Goal: Task Accomplishment & Management: Manage account settings

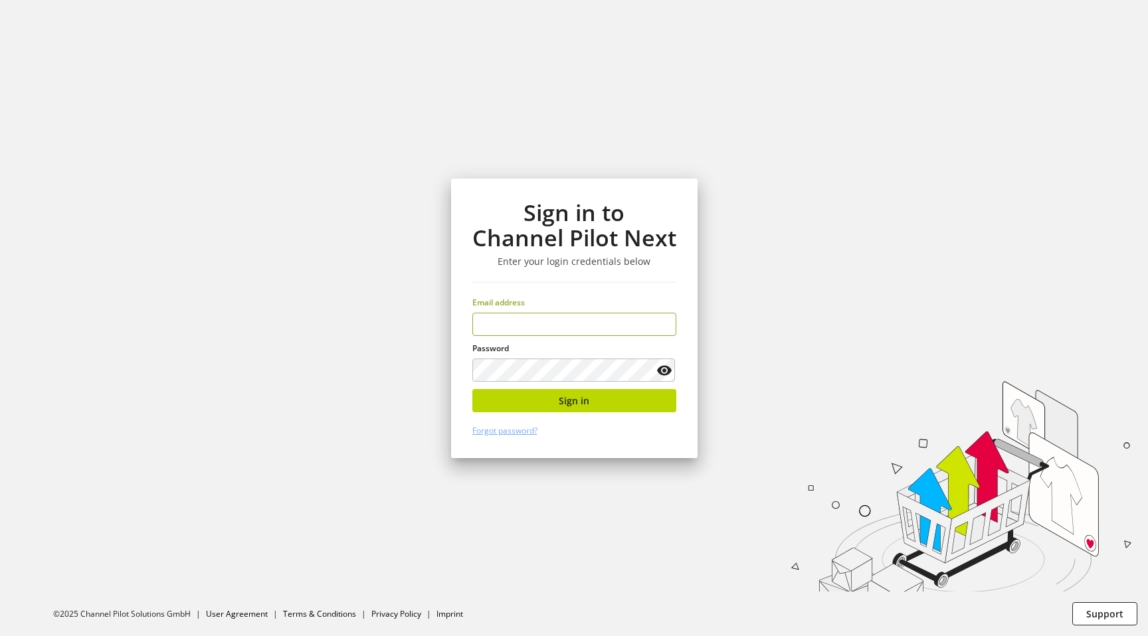
click at [556, 314] on input "email" at bounding box center [574, 324] width 204 height 23
click at [552, 319] on input "email" at bounding box center [574, 324] width 204 height 23
type input "**********"
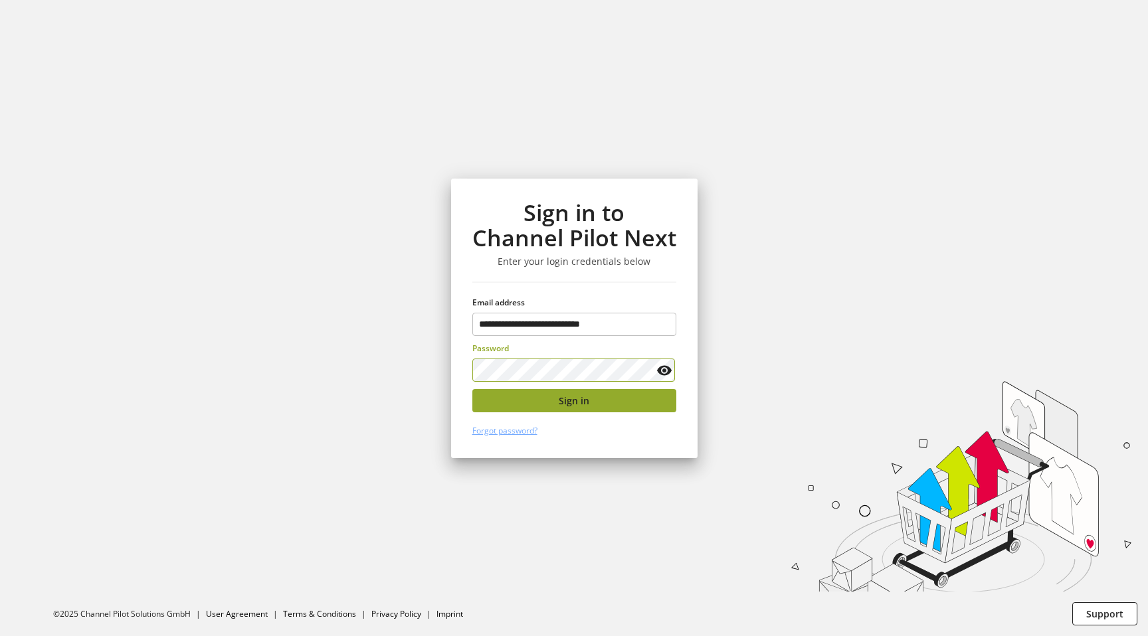
click at [564, 406] on span "Sign in" at bounding box center [574, 401] width 31 height 14
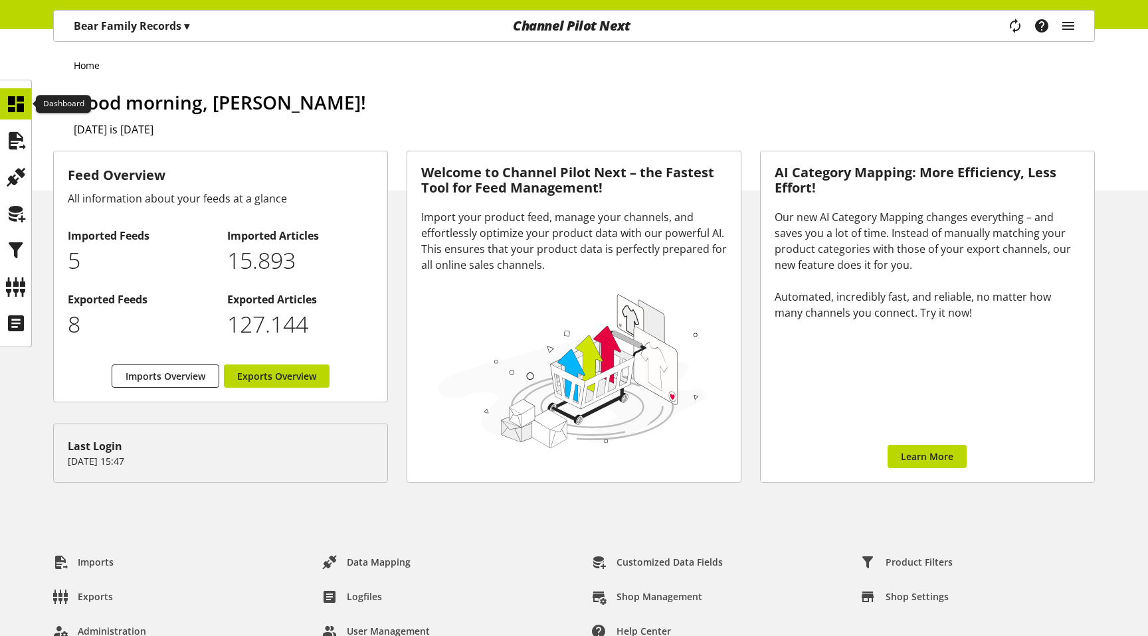
click at [14, 124] on ul at bounding box center [15, 213] width 31 height 250
click at [14, 127] on div at bounding box center [15, 140] width 31 height 31
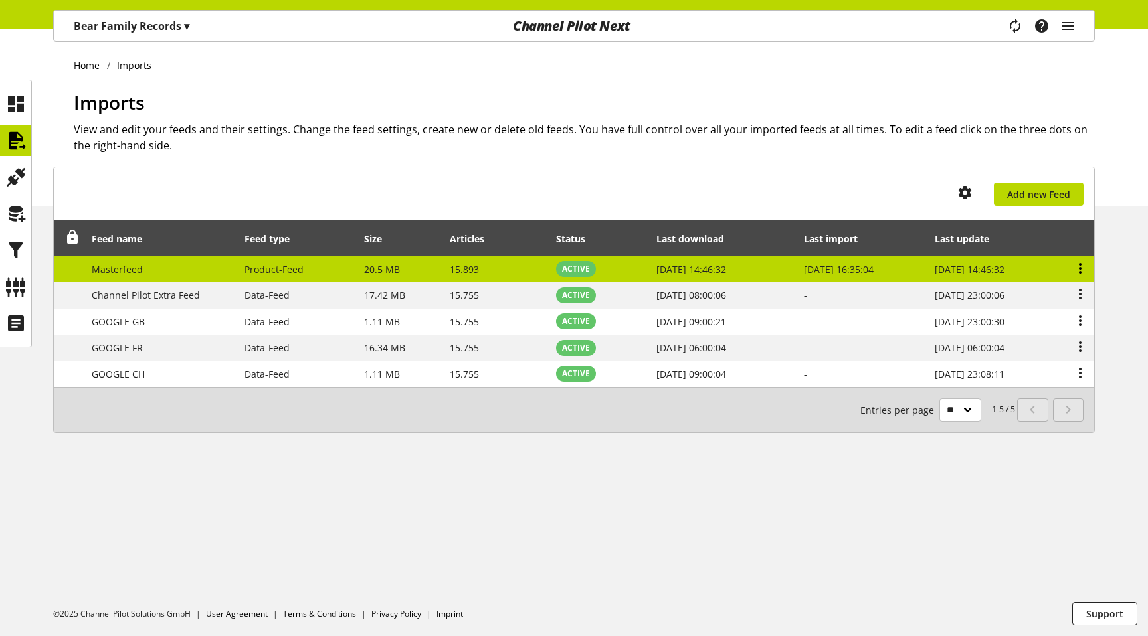
click at [1083, 266] on icon at bounding box center [1080, 268] width 16 height 24
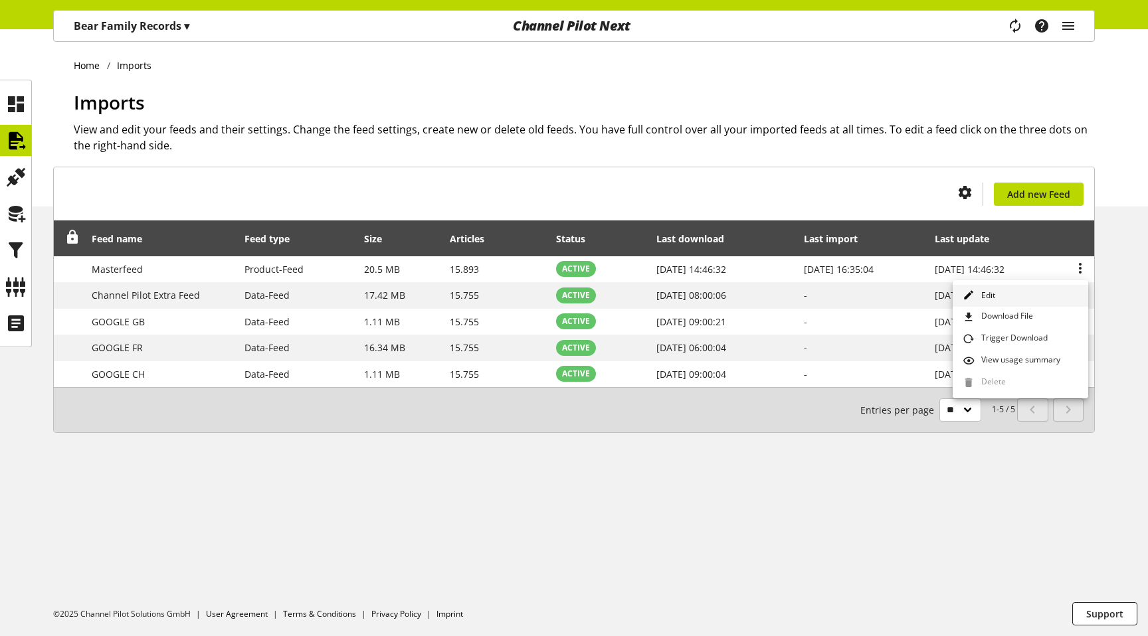
click at [1039, 293] on link "Edit" at bounding box center [1020, 296] width 136 height 22
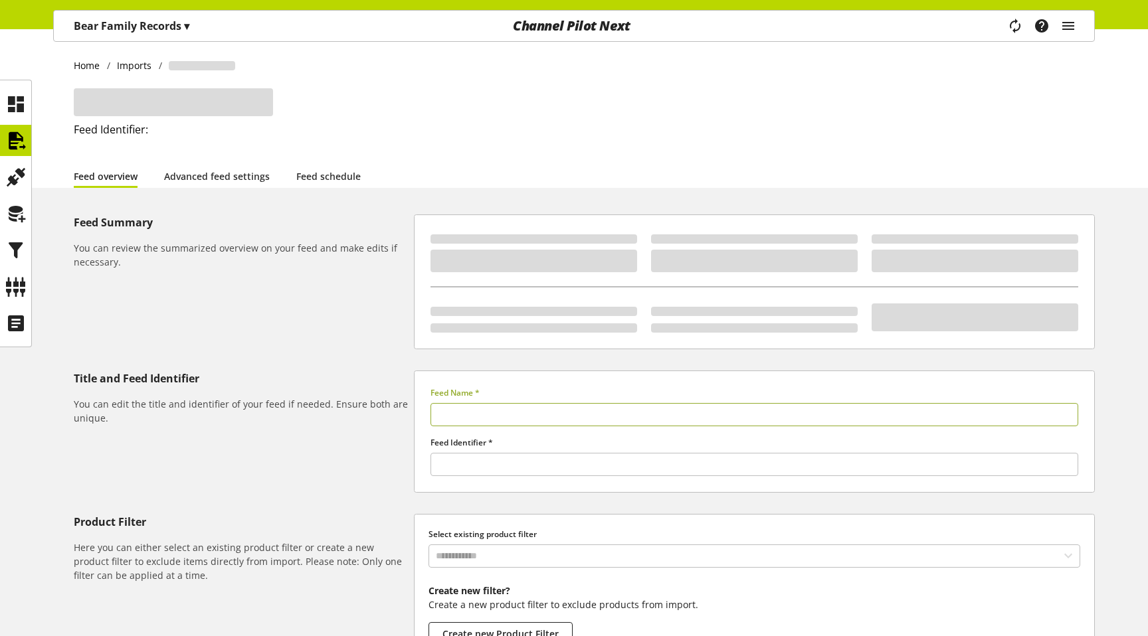
type input "**********"
type input "******"
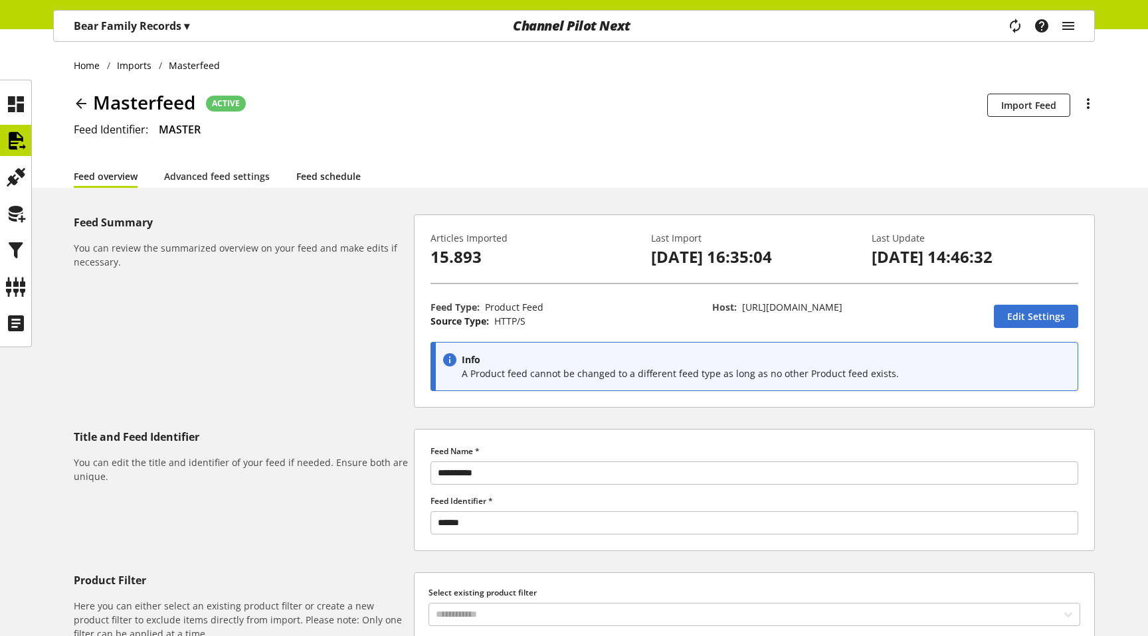
click at [308, 179] on link "Feed schedule" at bounding box center [328, 176] width 64 height 14
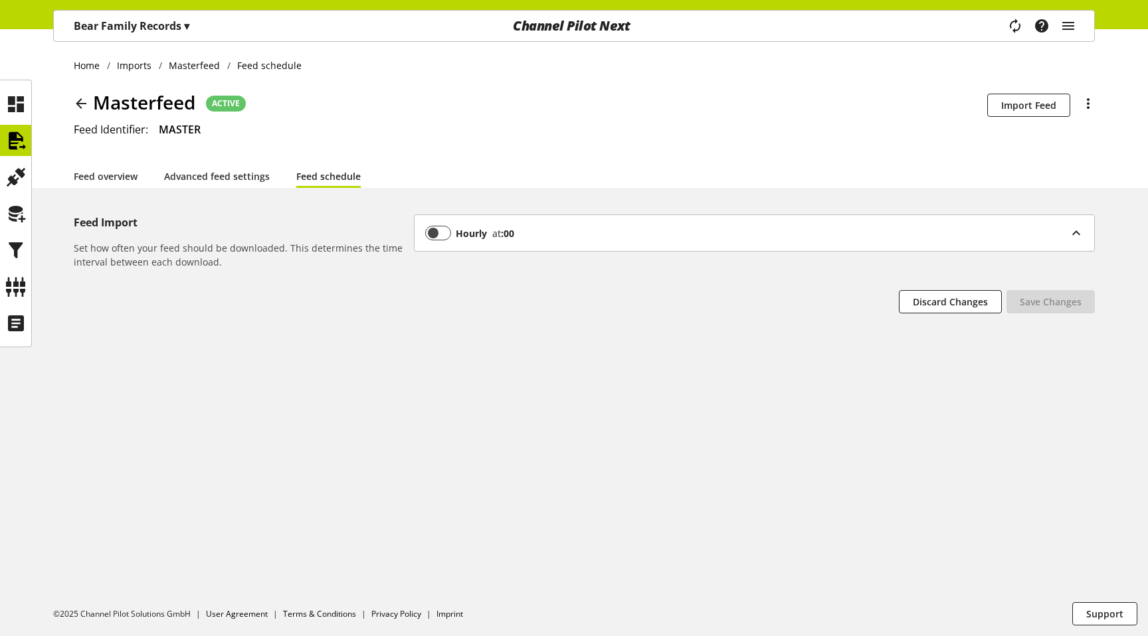
click at [484, 232] on b "Hourly" at bounding box center [471, 233] width 31 height 14
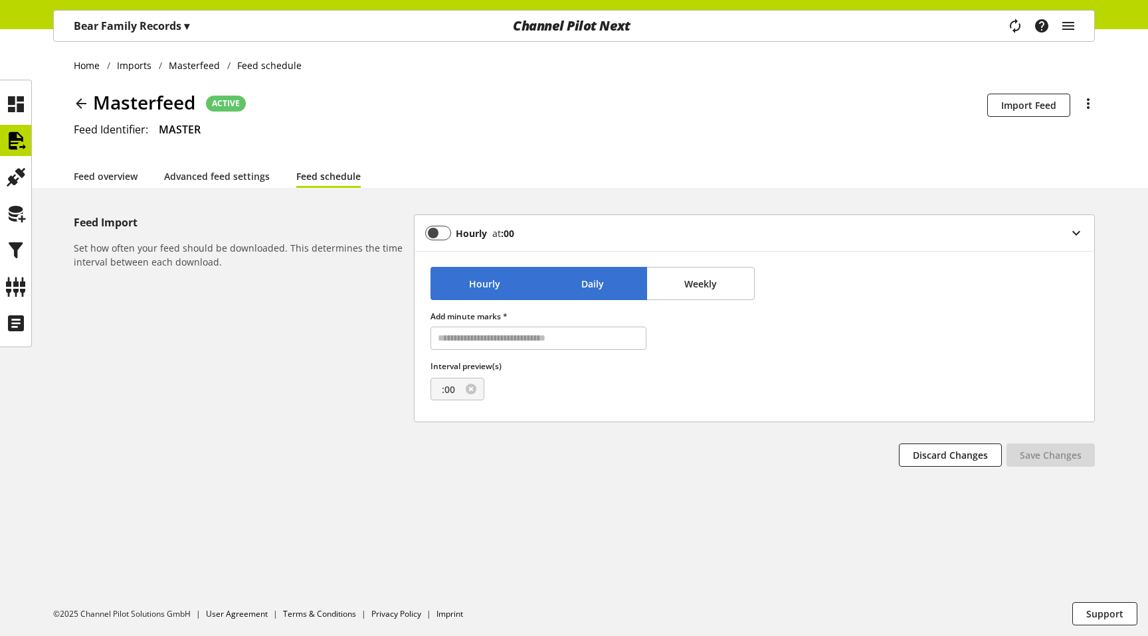
click at [592, 286] on span "Daily" at bounding box center [592, 284] width 23 height 14
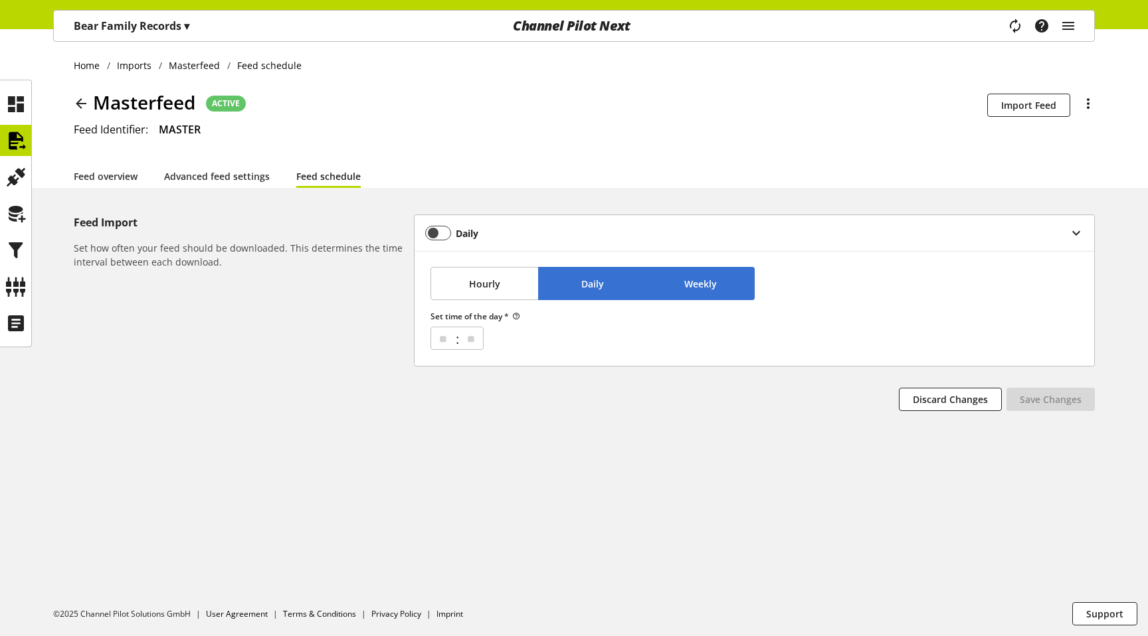
click at [678, 292] on button "Weekly" at bounding box center [700, 283] width 108 height 33
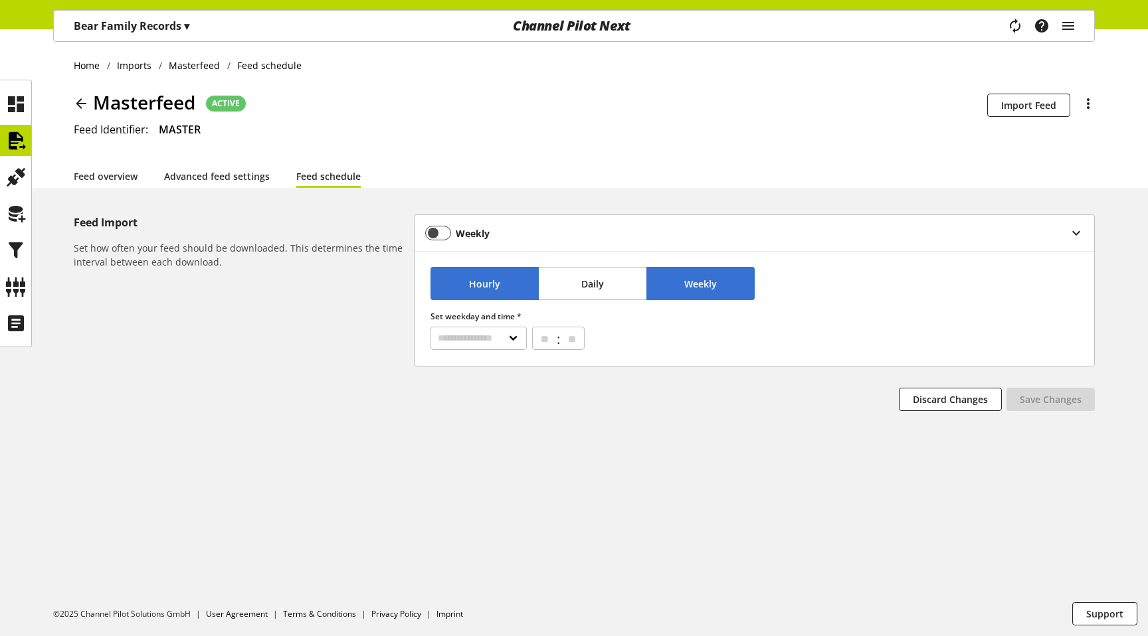
click at [466, 274] on button "Hourly" at bounding box center [484, 283] width 108 height 33
click at [562, 306] on div "Add minute marks *" at bounding box center [538, 325] width 216 height 50
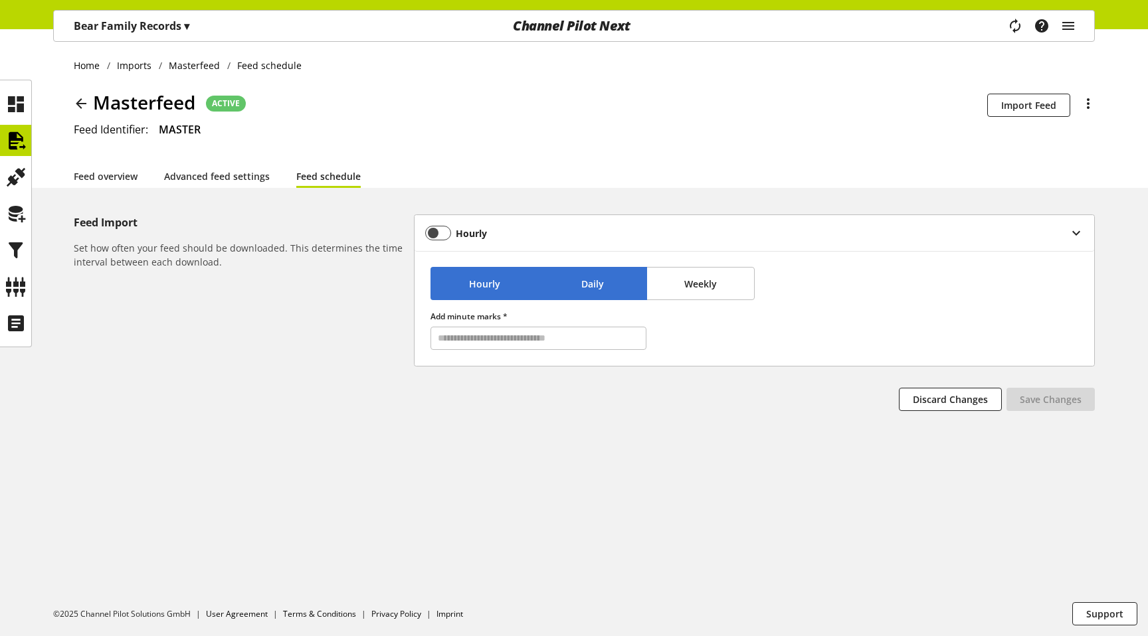
click at [570, 293] on button "Daily" at bounding box center [592, 283] width 108 height 33
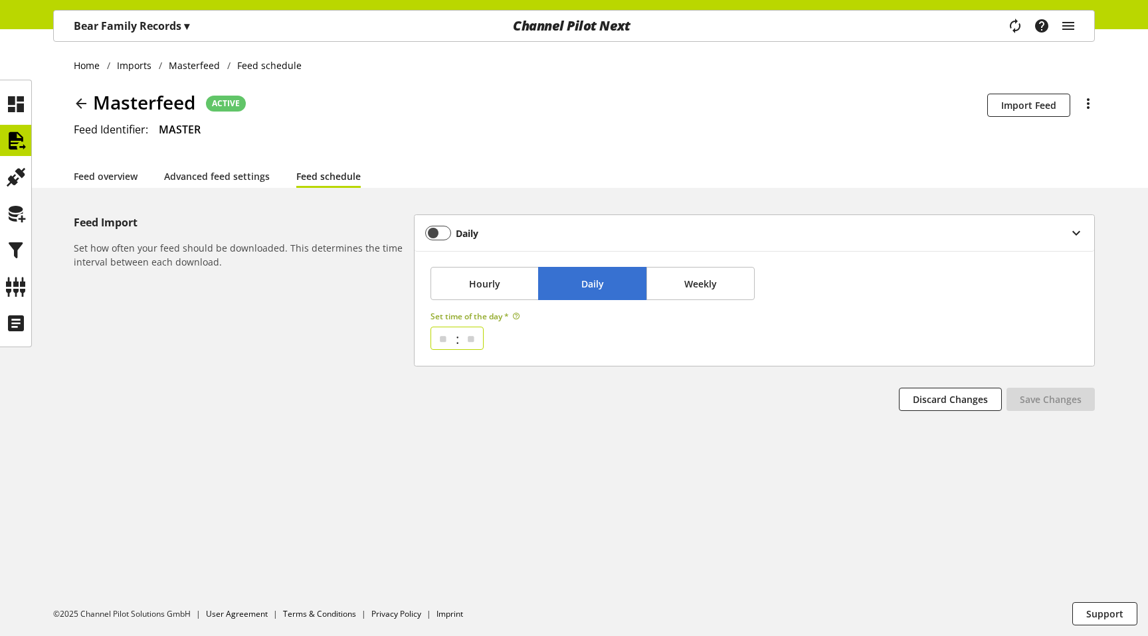
click at [443, 343] on select "** ** ** ** ** ** ** ** ** ** ** ** ** ** ** ** ** ** ** ** ** ** ** ** **" at bounding box center [443, 338] width 22 height 22
click at [492, 277] on span "Hourly" at bounding box center [484, 284] width 31 height 14
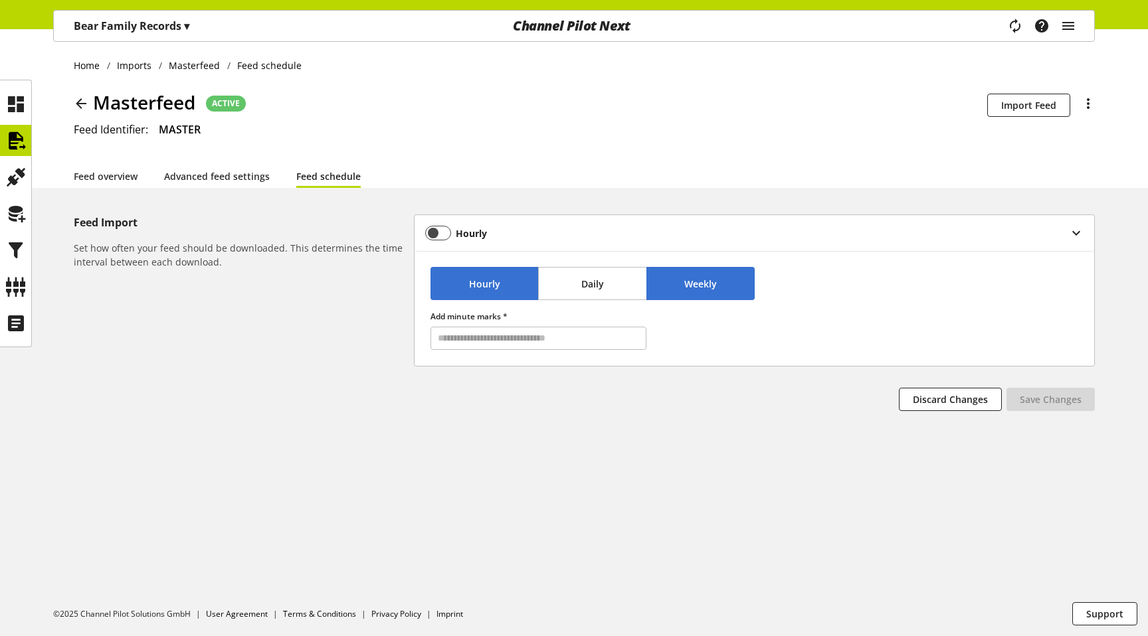
click at [685, 285] on span "Weekly" at bounding box center [700, 284] width 33 height 14
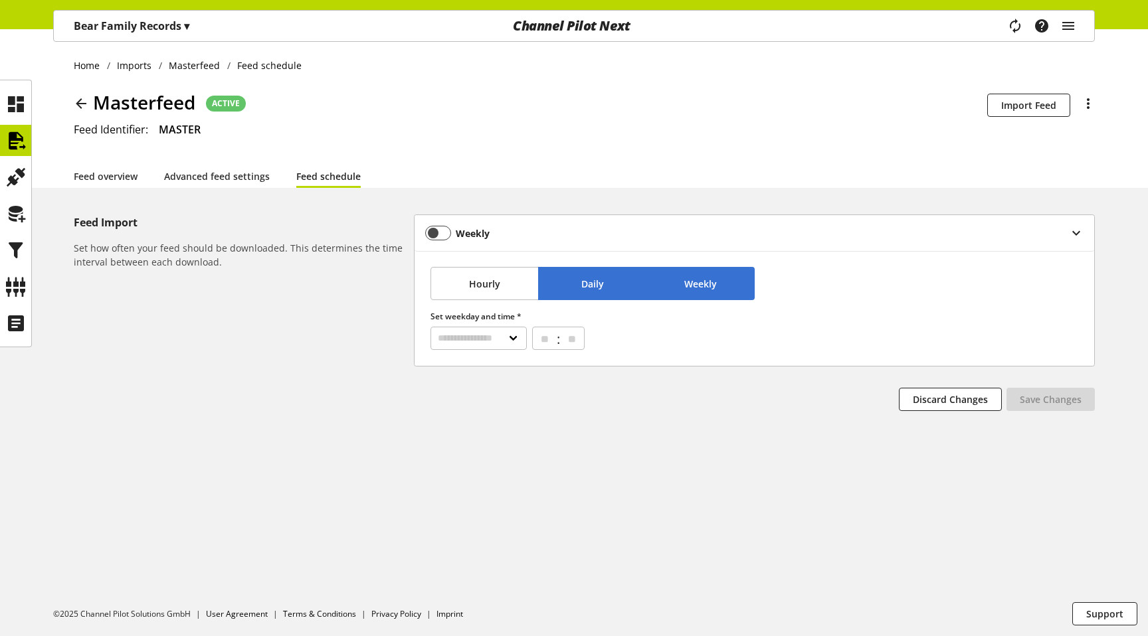
click at [583, 282] on span "Daily" at bounding box center [592, 284] width 23 height 14
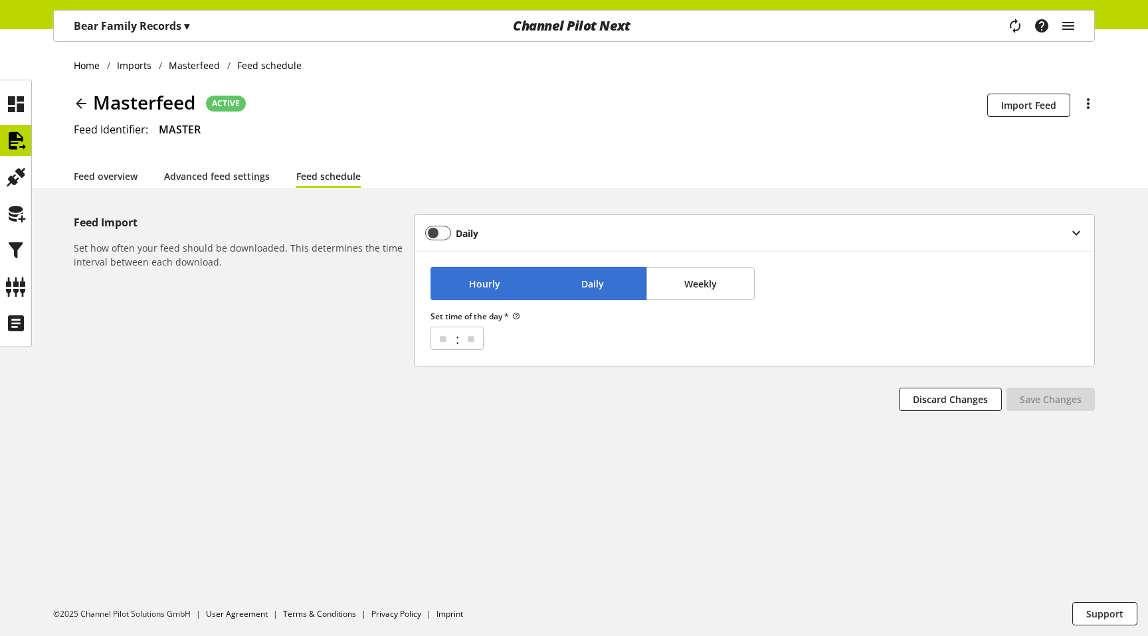
click at [484, 274] on button "Hourly" at bounding box center [484, 283] width 108 height 33
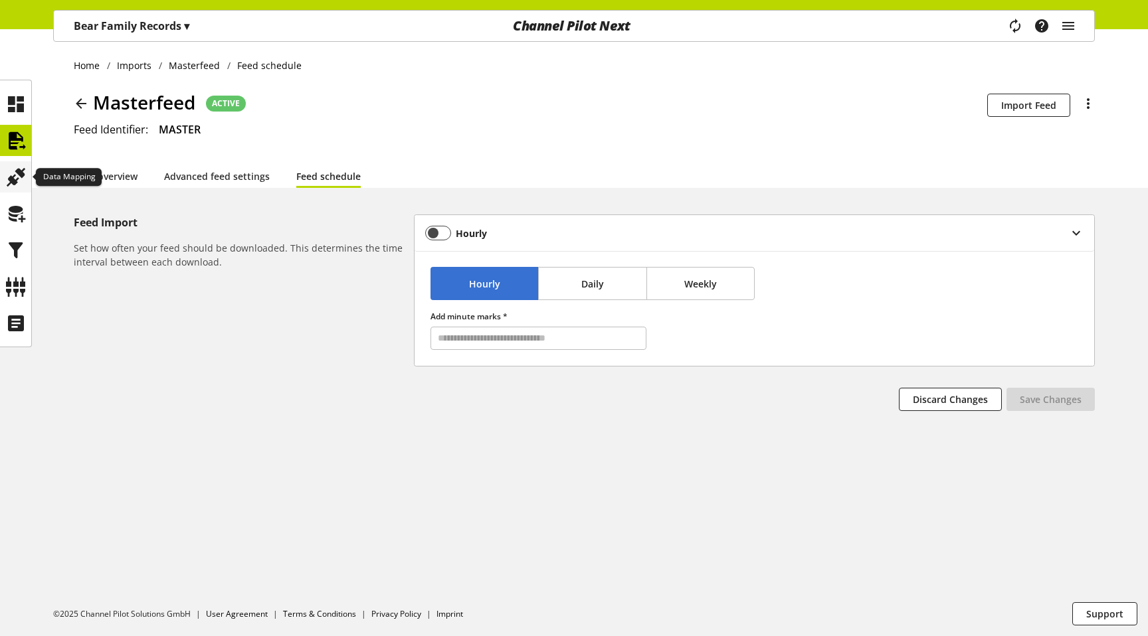
click at [12, 169] on icon at bounding box center [15, 177] width 21 height 27
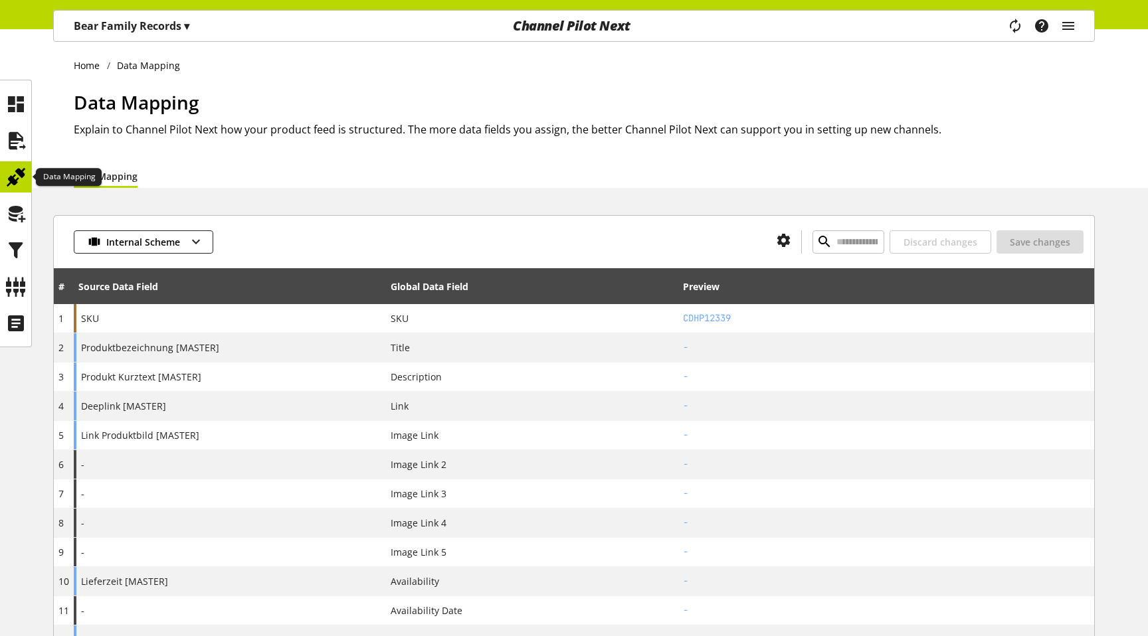
click at [15, 194] on ul at bounding box center [15, 213] width 31 height 250
click at [15, 217] on icon at bounding box center [15, 214] width 21 height 27
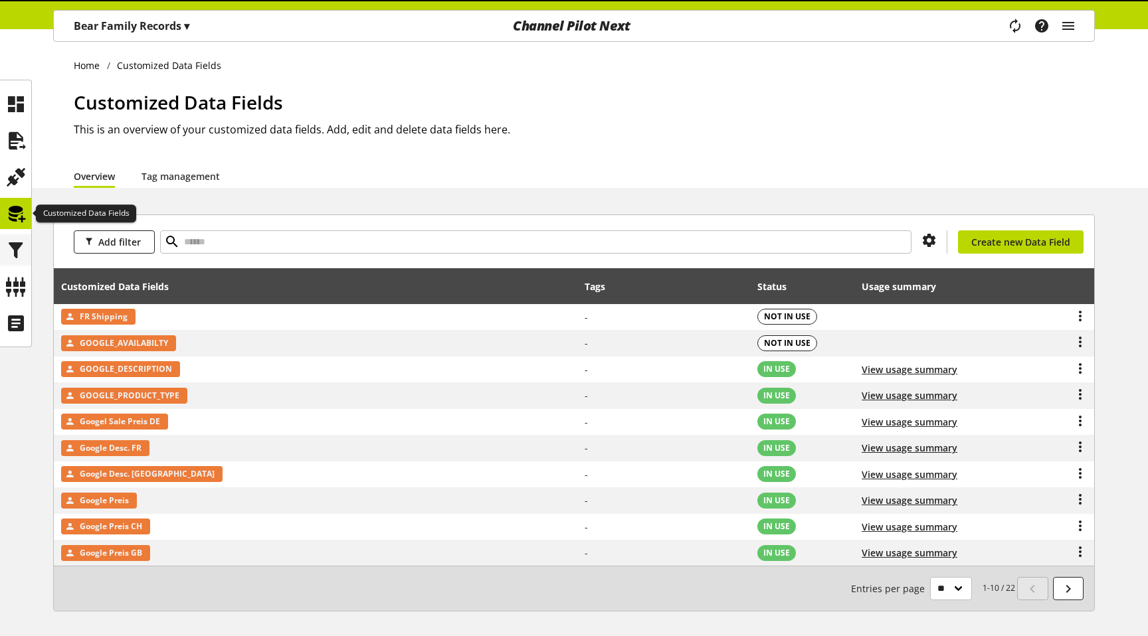
click at [26, 255] on icon at bounding box center [15, 250] width 21 height 27
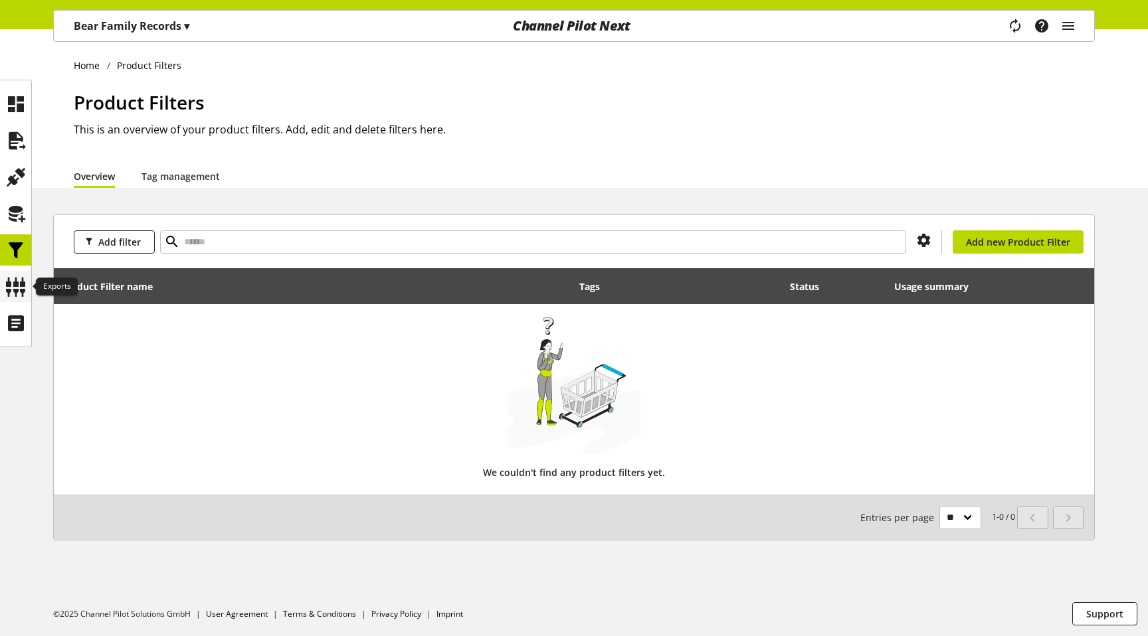
click at [27, 285] on div at bounding box center [15, 286] width 31 height 31
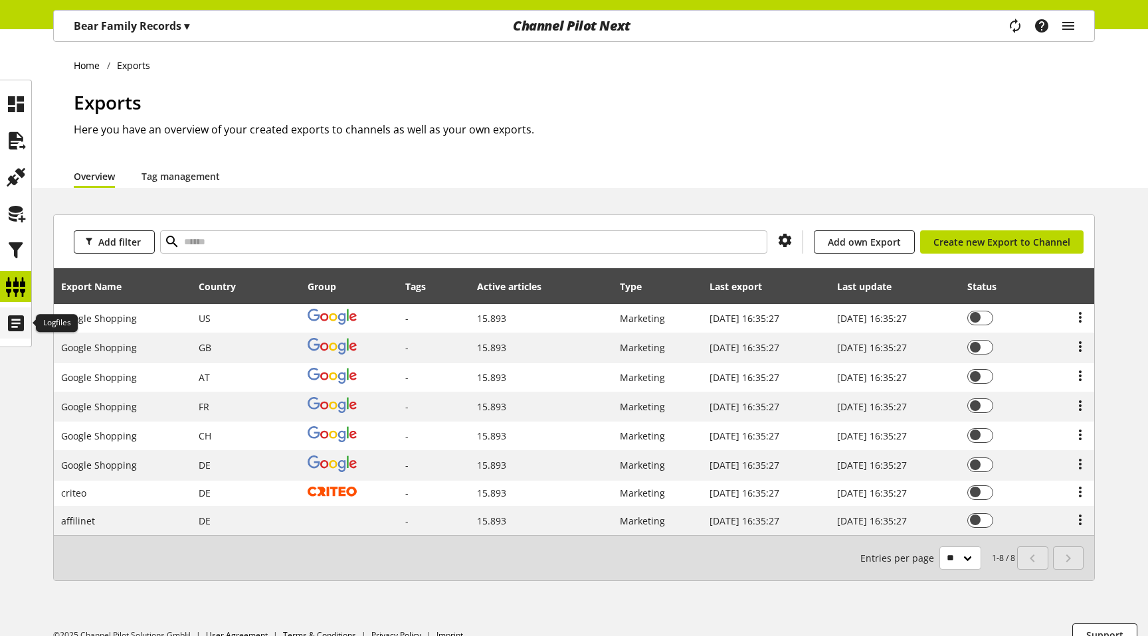
click at [21, 337] on div at bounding box center [15, 323] width 31 height 31
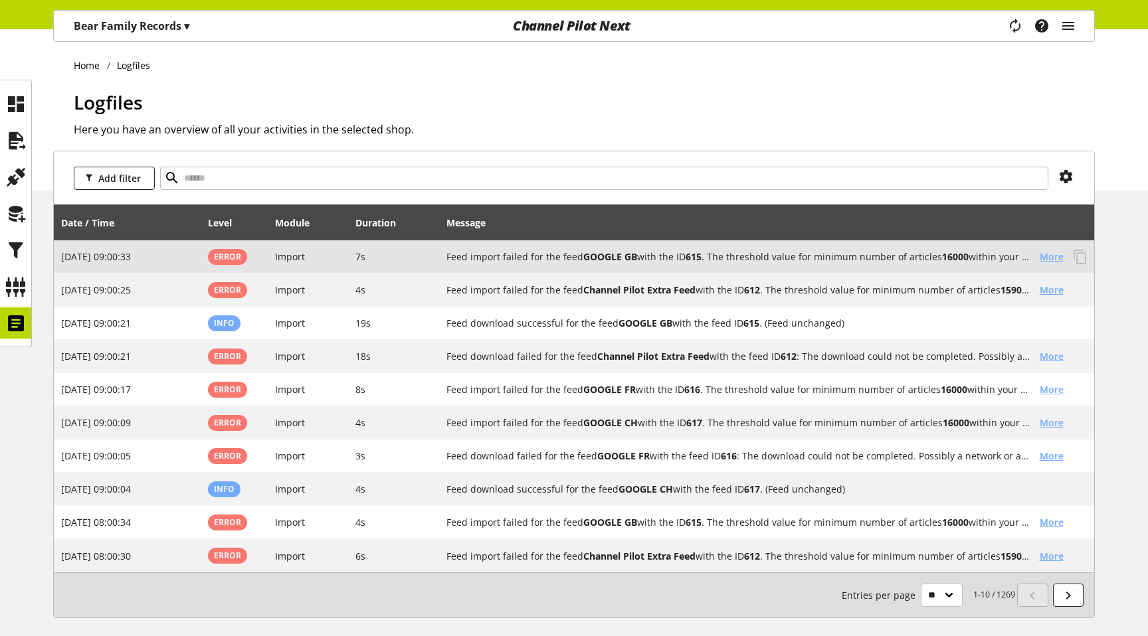
click at [830, 256] on h2 "Feed import failed for the feed GOOGLE GB with the ID 615 . The threshold value…" at bounding box center [737, 257] width 583 height 14
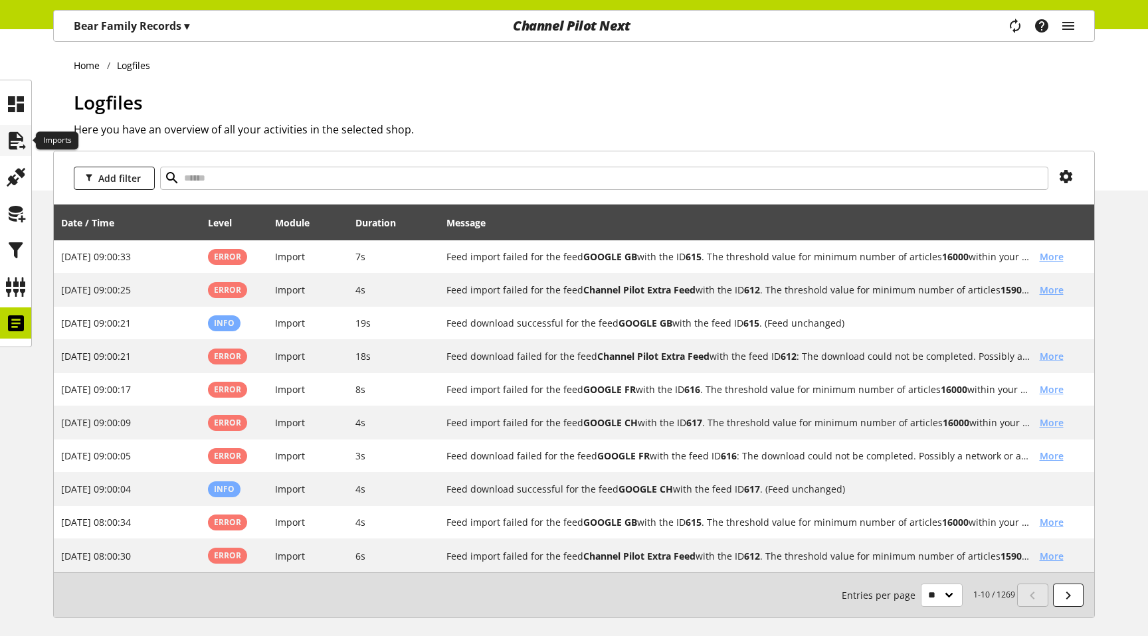
click at [19, 130] on icon at bounding box center [15, 141] width 21 height 27
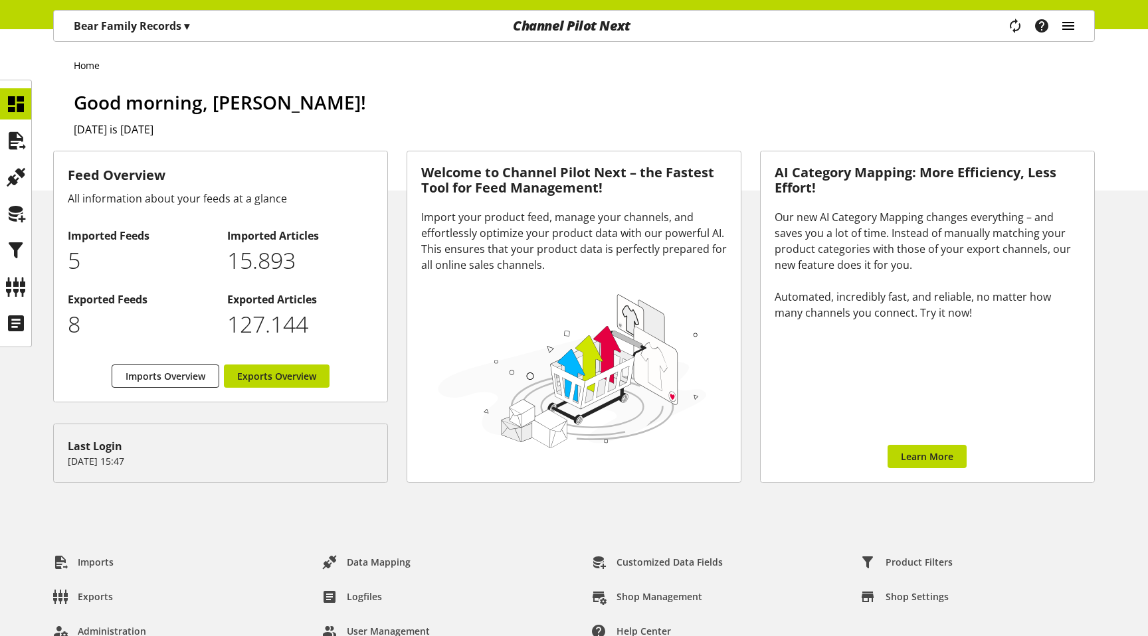
click at [1067, 24] on icon "main navigation" at bounding box center [1068, 26] width 16 height 24
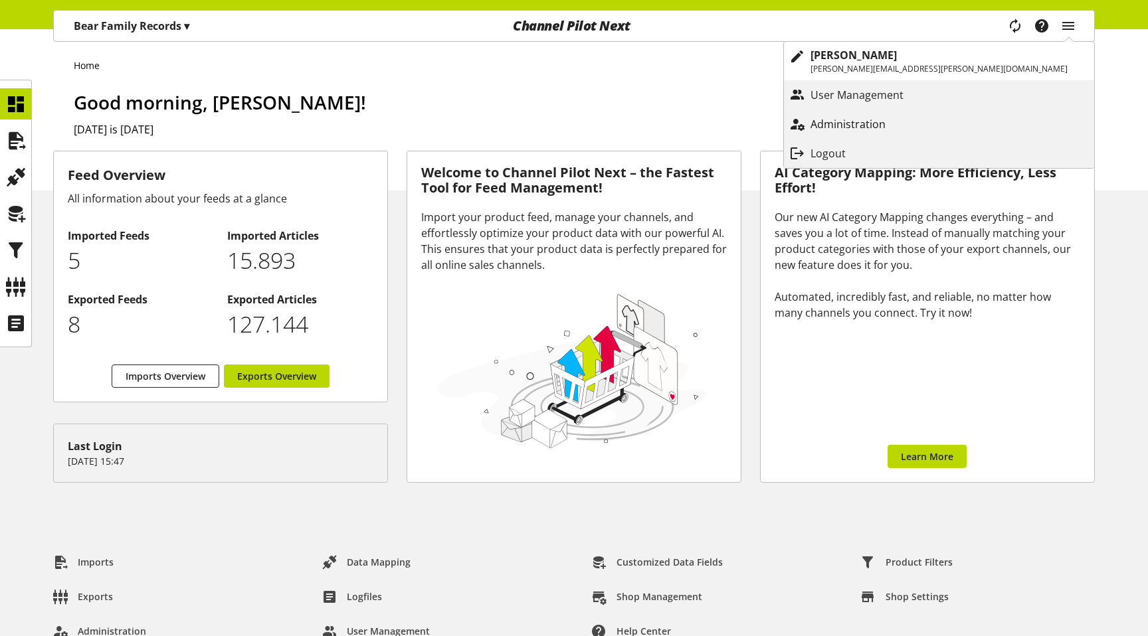
click at [912, 126] on p "Administration" at bounding box center [861, 124] width 102 height 16
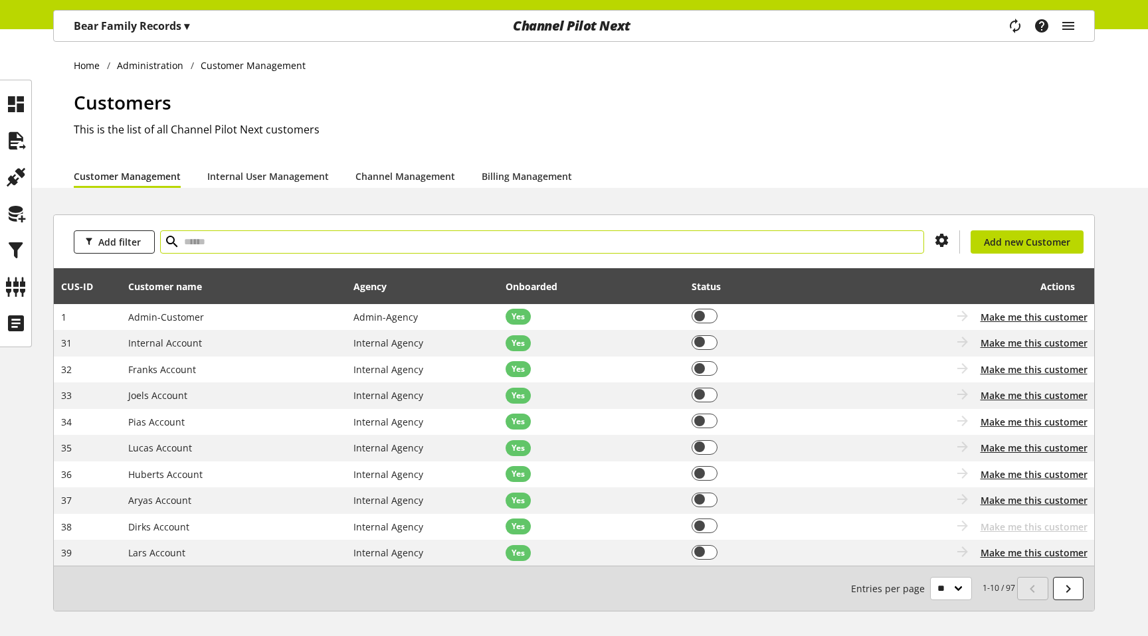
click at [289, 234] on input "text" at bounding box center [542, 241] width 764 height 23
type input "***"
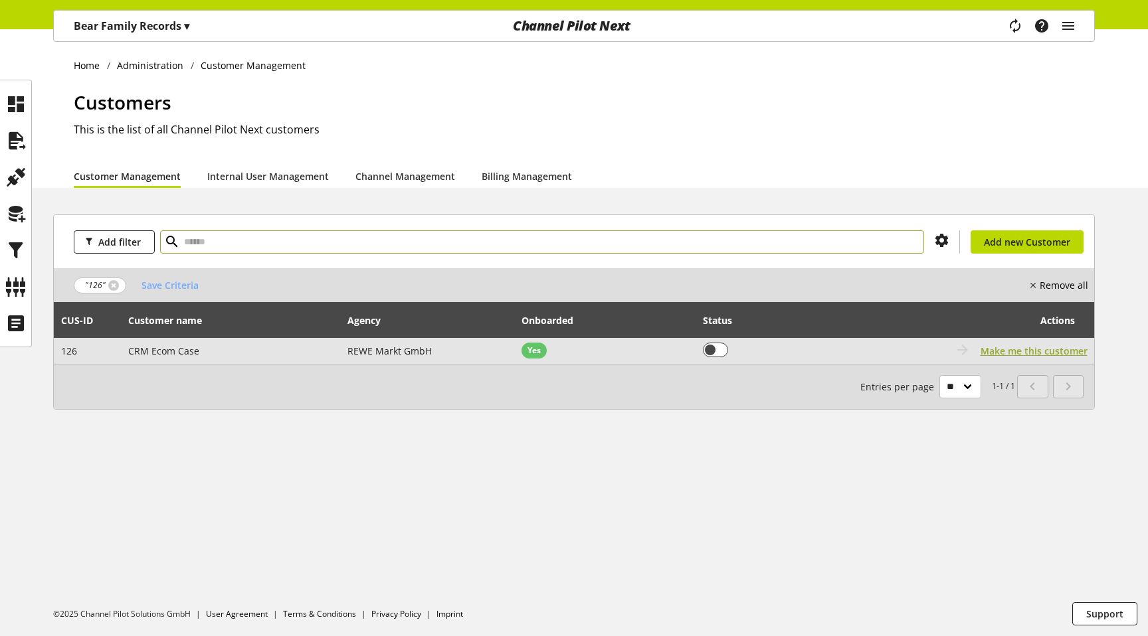
click at [1008, 348] on span "Make me this customer" at bounding box center [1033, 351] width 107 height 14
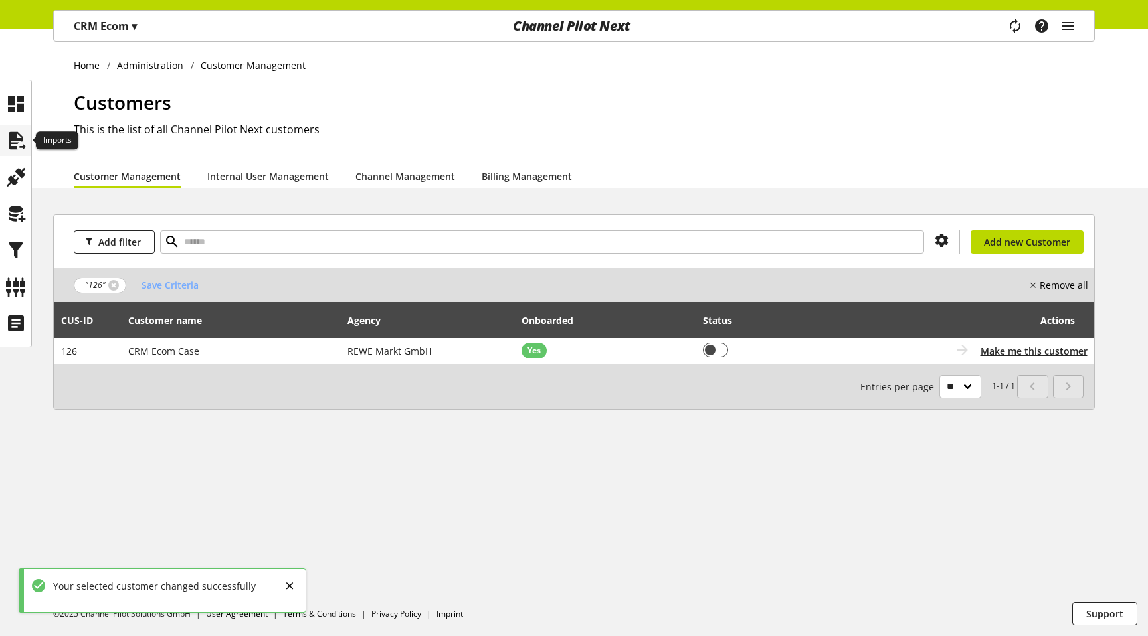
click at [7, 135] on icon at bounding box center [15, 141] width 21 height 27
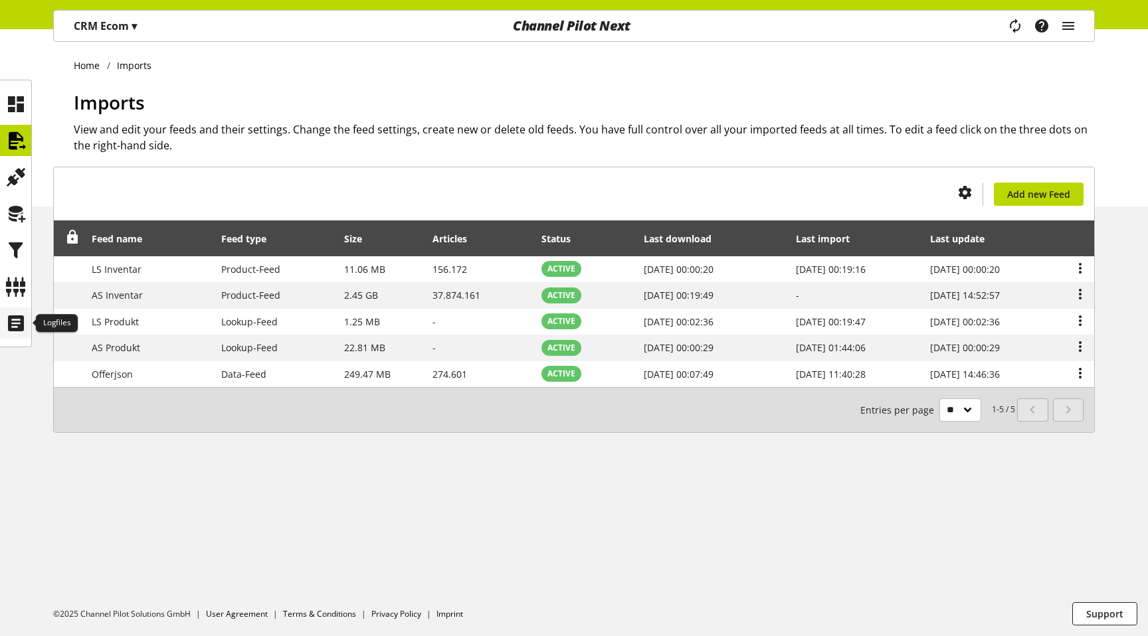
click at [26, 316] on div at bounding box center [15, 323] width 31 height 31
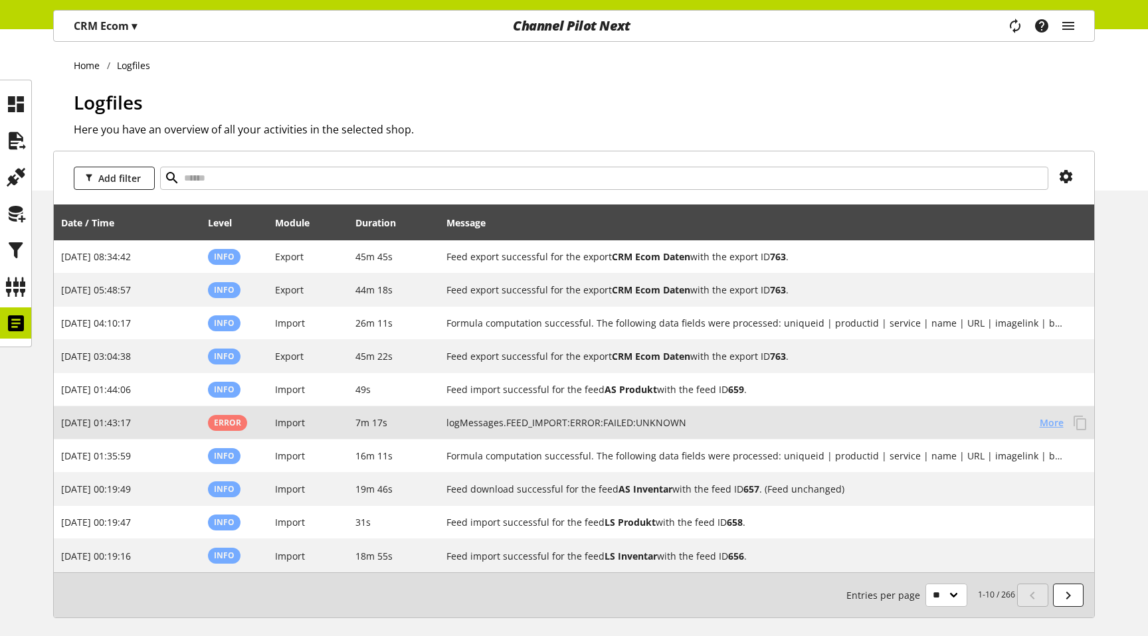
click at [1046, 418] on span "More" at bounding box center [1052, 423] width 24 height 14
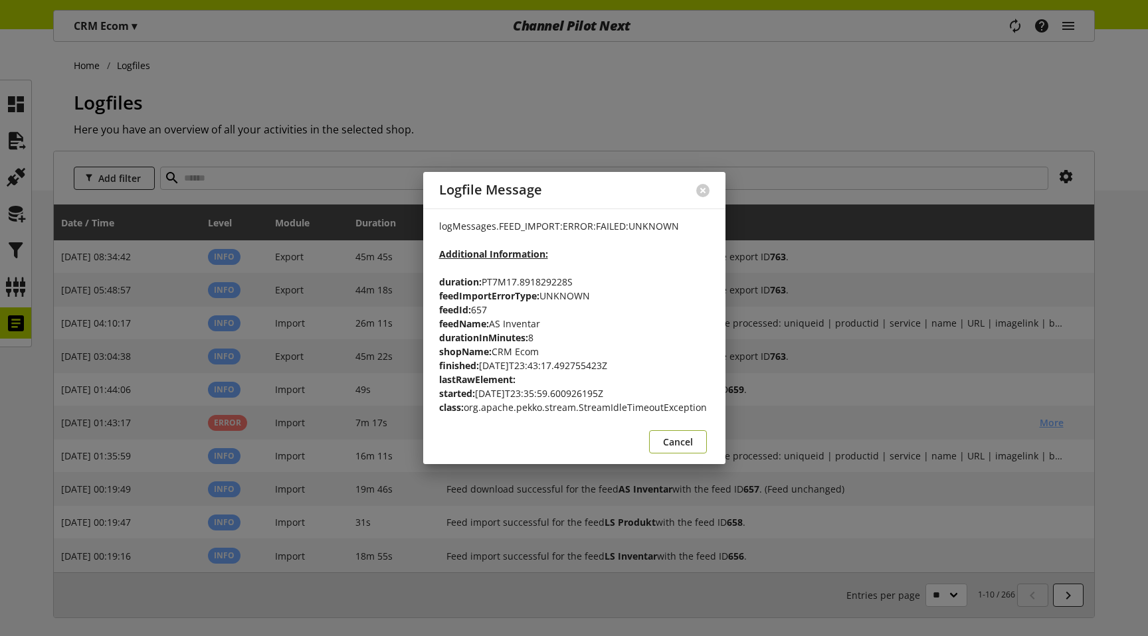
click at [690, 444] on span "Cancel" at bounding box center [678, 442] width 30 height 14
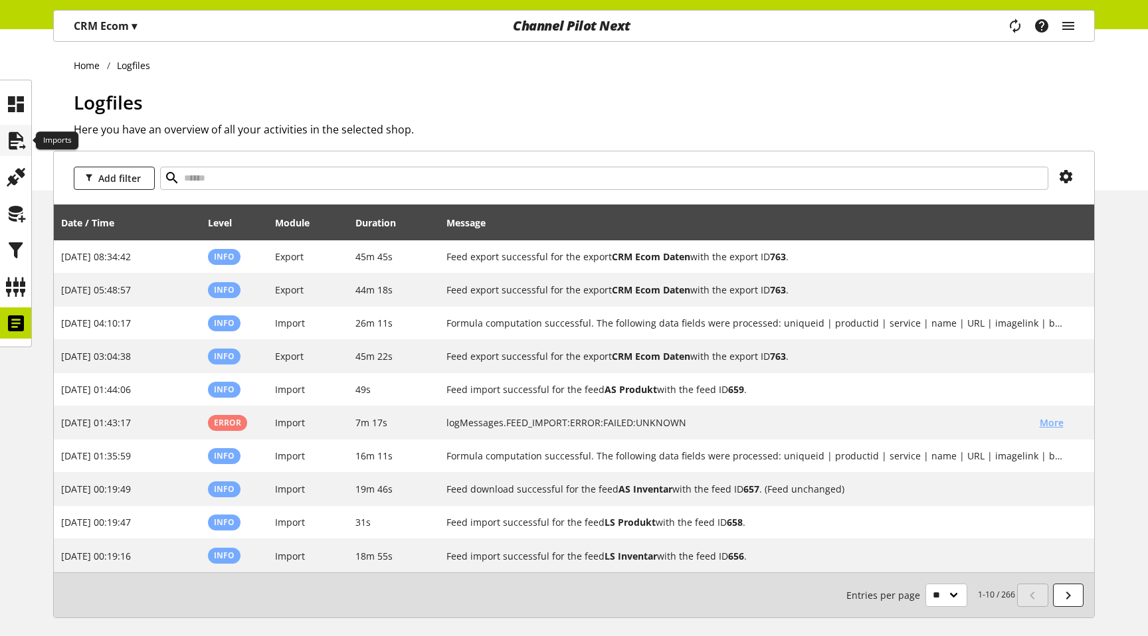
click at [23, 148] on icon at bounding box center [15, 141] width 21 height 27
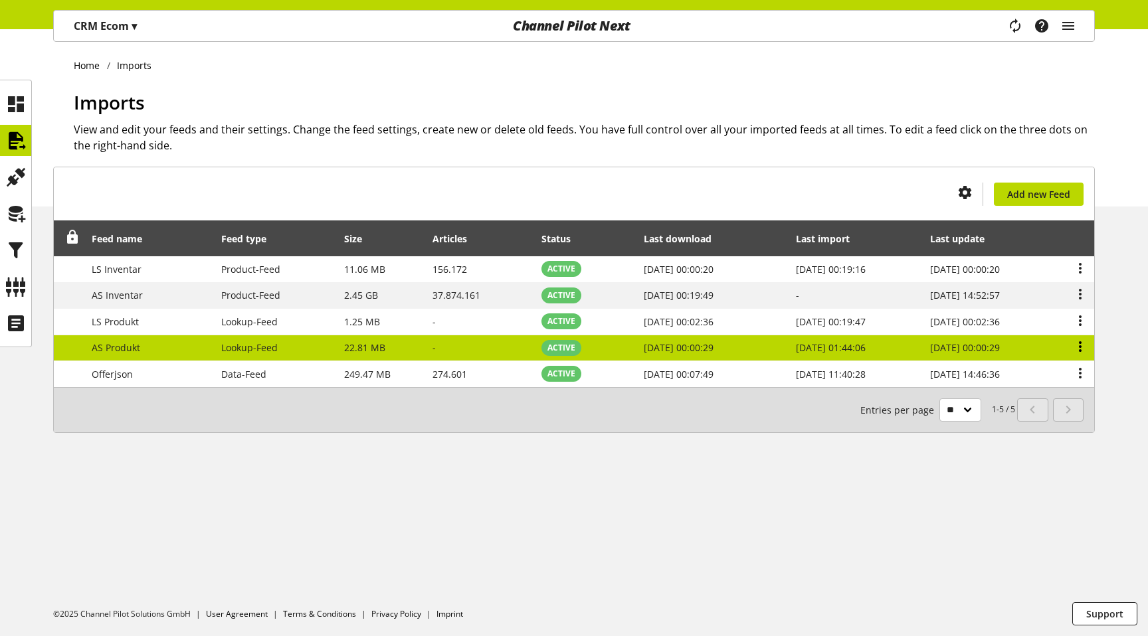
click at [1078, 339] on icon at bounding box center [1080, 347] width 16 height 24
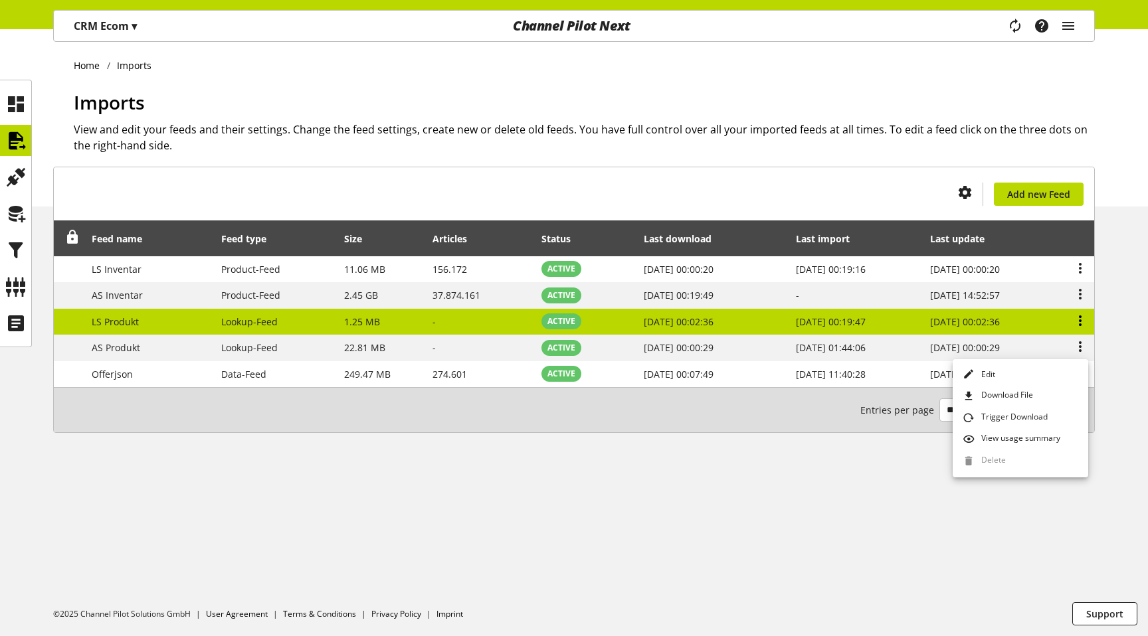
click at [1083, 325] on icon at bounding box center [1080, 321] width 16 height 24
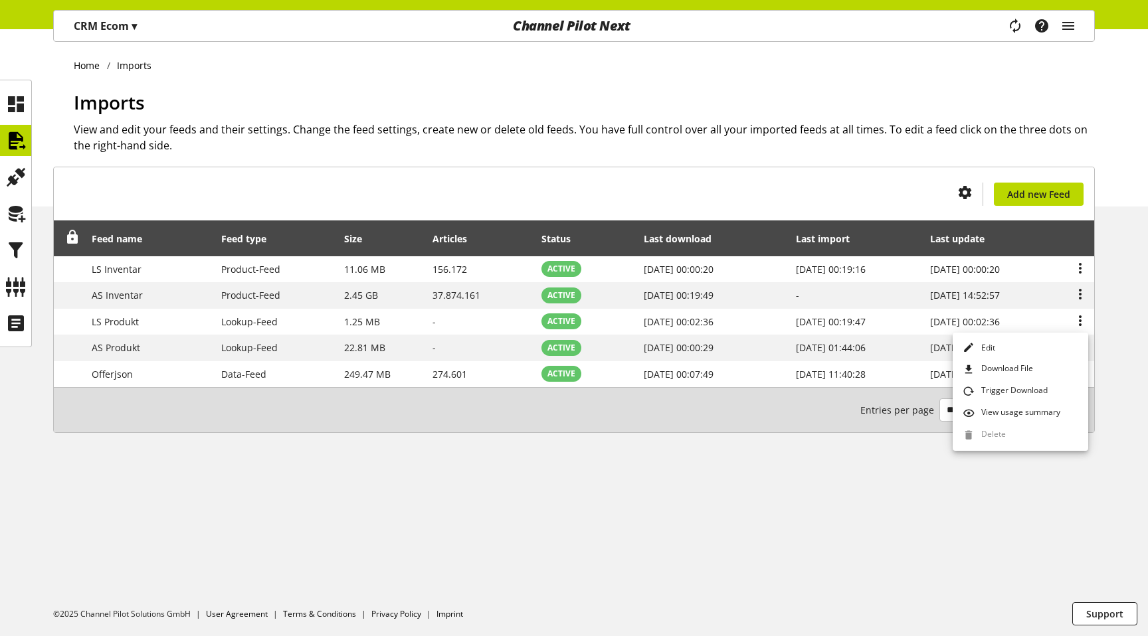
click at [1105, 300] on div "You don't have permission to create an import feed. Add new Feed Feed name Feed…" at bounding box center [574, 316] width 1148 height 298
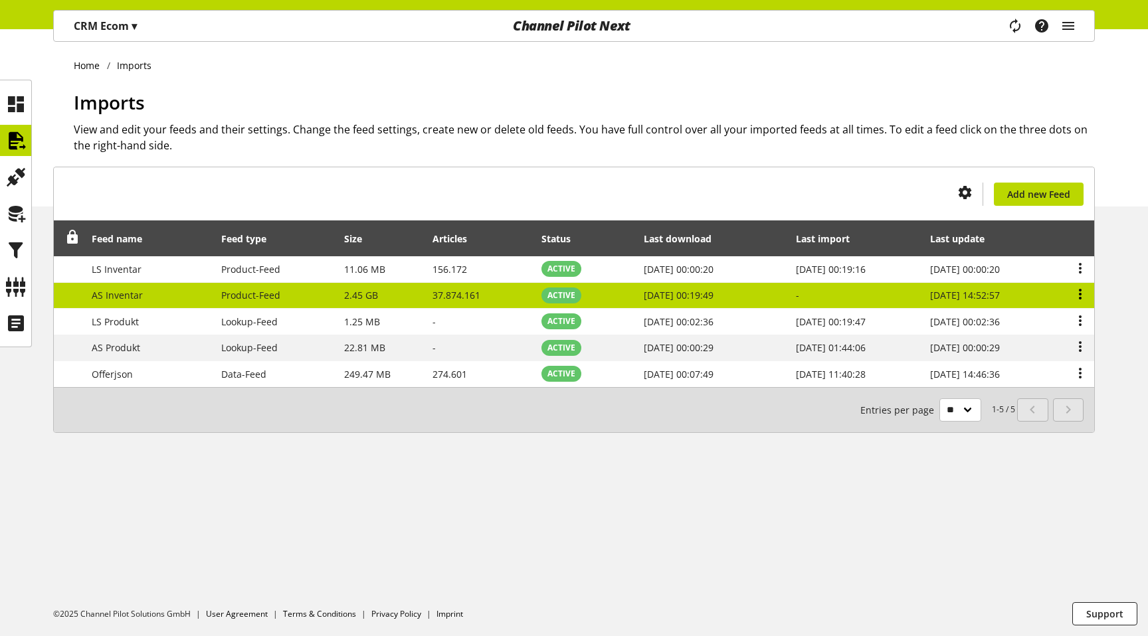
click at [1079, 296] on icon at bounding box center [1080, 294] width 16 height 24
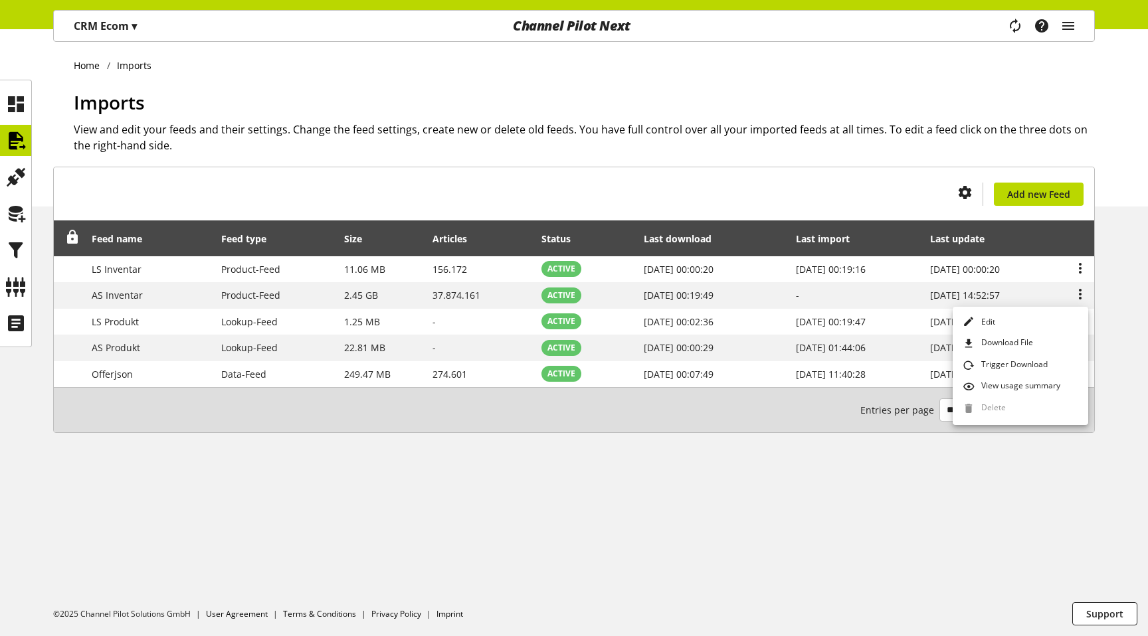
click at [1127, 306] on div "You don't have permission to create an import feed. Add new Feed Feed name Feed…" at bounding box center [574, 316] width 1148 height 298
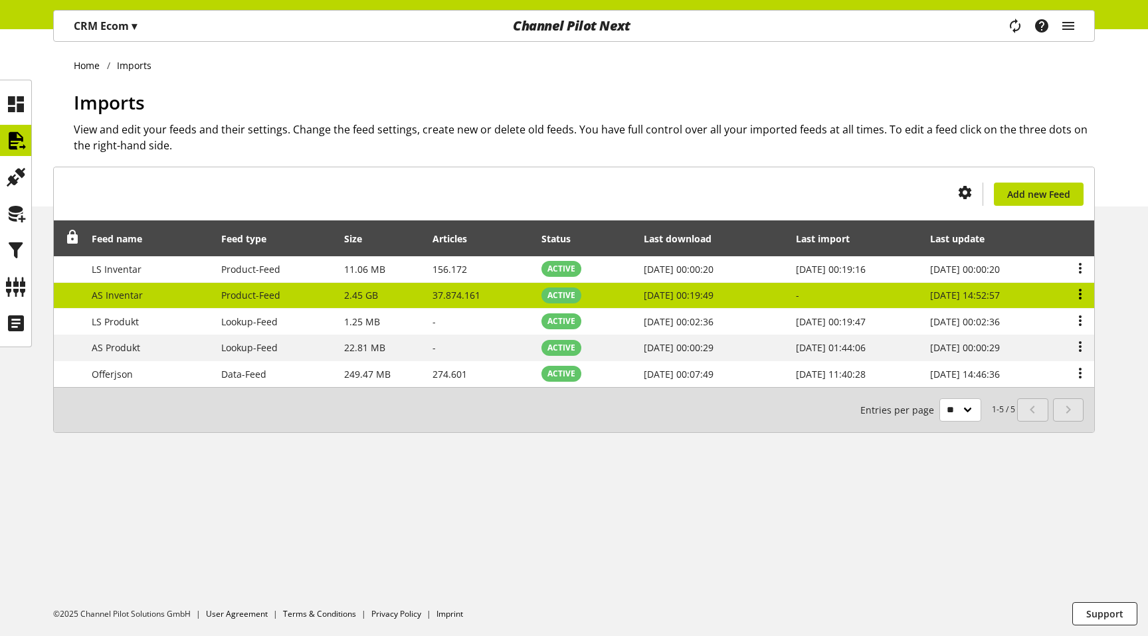
click at [1083, 295] on icon at bounding box center [1080, 294] width 16 height 24
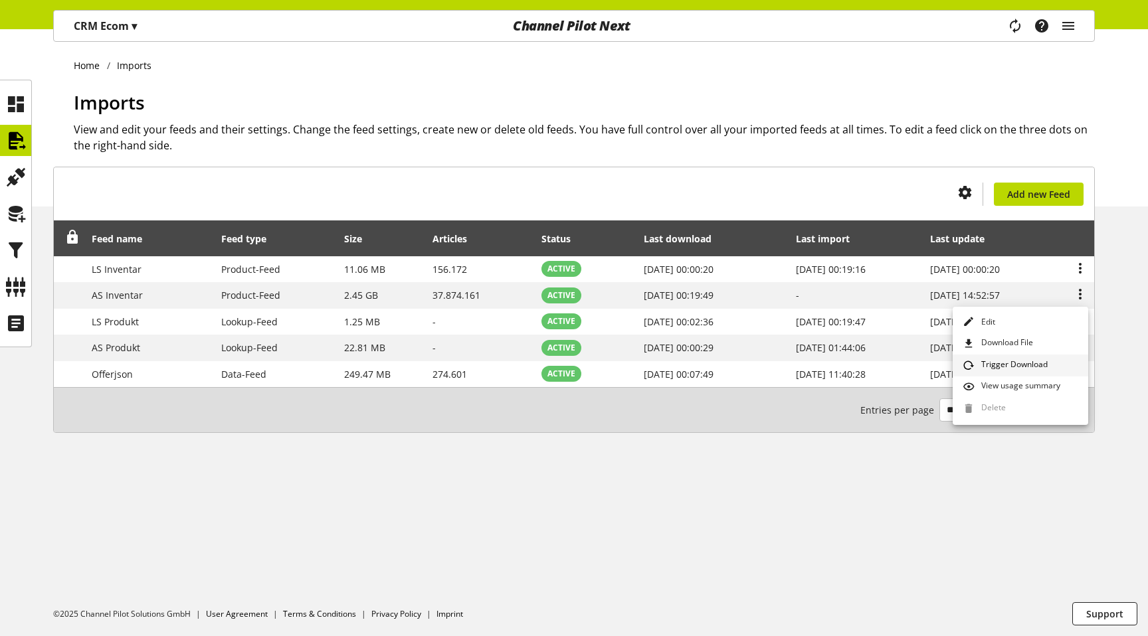
click at [1032, 359] on span "Trigger Download" at bounding box center [1012, 366] width 72 height 15
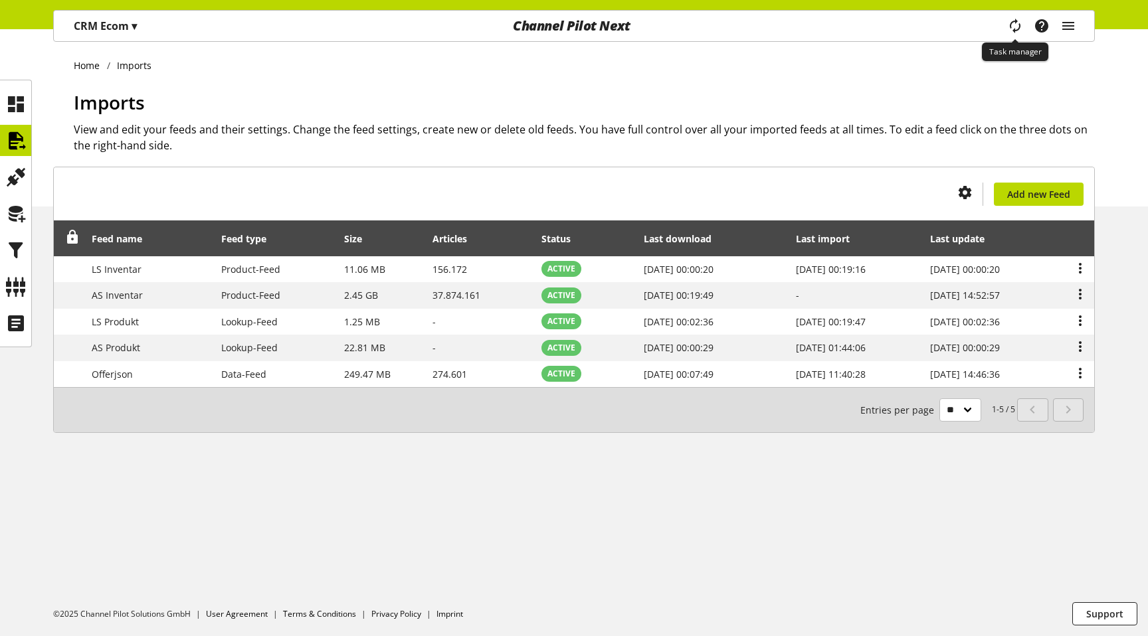
click at [1019, 29] on icon "main navigation" at bounding box center [1015, 26] width 29 height 24
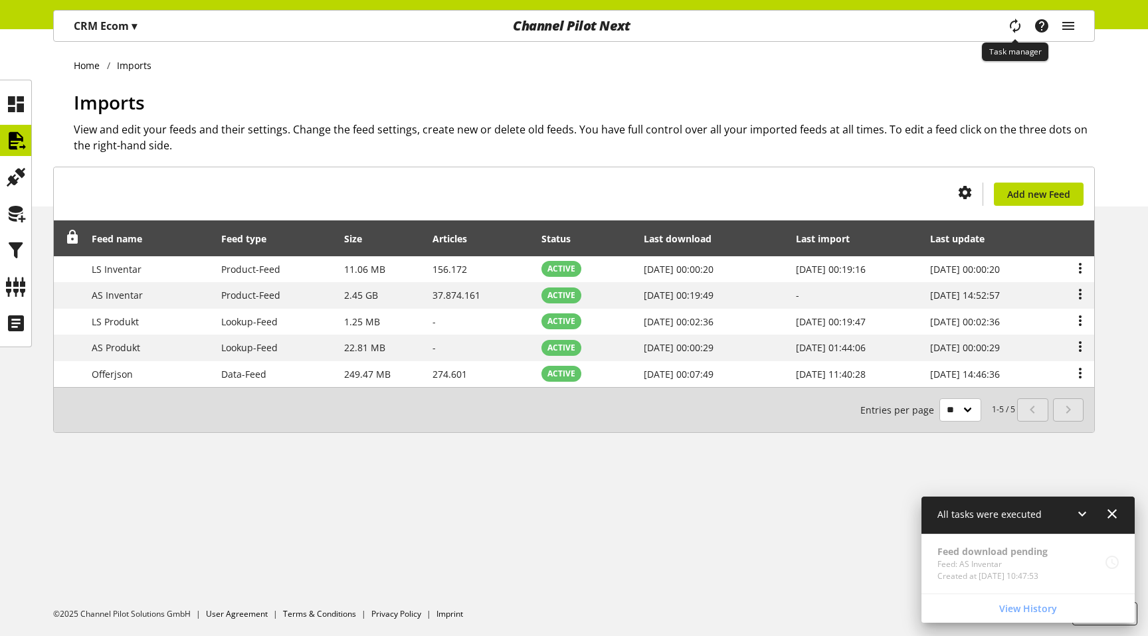
click at [1019, 29] on icon "main navigation" at bounding box center [1015, 25] width 27 height 21
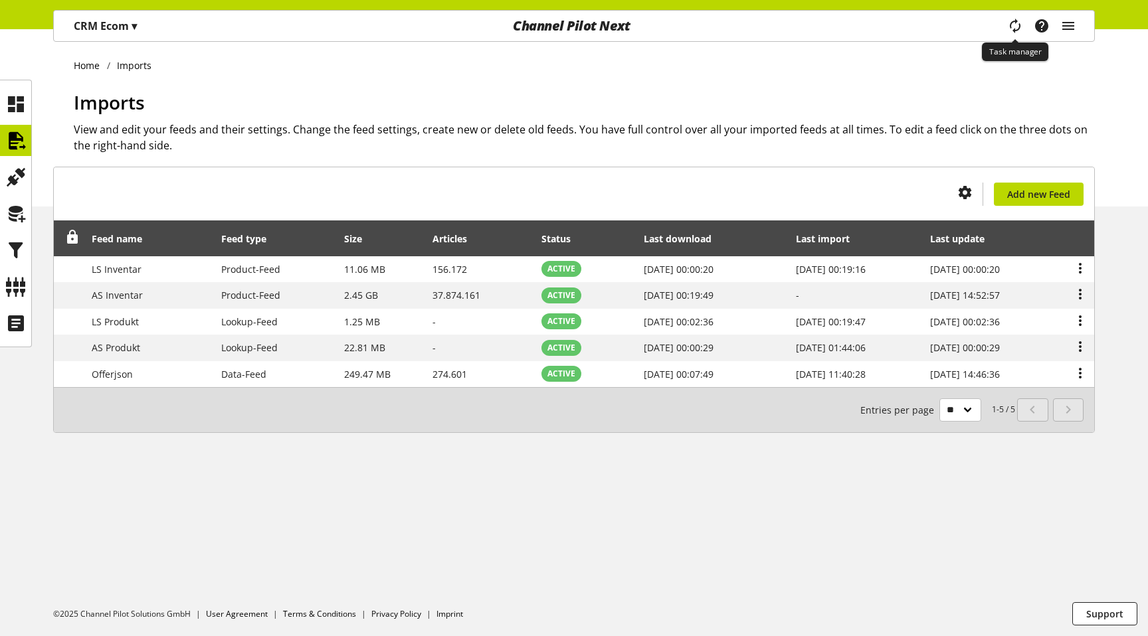
click at [1013, 17] on icon "main navigation" at bounding box center [1015, 26] width 29 height 27
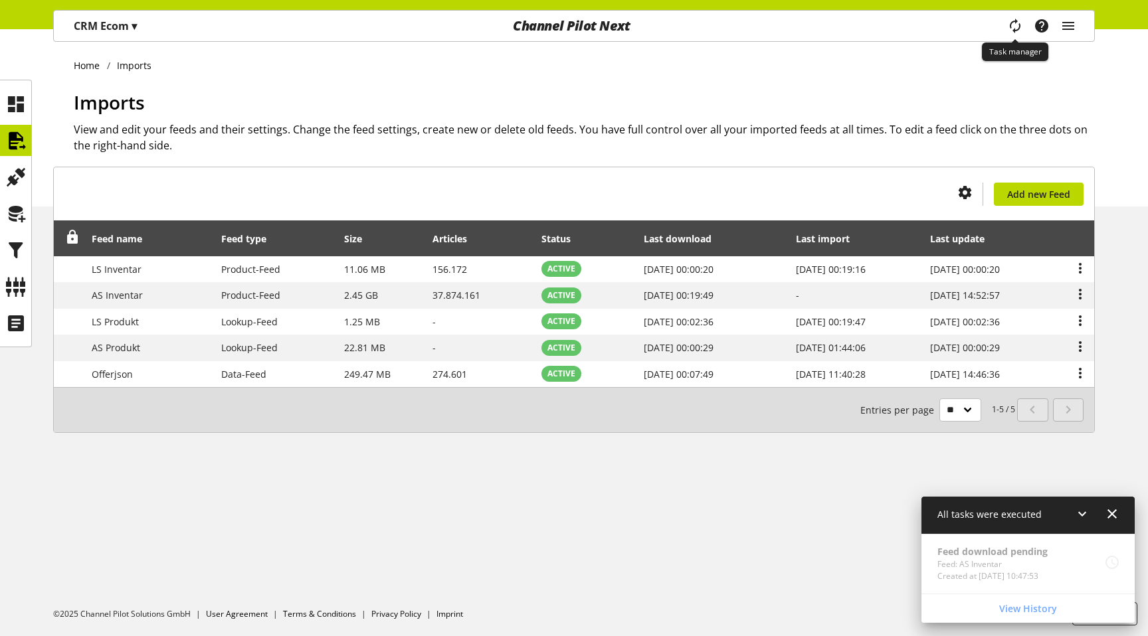
click at [1013, 17] on icon "main navigation" at bounding box center [1015, 25] width 29 height 25
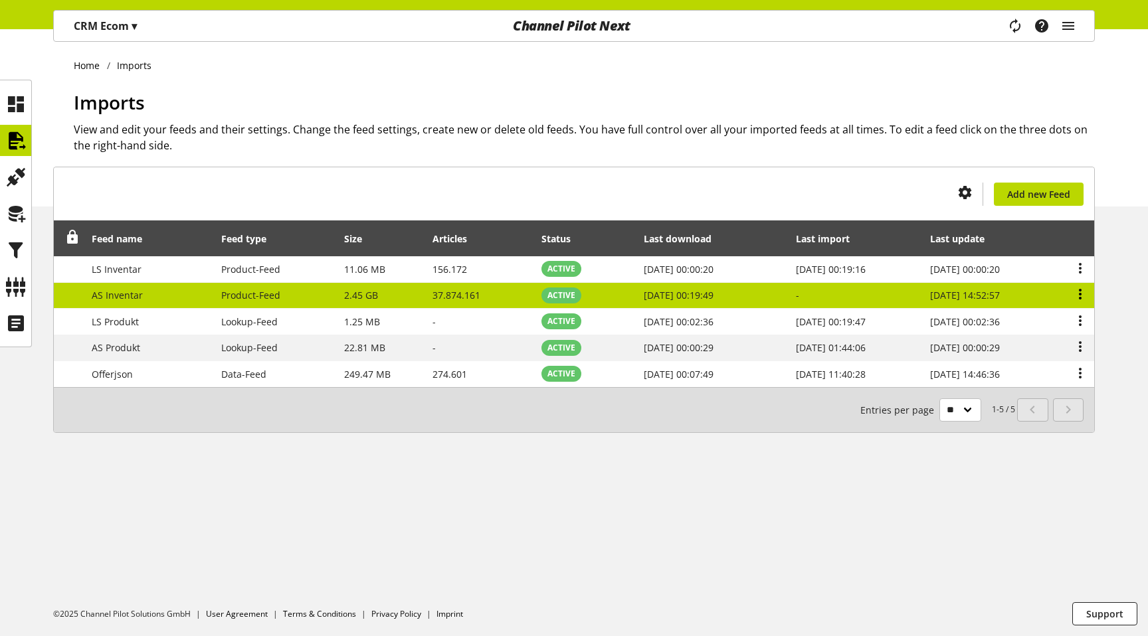
click at [1079, 288] on icon at bounding box center [1080, 294] width 16 height 24
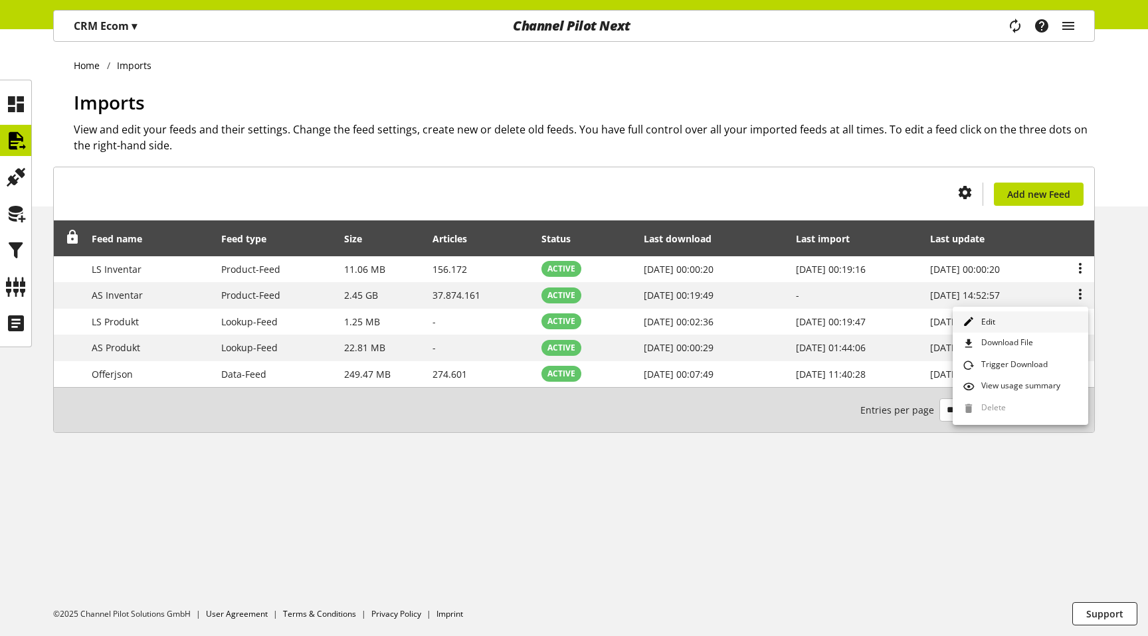
click at [1054, 322] on link "Edit" at bounding box center [1020, 323] width 136 height 22
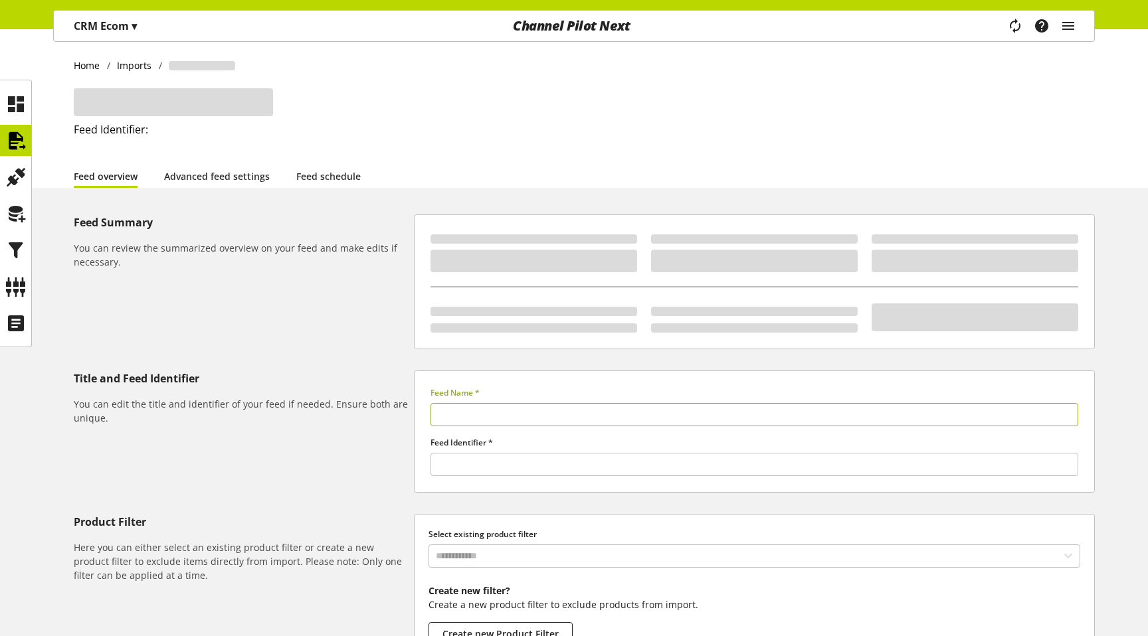
type input "**********"
type input "*****"
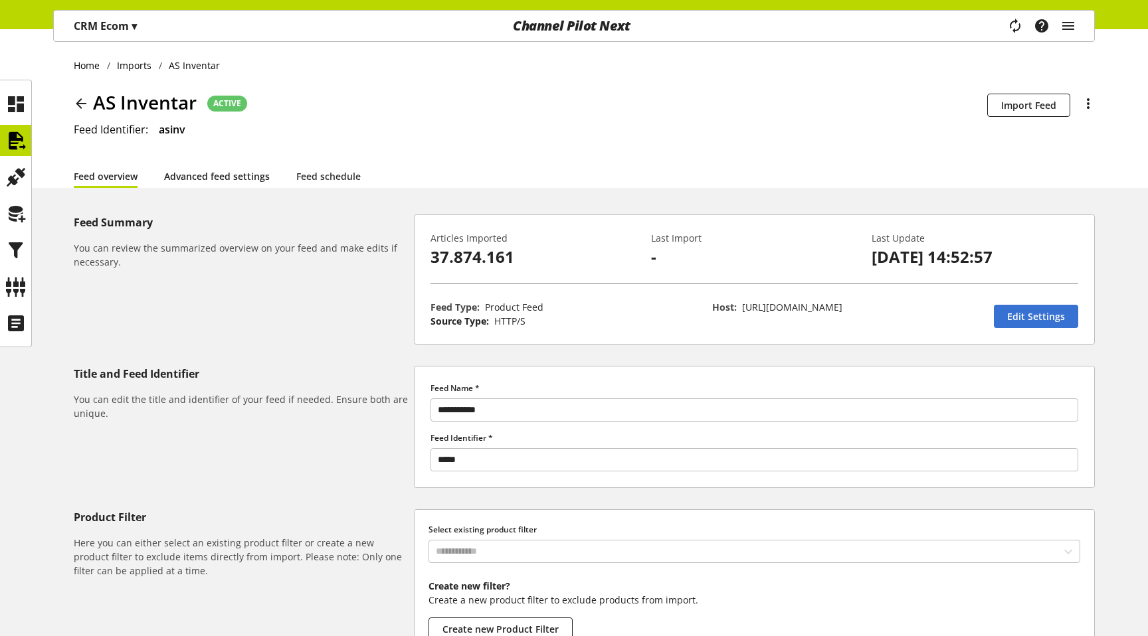
click at [249, 183] on link "Advanced feed settings" at bounding box center [217, 176] width 106 height 14
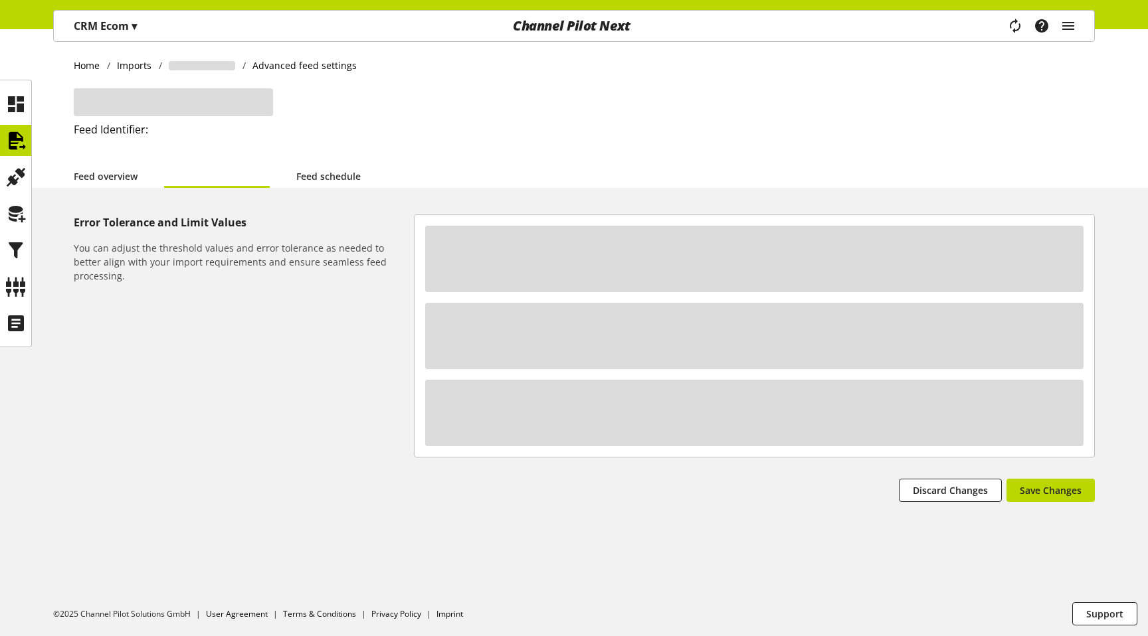
select select "********"
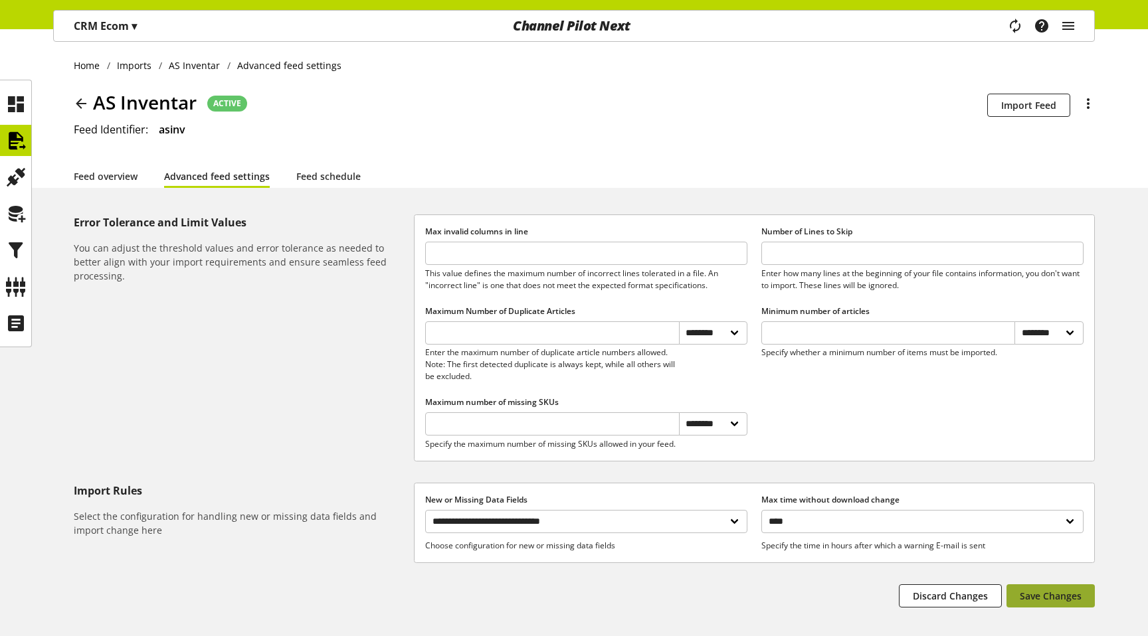
click at [1051, 598] on button "Save Changes" at bounding box center [1050, 596] width 88 height 23
click at [17, 142] on icon at bounding box center [15, 141] width 21 height 27
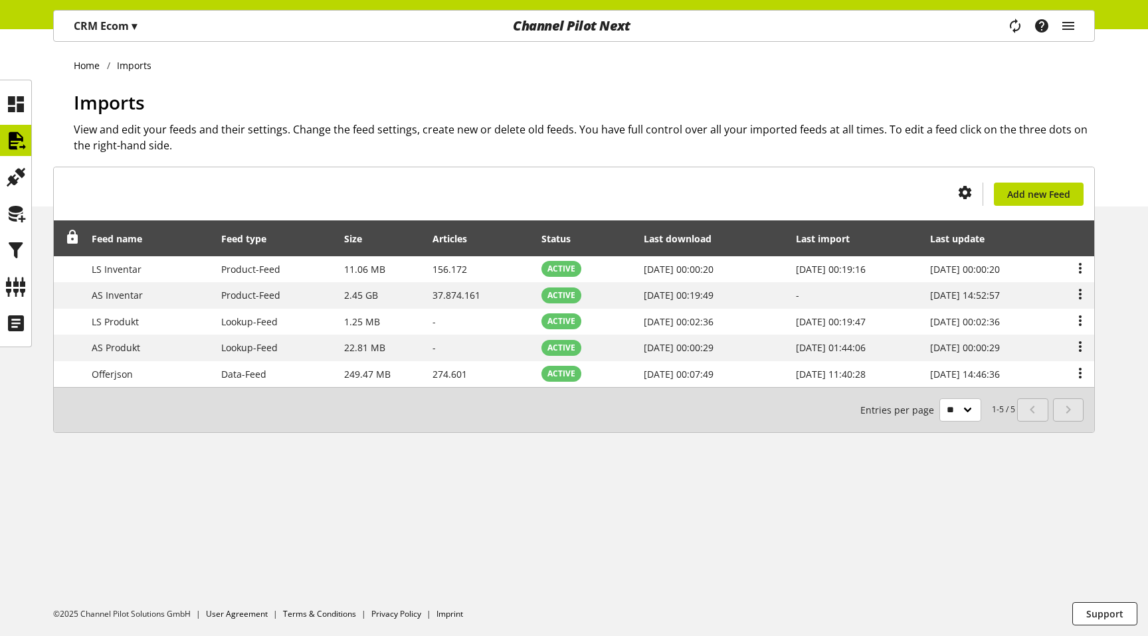
click at [1018, 29] on icon "main navigation" at bounding box center [1015, 26] width 27 height 20
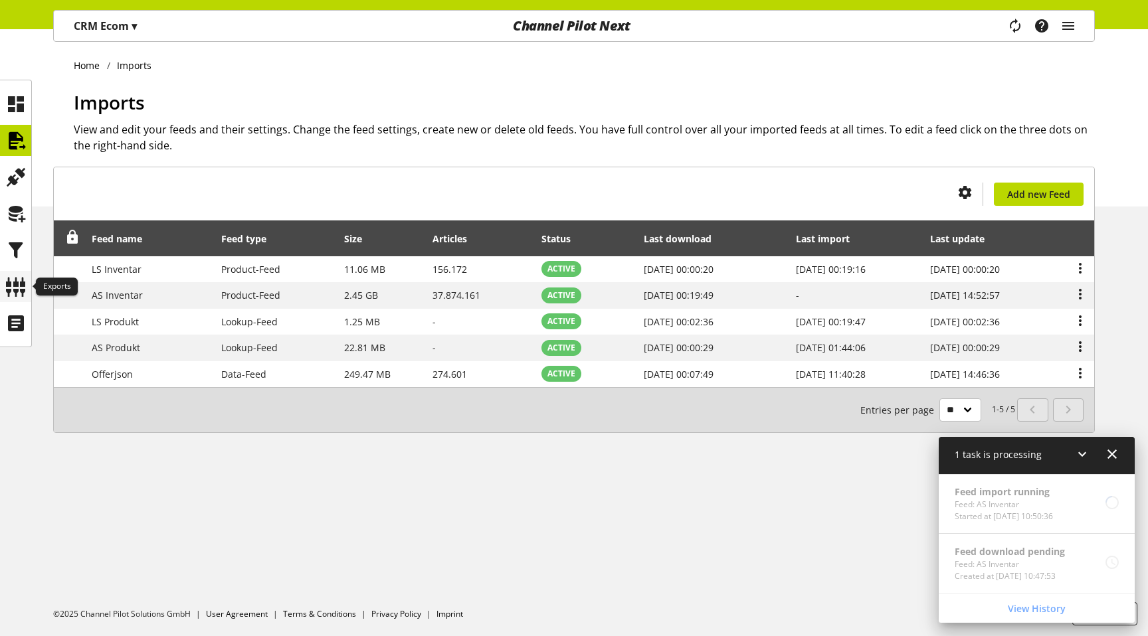
click at [9, 295] on icon at bounding box center [15, 287] width 21 height 27
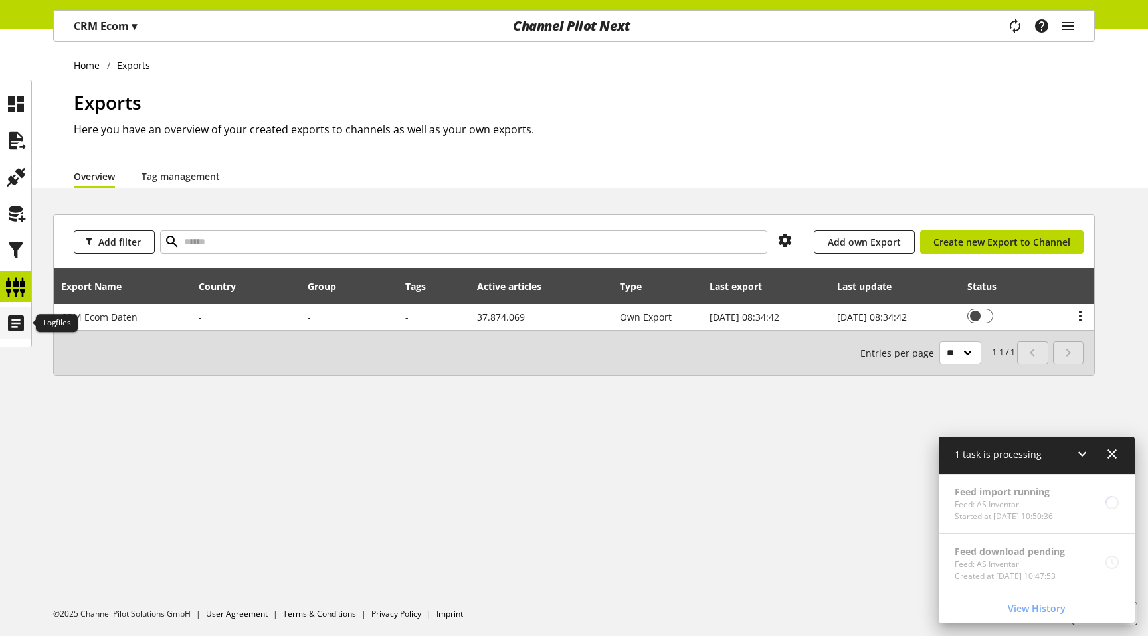
click at [25, 337] on div at bounding box center [15, 323] width 31 height 31
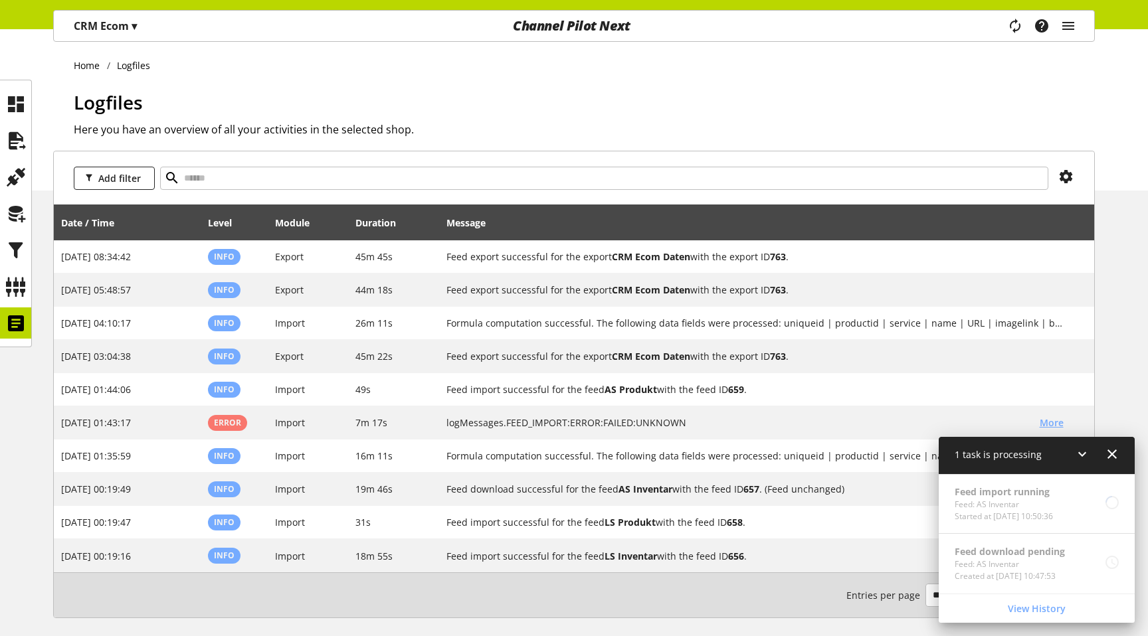
click at [1111, 453] on icon at bounding box center [1112, 454] width 16 height 24
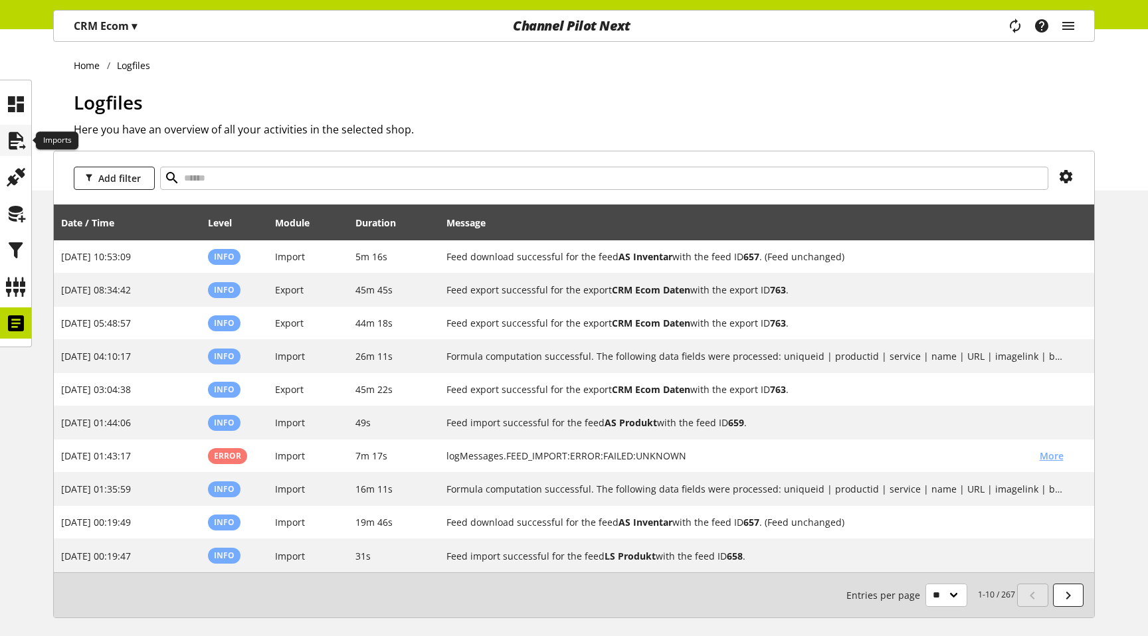
click at [11, 151] on icon at bounding box center [15, 141] width 21 height 27
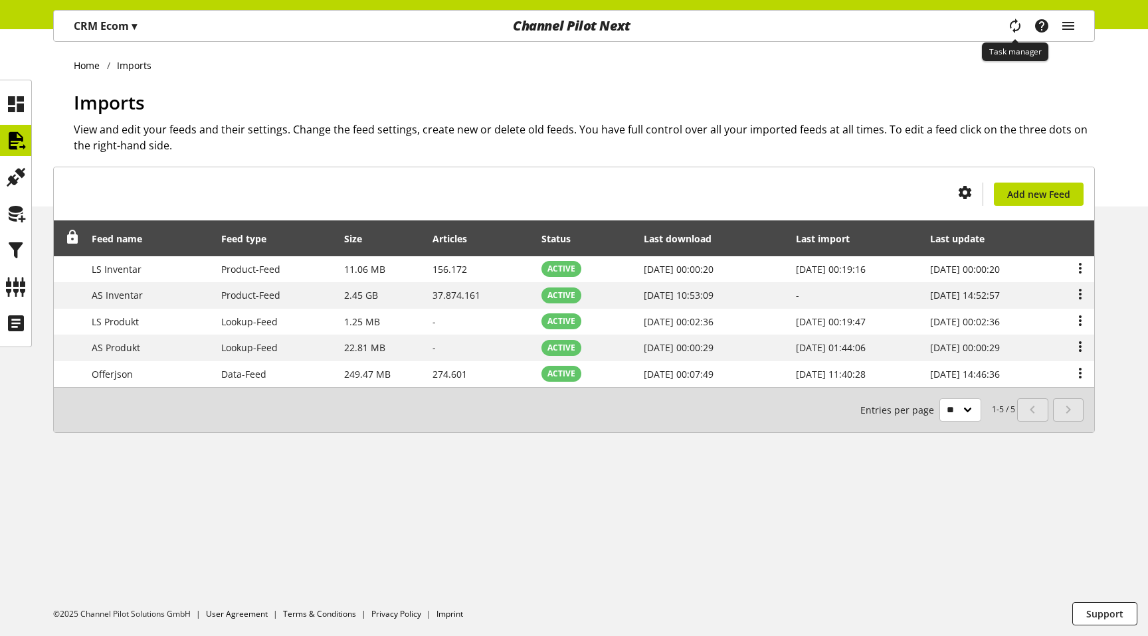
click at [1010, 21] on icon "main navigation" at bounding box center [1015, 26] width 21 height 27
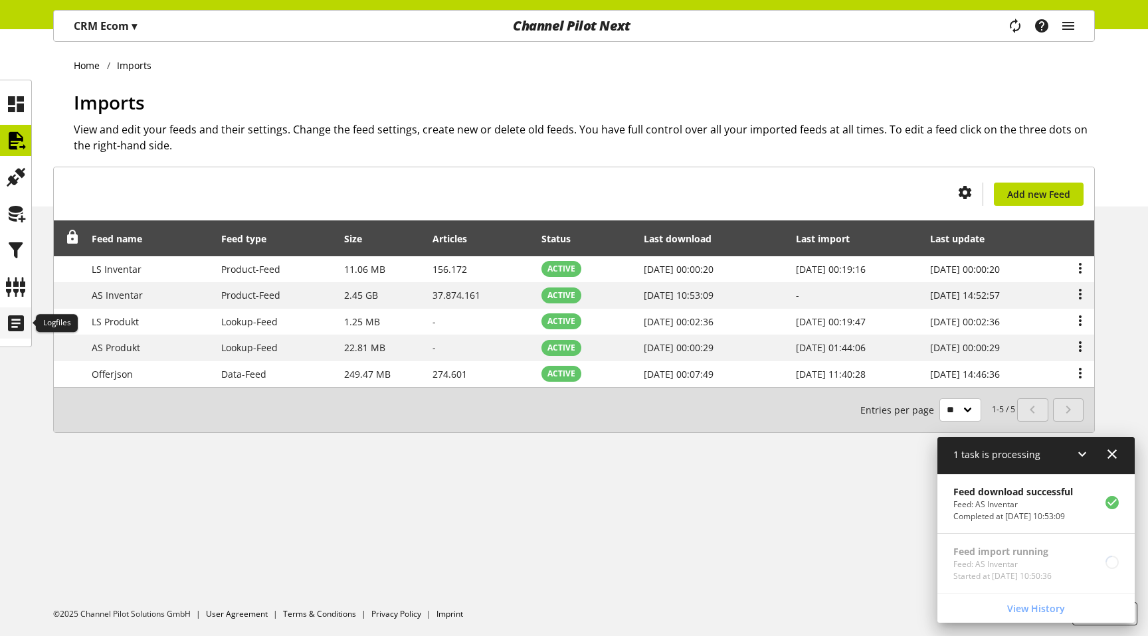
click at [11, 316] on icon at bounding box center [15, 323] width 21 height 27
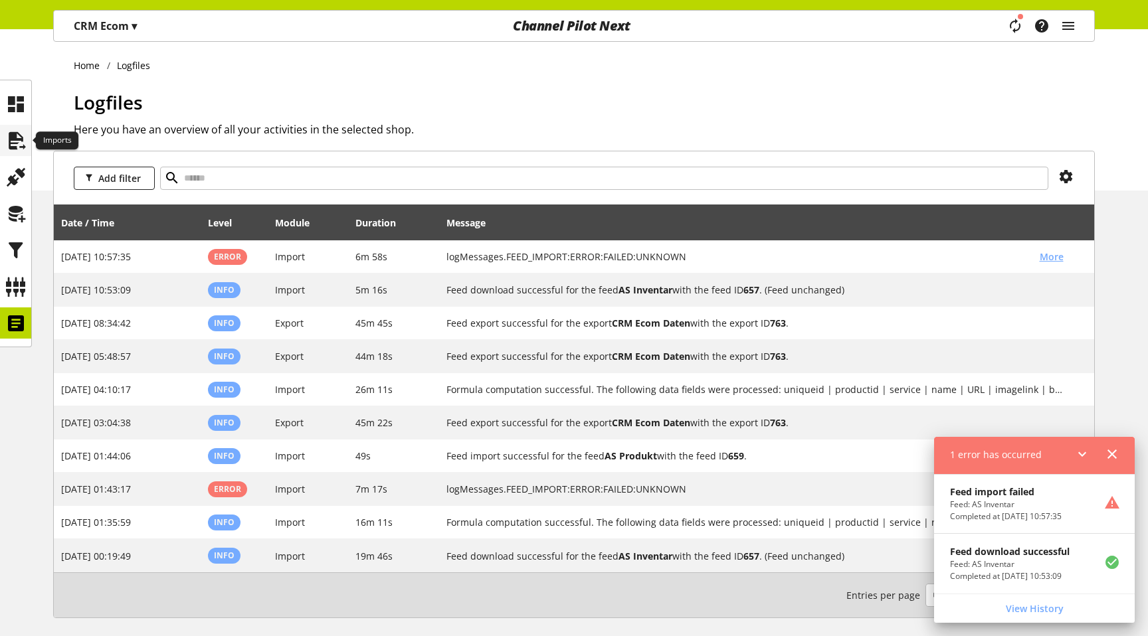
click at [7, 147] on icon at bounding box center [15, 141] width 21 height 27
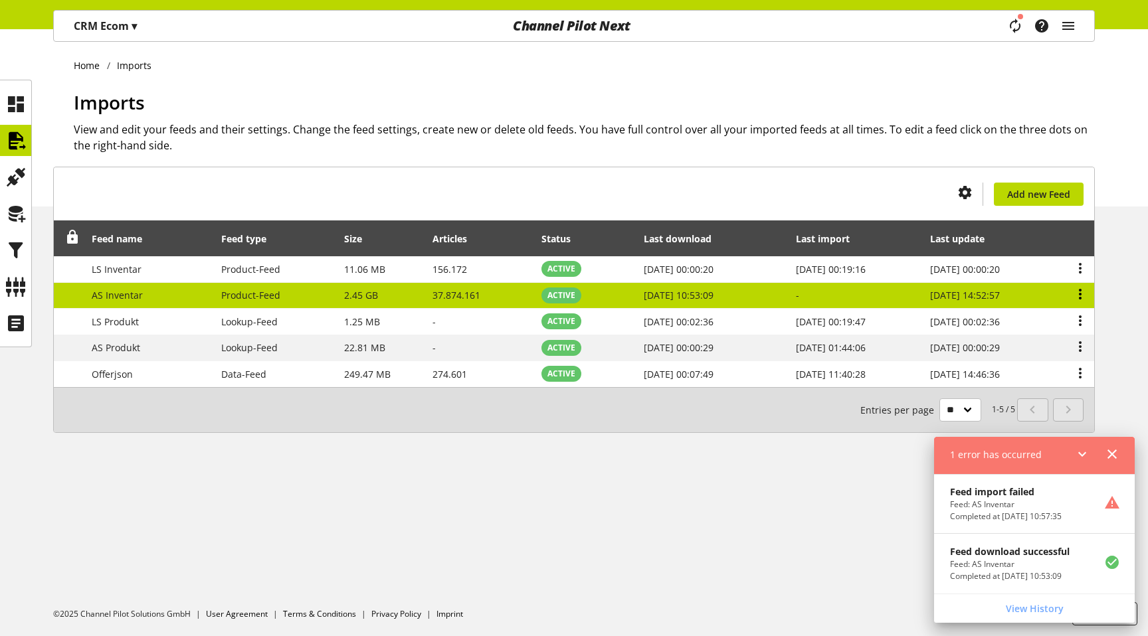
click at [1083, 286] on icon at bounding box center [1080, 294] width 16 height 24
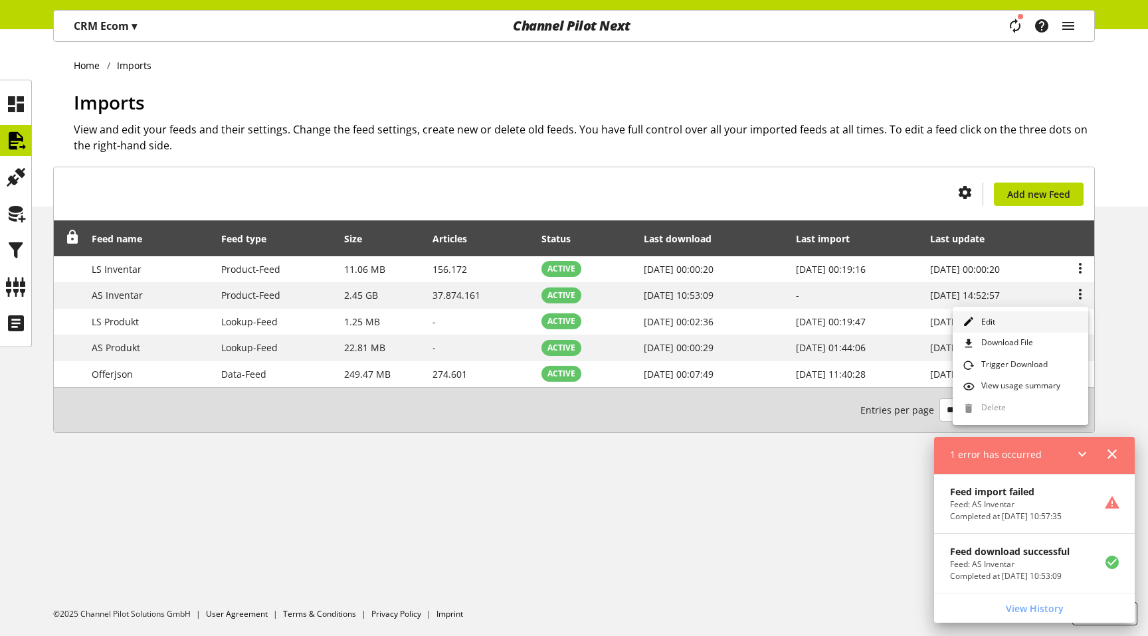
click at [1006, 314] on link "Edit" at bounding box center [1020, 323] width 136 height 22
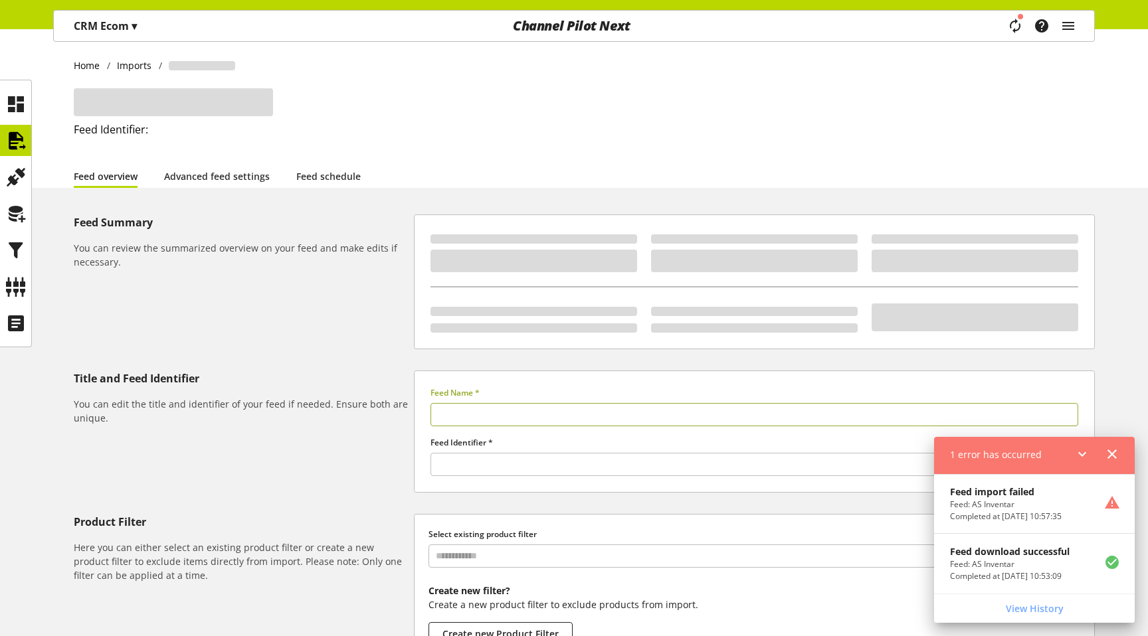
type input "**********"
type input "*****"
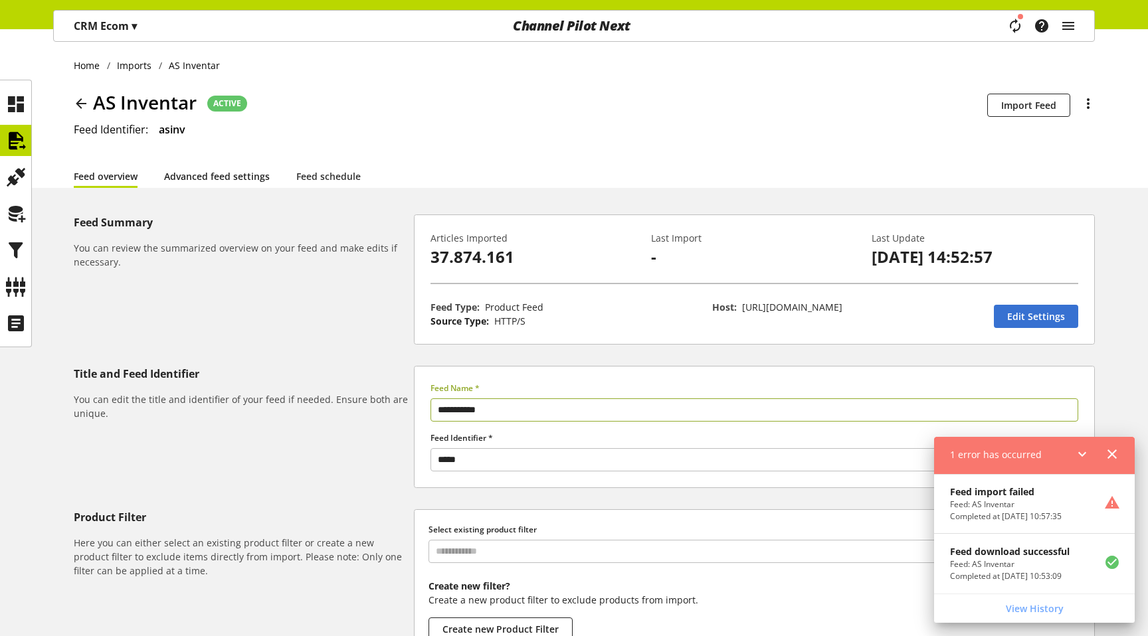
click at [256, 182] on link "Advanced feed settings" at bounding box center [217, 176] width 106 height 14
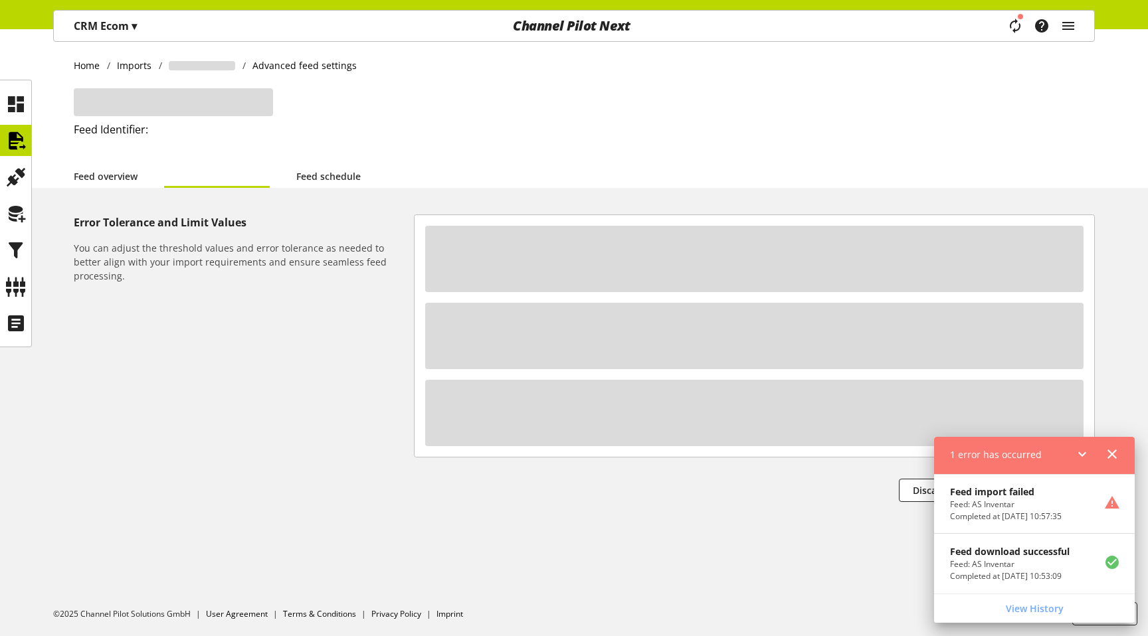
select select "********"
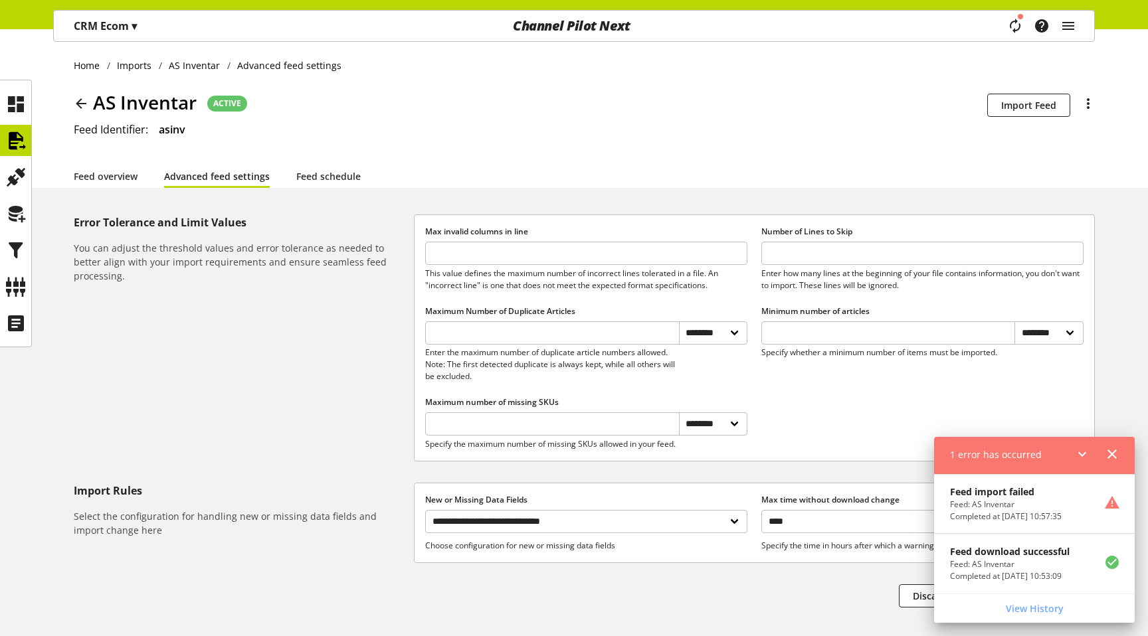
scroll to position [81, 0]
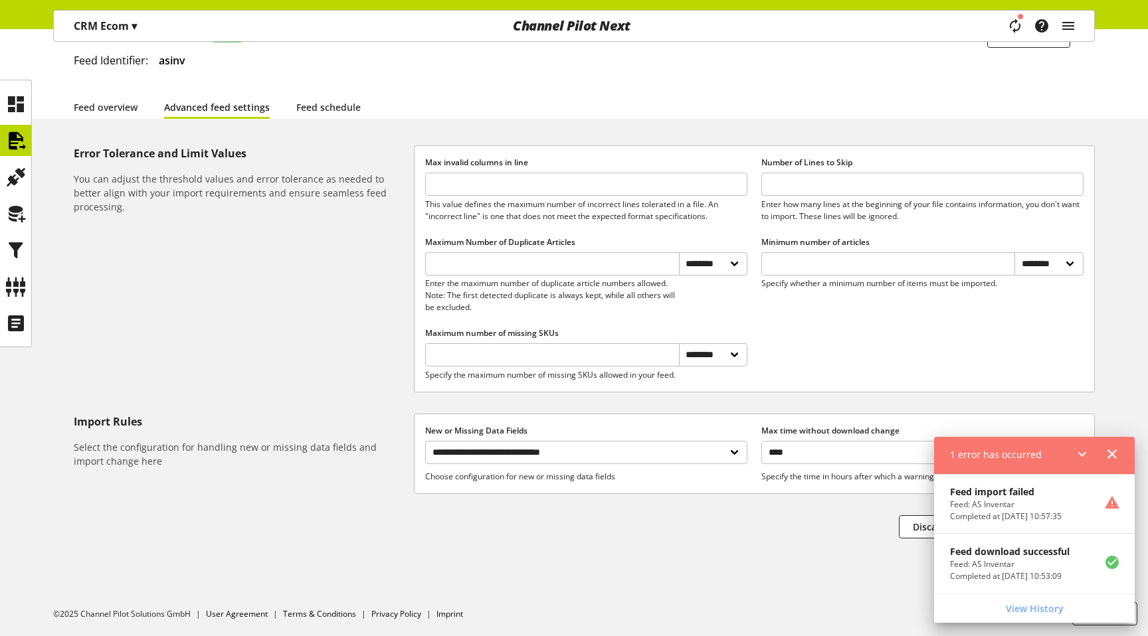
click at [1104, 452] on icon at bounding box center [1112, 454] width 16 height 24
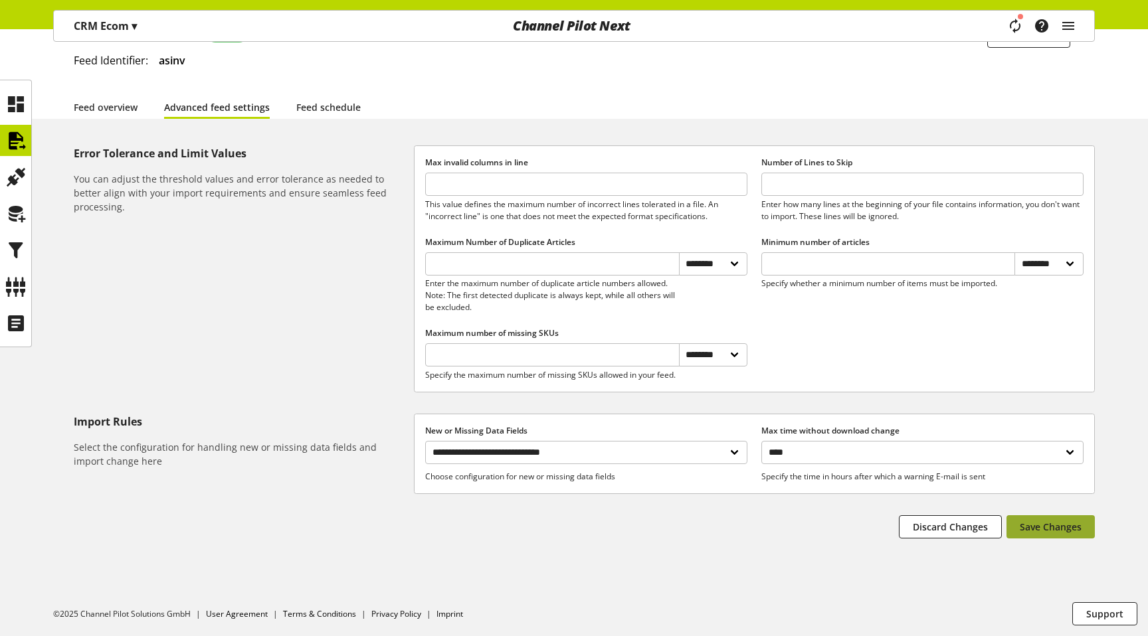
click at [1055, 535] on button "Save Changes" at bounding box center [1050, 526] width 88 height 23
click at [22, 141] on icon at bounding box center [15, 141] width 21 height 27
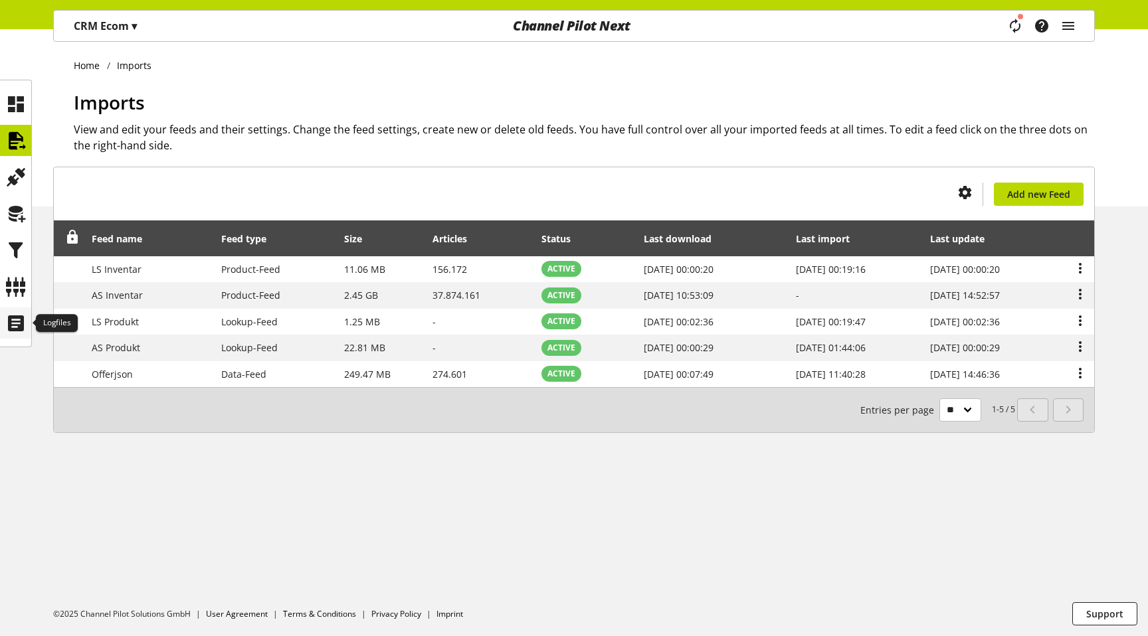
click at [16, 326] on icon at bounding box center [15, 323] width 21 height 27
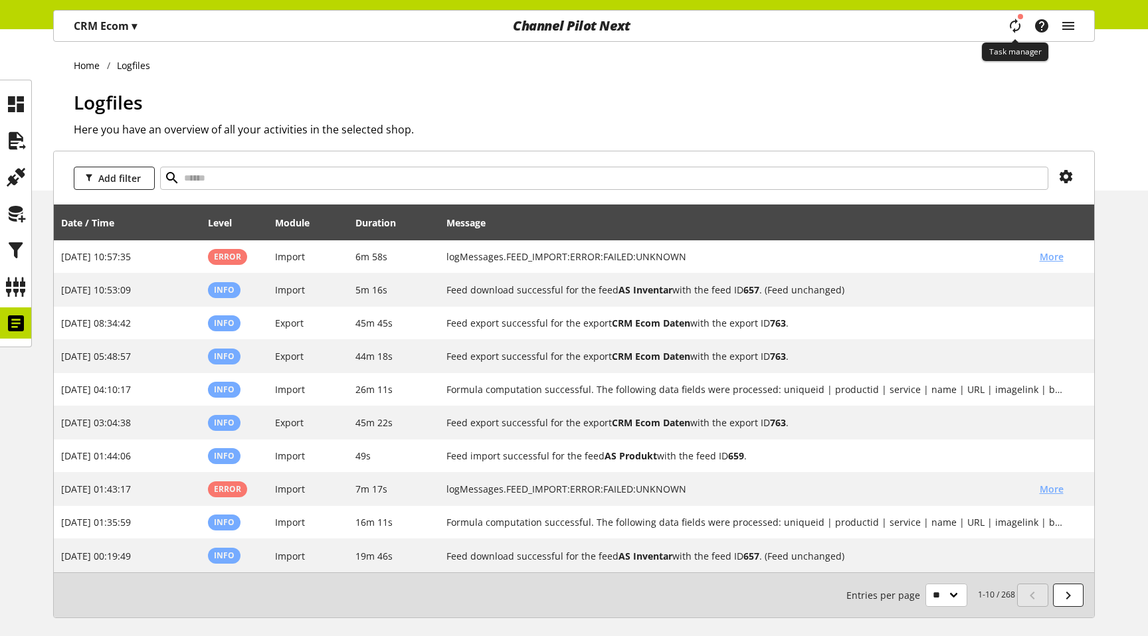
click at [1016, 28] on icon "main navigation" at bounding box center [1015, 26] width 20 height 27
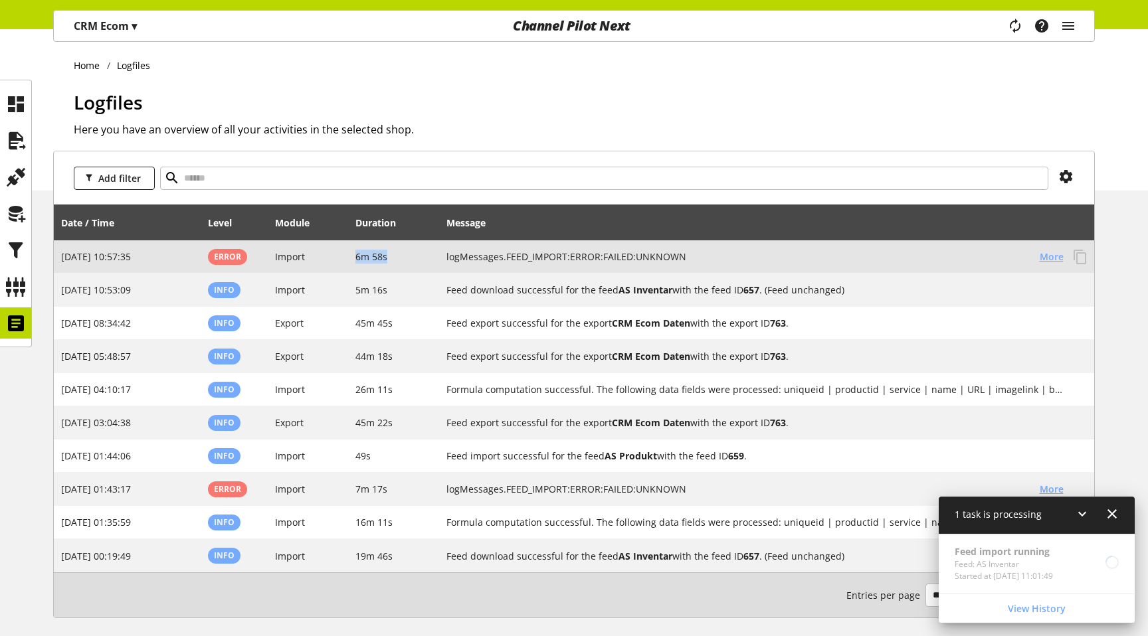
drag, startPoint x: 390, startPoint y: 256, endPoint x: 336, endPoint y: 256, distance: 53.8
click at [336, 256] on tr "[DATE] 10:57:35 Error Import 6m 58s logMessages.FEED_IMPORT:ERROR:FAILED:UNKNOW…" at bounding box center [574, 256] width 1040 height 33
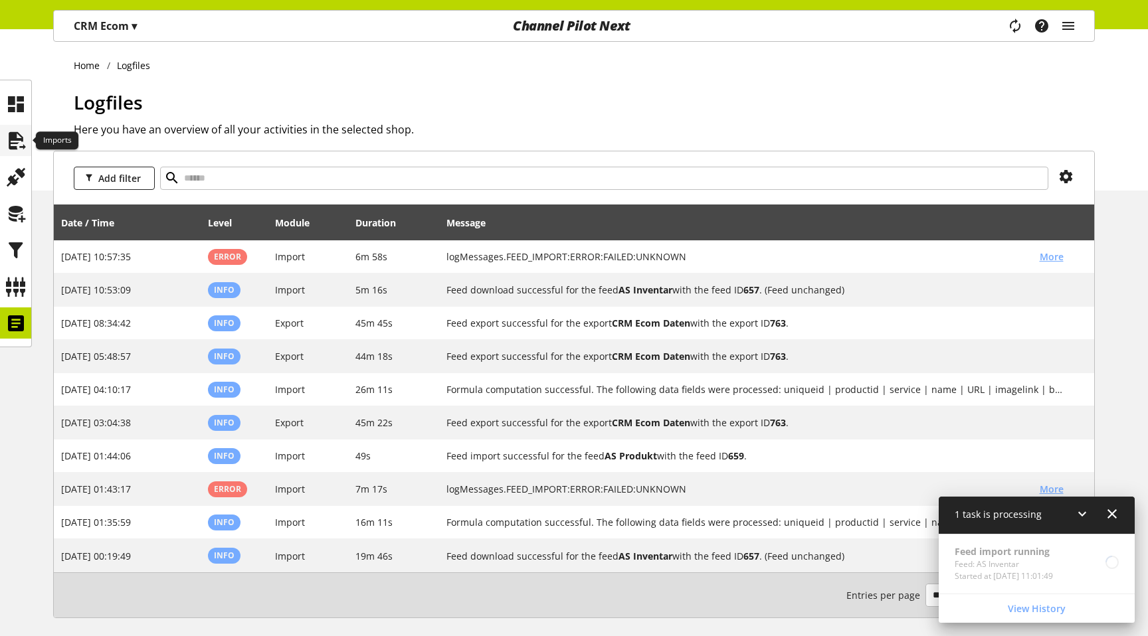
click at [19, 143] on icon at bounding box center [15, 141] width 21 height 27
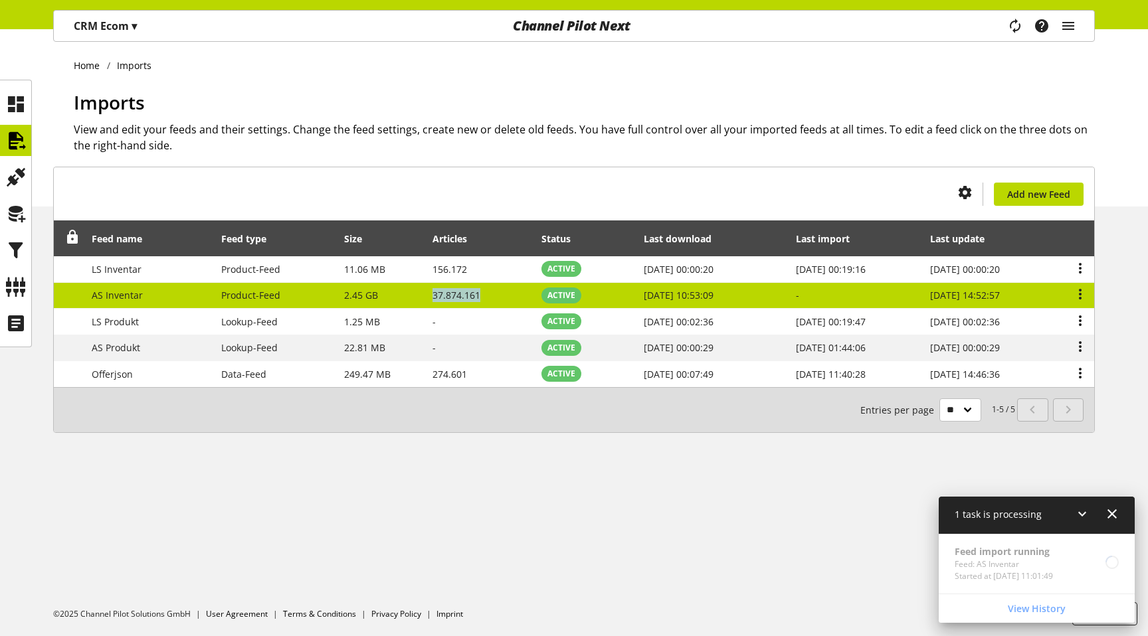
drag, startPoint x: 489, startPoint y: 293, endPoint x: 425, endPoint y: 295, distance: 63.8
click at [425, 295] on td "37.874.161" at bounding box center [480, 296] width 110 height 27
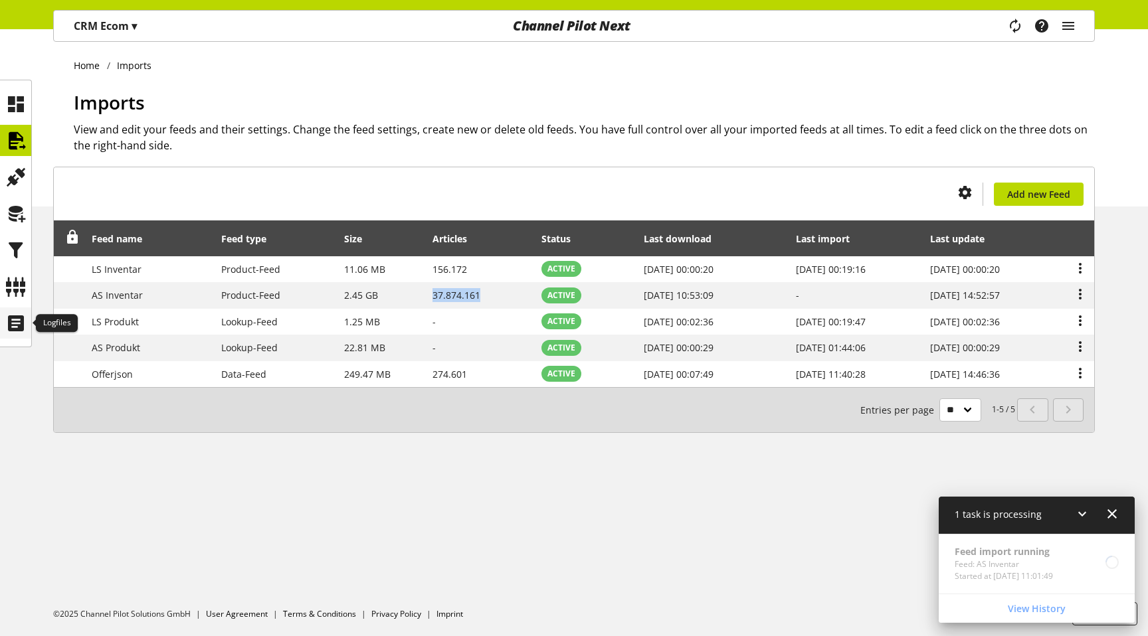
click at [21, 334] on icon at bounding box center [15, 323] width 21 height 27
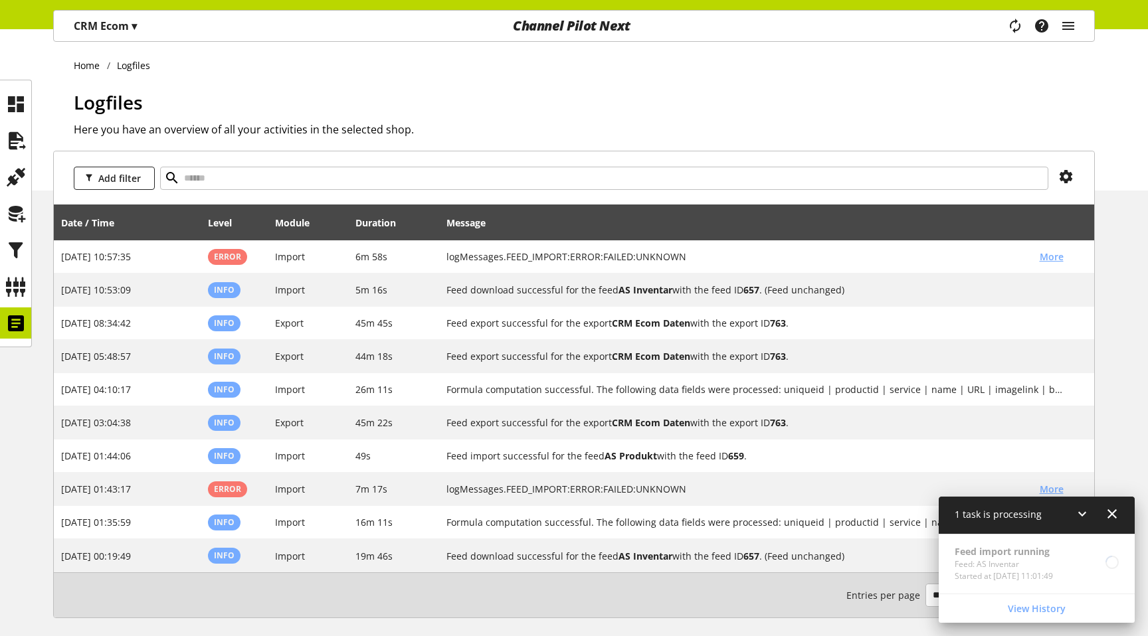
click at [1113, 515] on icon at bounding box center [1112, 514] width 16 height 24
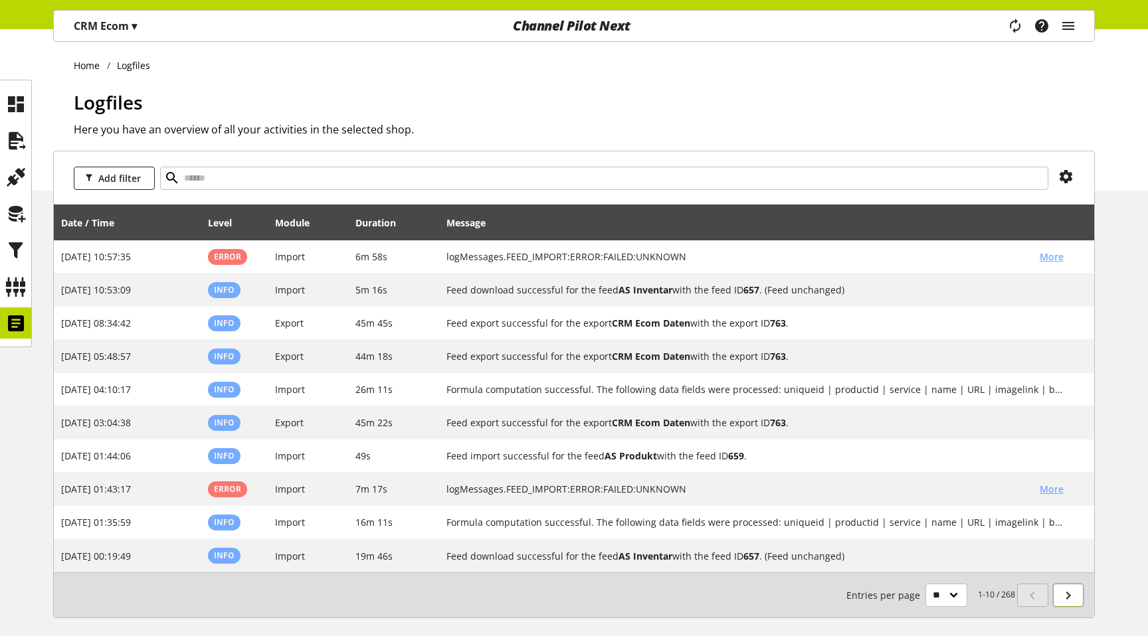
click at [1073, 591] on icon at bounding box center [1068, 596] width 16 height 24
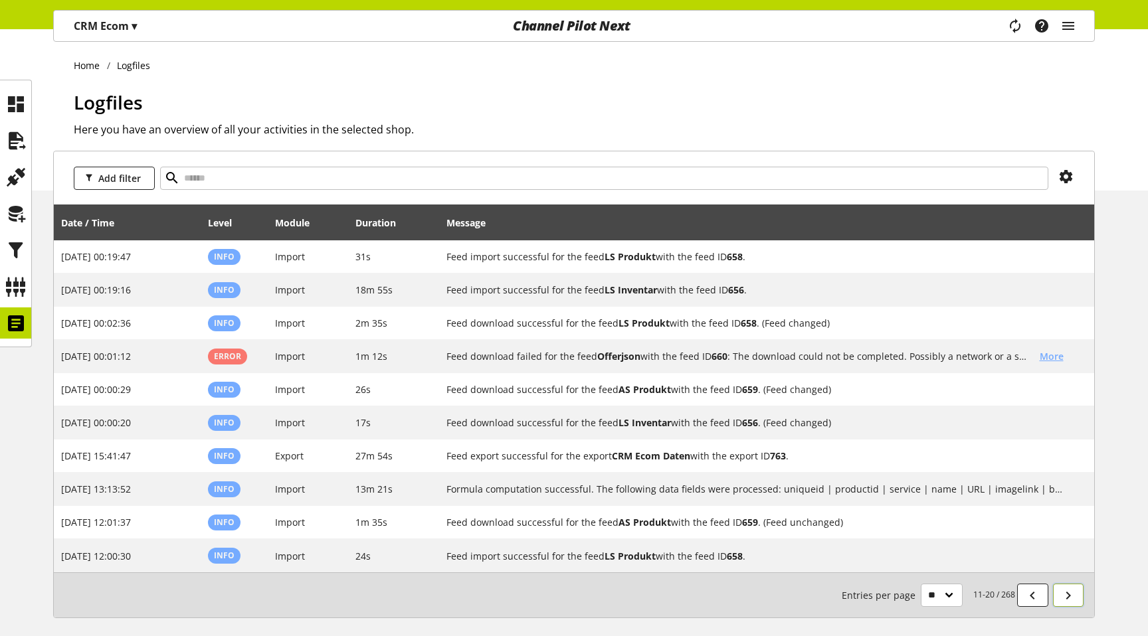
click at [1069, 599] on icon at bounding box center [1068, 596] width 16 height 24
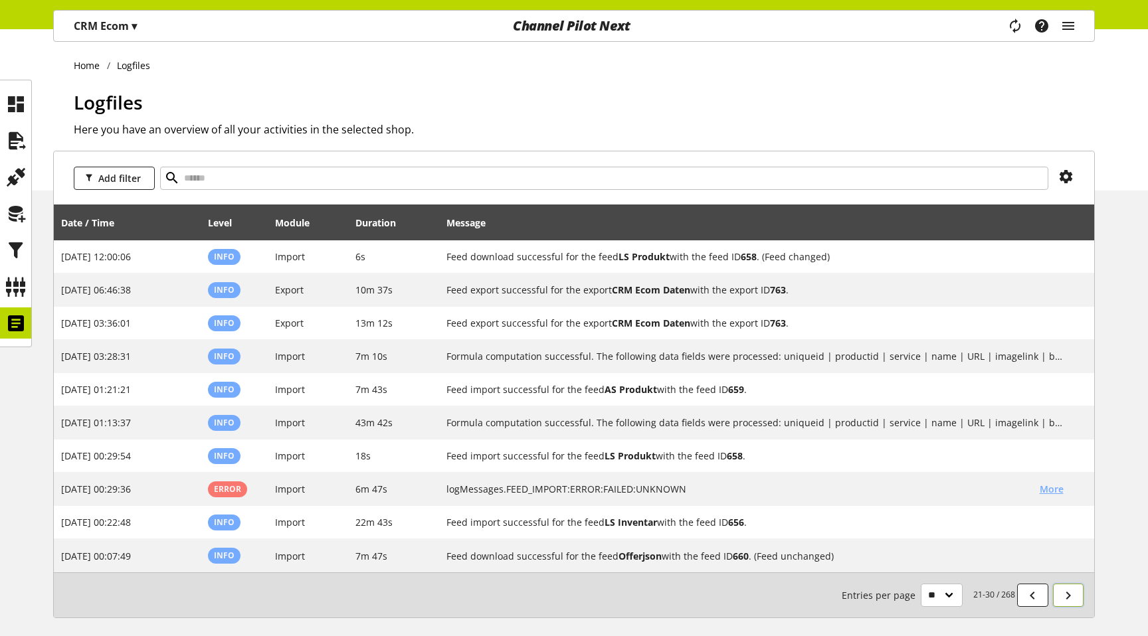
click at [1069, 599] on icon at bounding box center [1068, 596] width 16 height 24
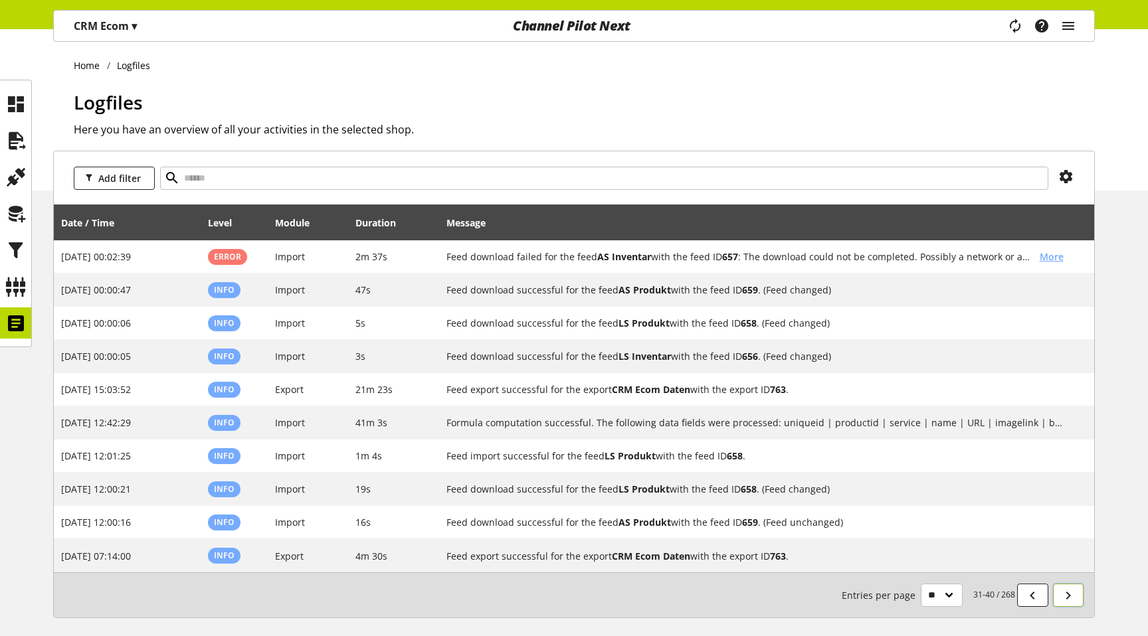
click at [1069, 599] on icon at bounding box center [1068, 596] width 16 height 24
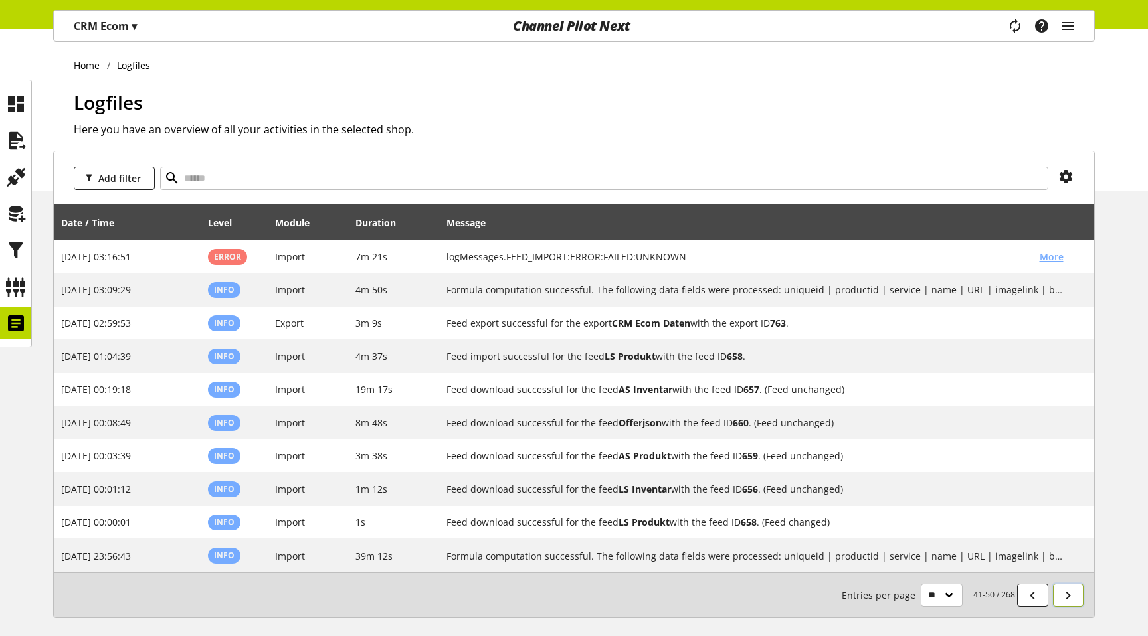
click at [1069, 599] on icon at bounding box center [1068, 596] width 16 height 24
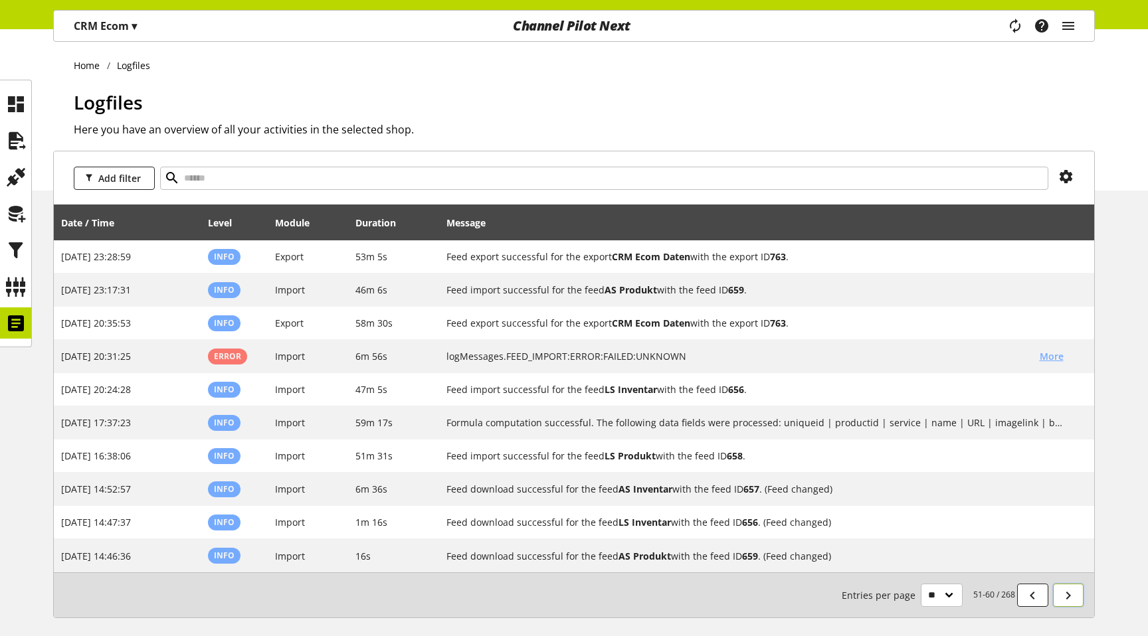
click at [1069, 599] on icon at bounding box center [1068, 596] width 16 height 24
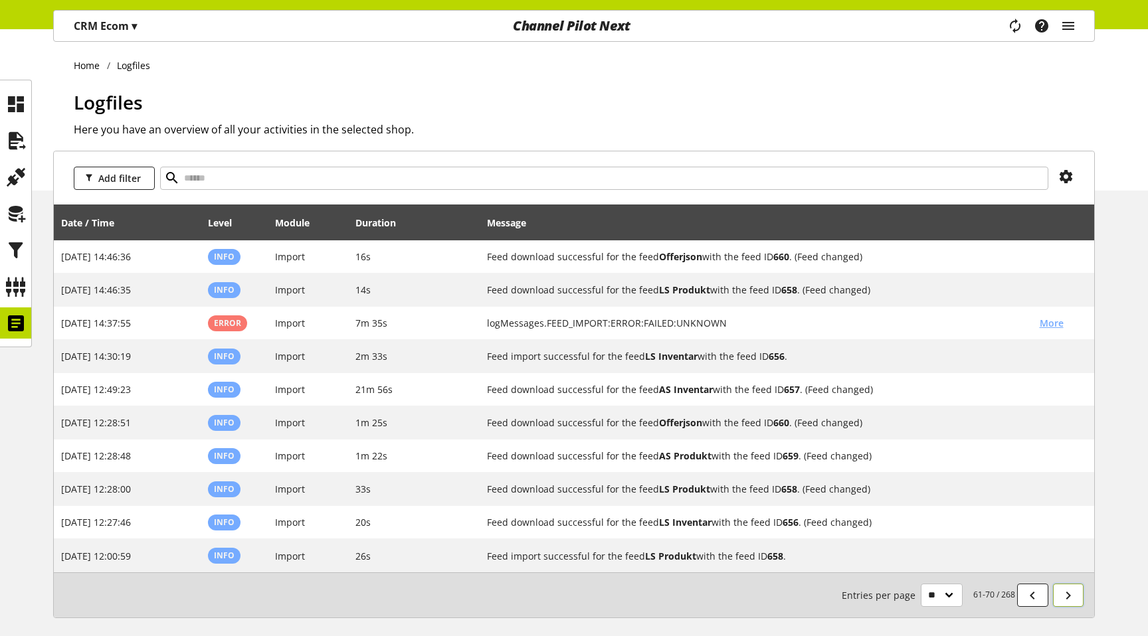
click at [1069, 599] on icon at bounding box center [1068, 596] width 16 height 24
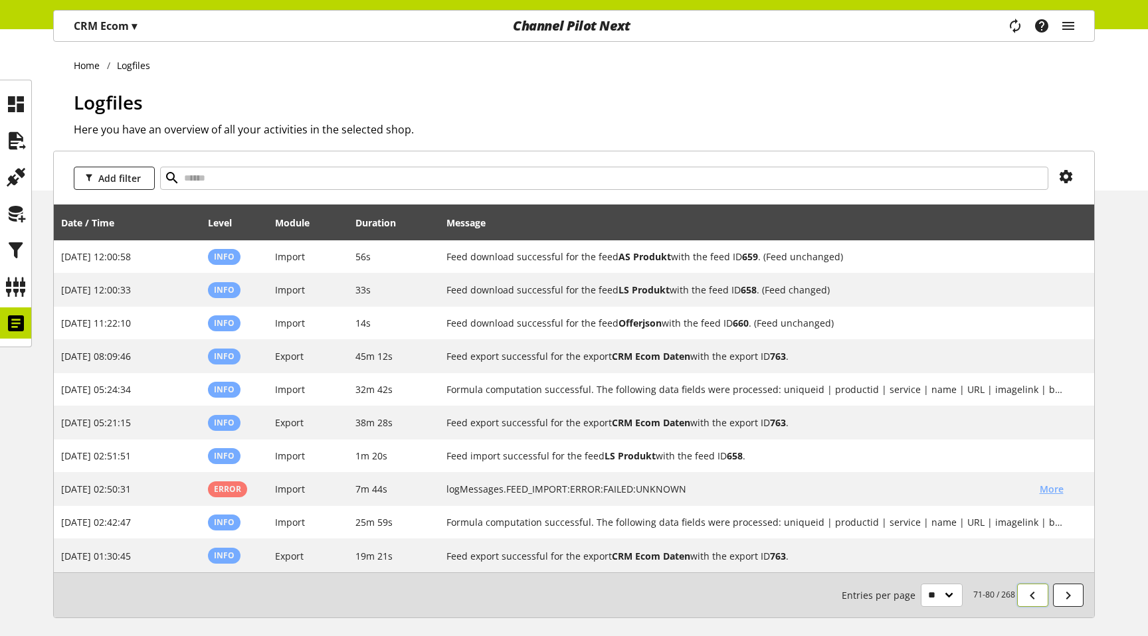
click at [1031, 593] on icon at bounding box center [1032, 596] width 16 height 24
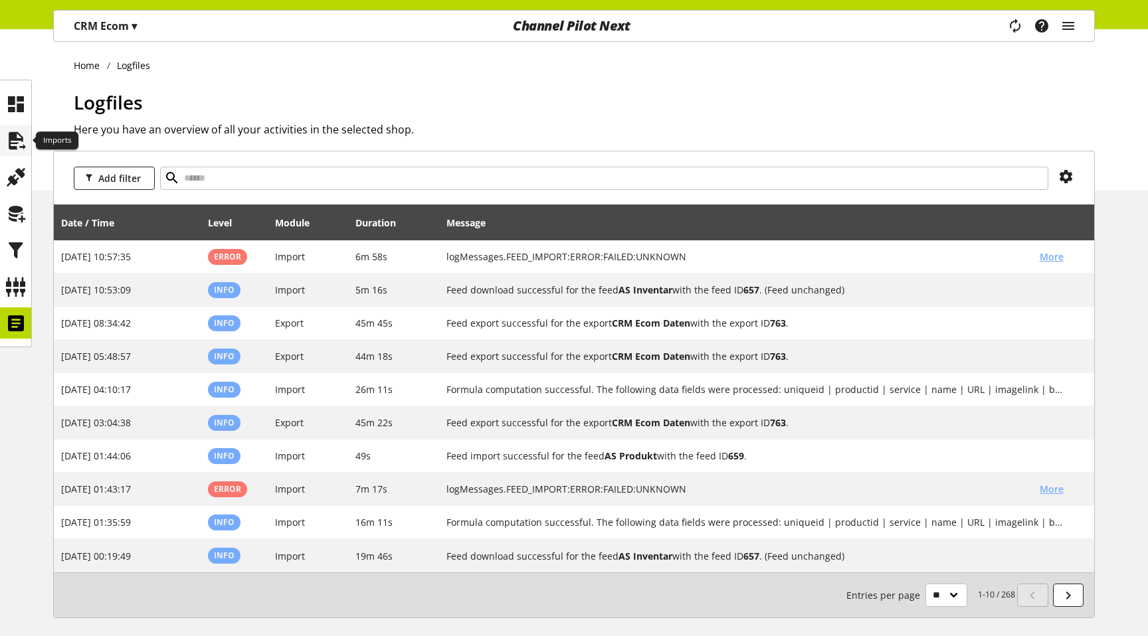
click at [21, 140] on icon at bounding box center [15, 141] width 21 height 27
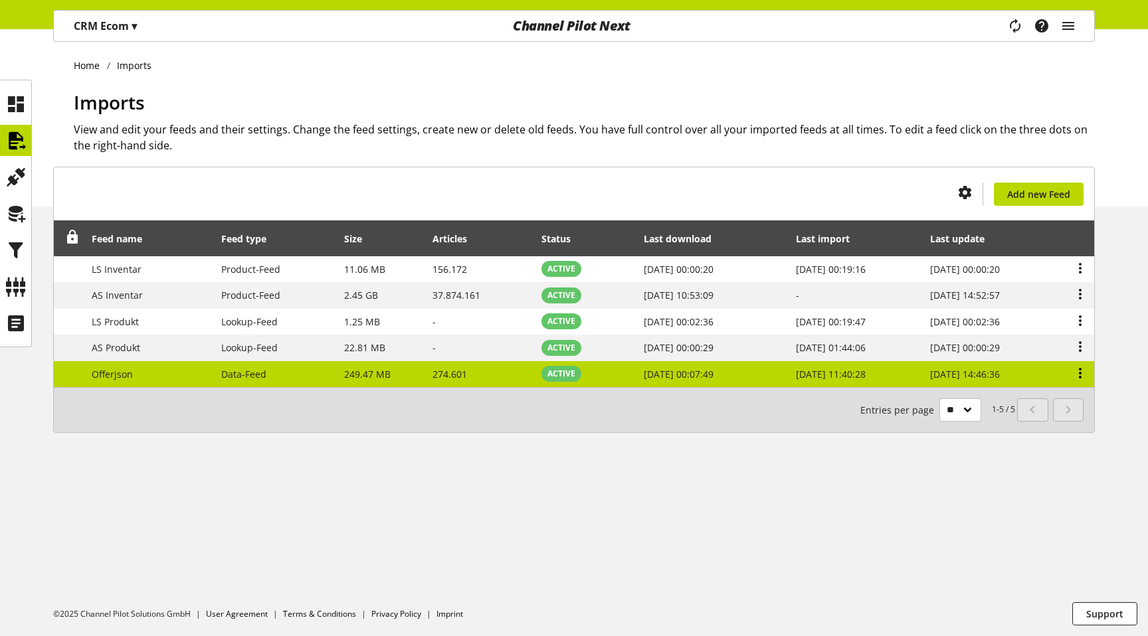
click at [1075, 373] on icon at bounding box center [1080, 373] width 16 height 24
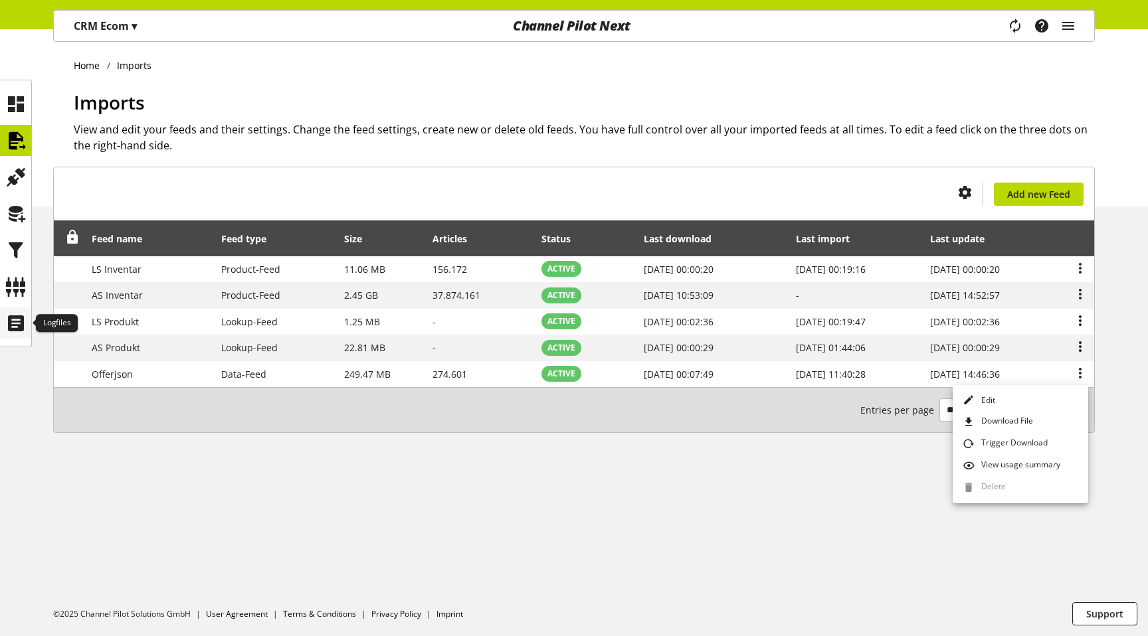
click at [18, 316] on icon at bounding box center [15, 323] width 21 height 27
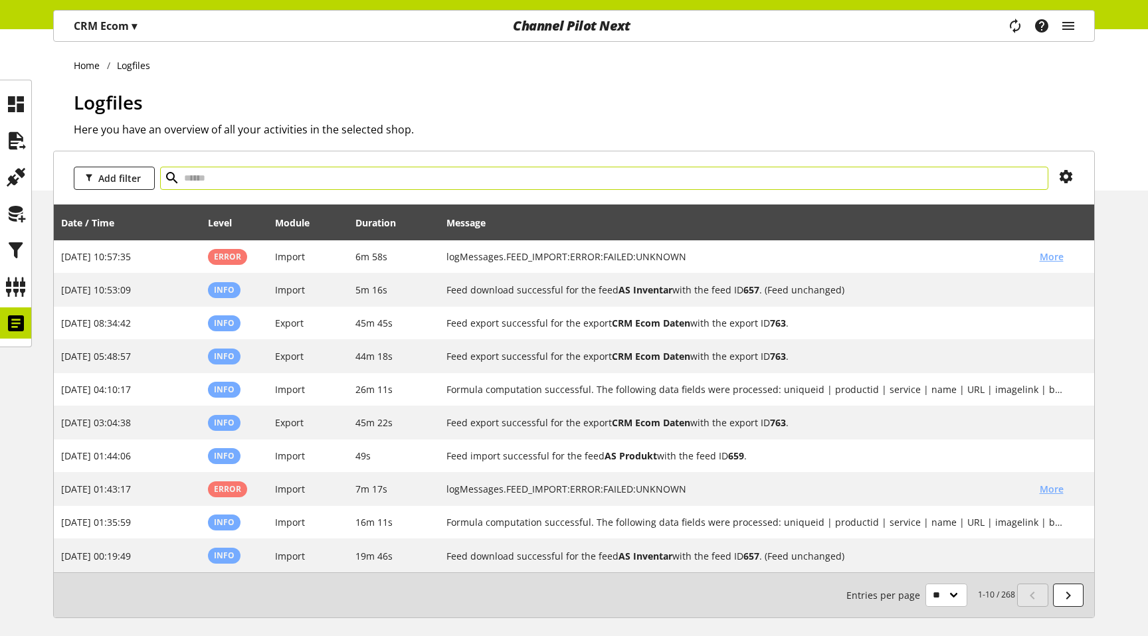
click at [198, 181] on input "text" at bounding box center [604, 178] width 888 height 23
type input "***"
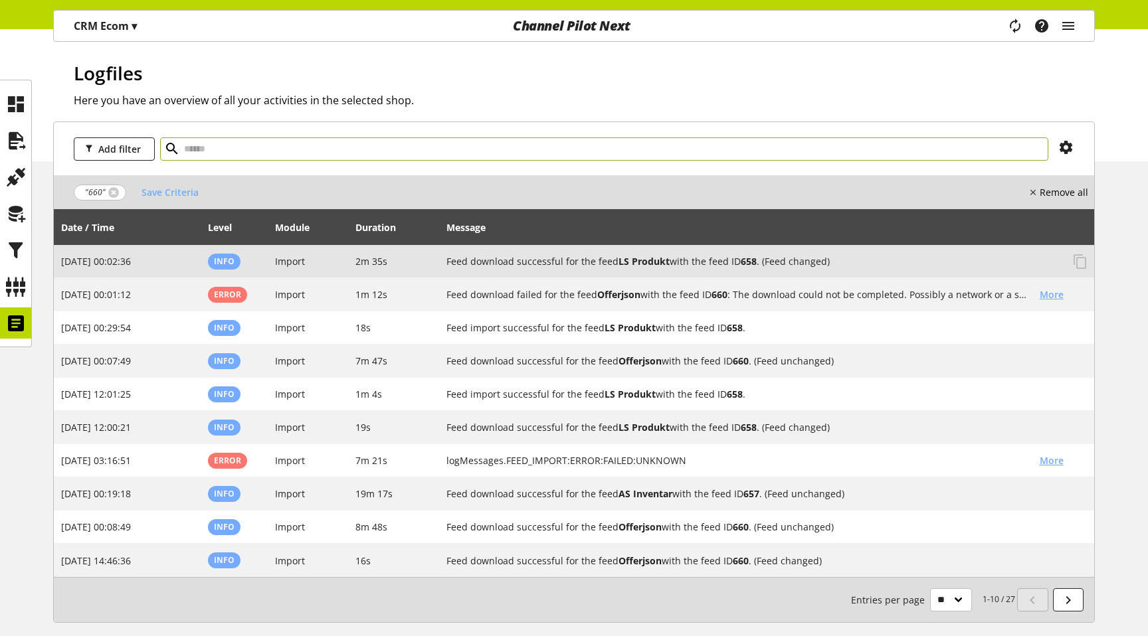
scroll to position [33, 0]
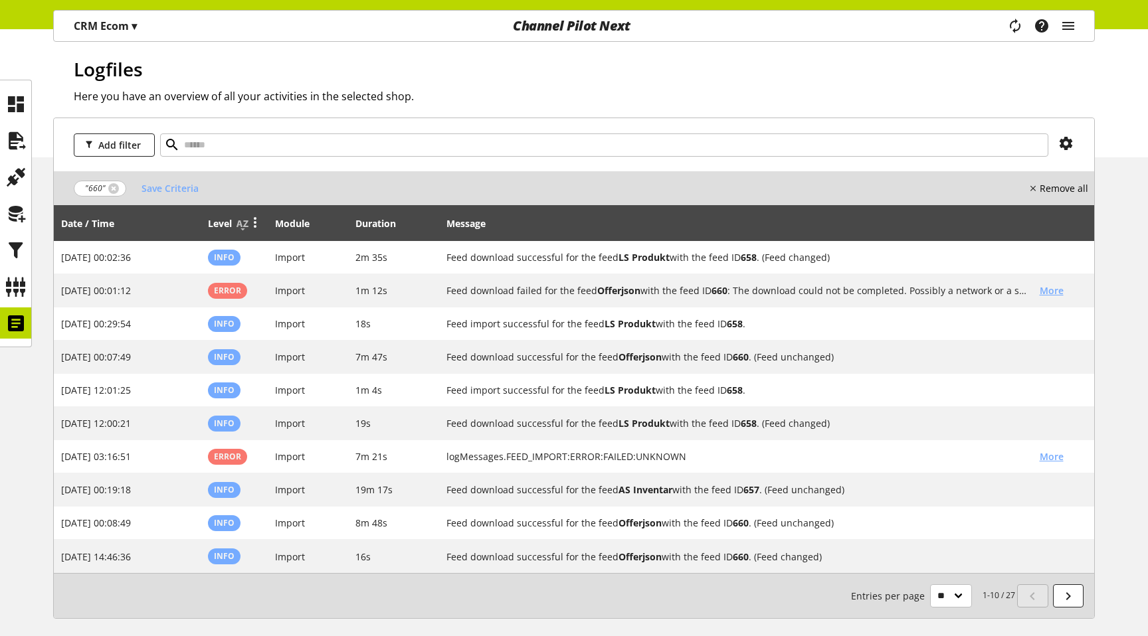
click at [255, 226] on icon at bounding box center [255, 222] width 16 height 24
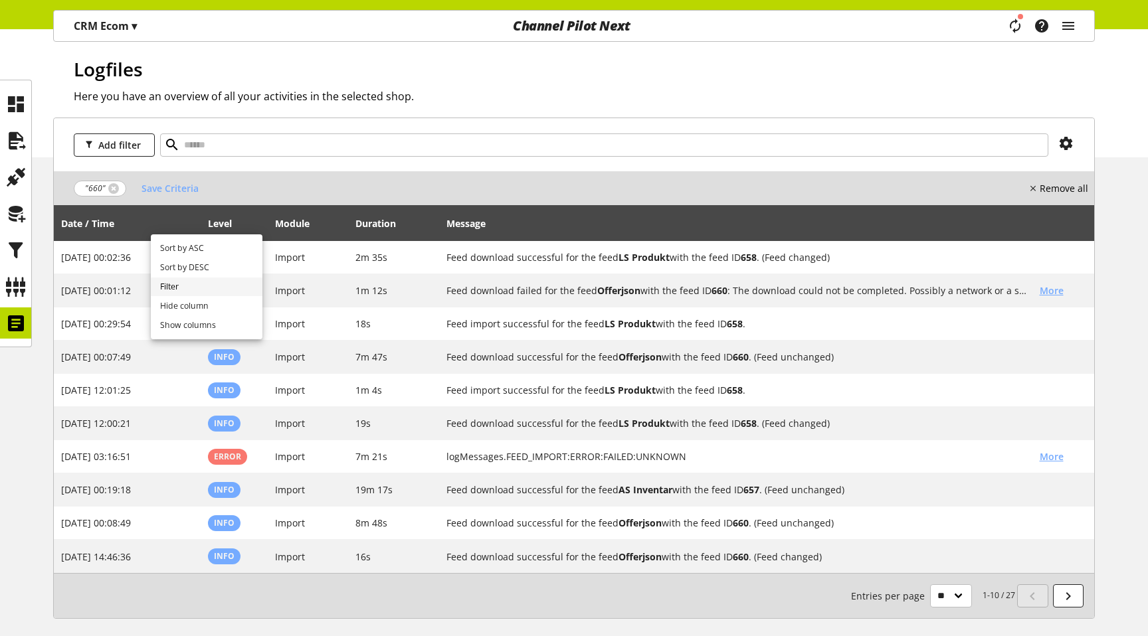
click at [201, 290] on link "Filter" at bounding box center [207, 287] width 112 height 19
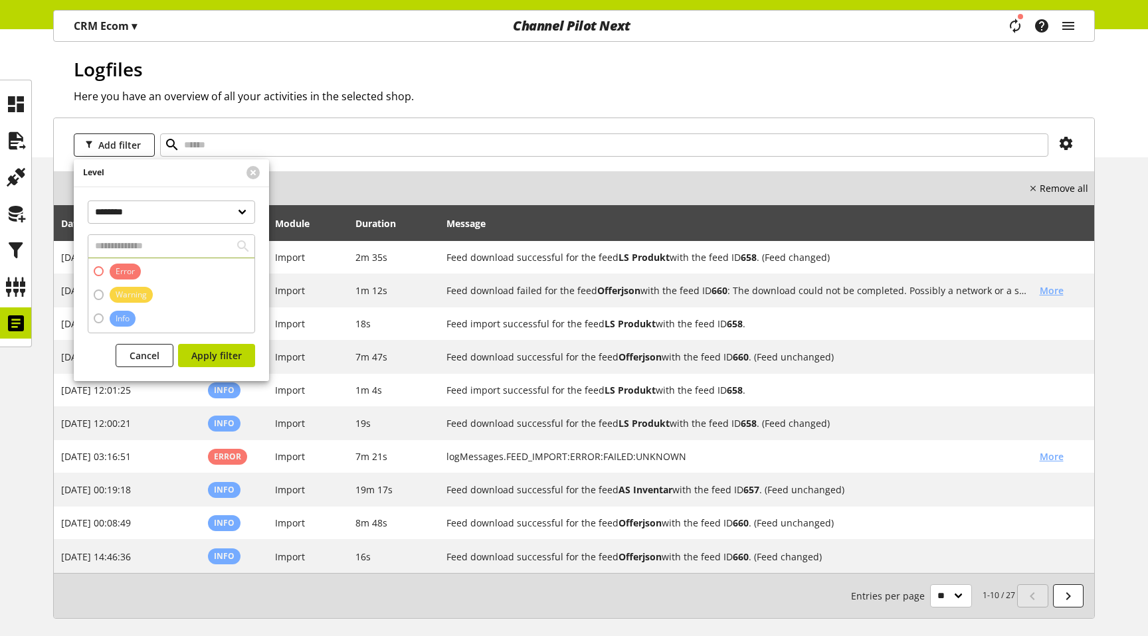
click at [95, 270] on span at bounding box center [99, 271] width 10 height 10
click at [201, 349] on span "Apply filter" at bounding box center [216, 356] width 50 height 14
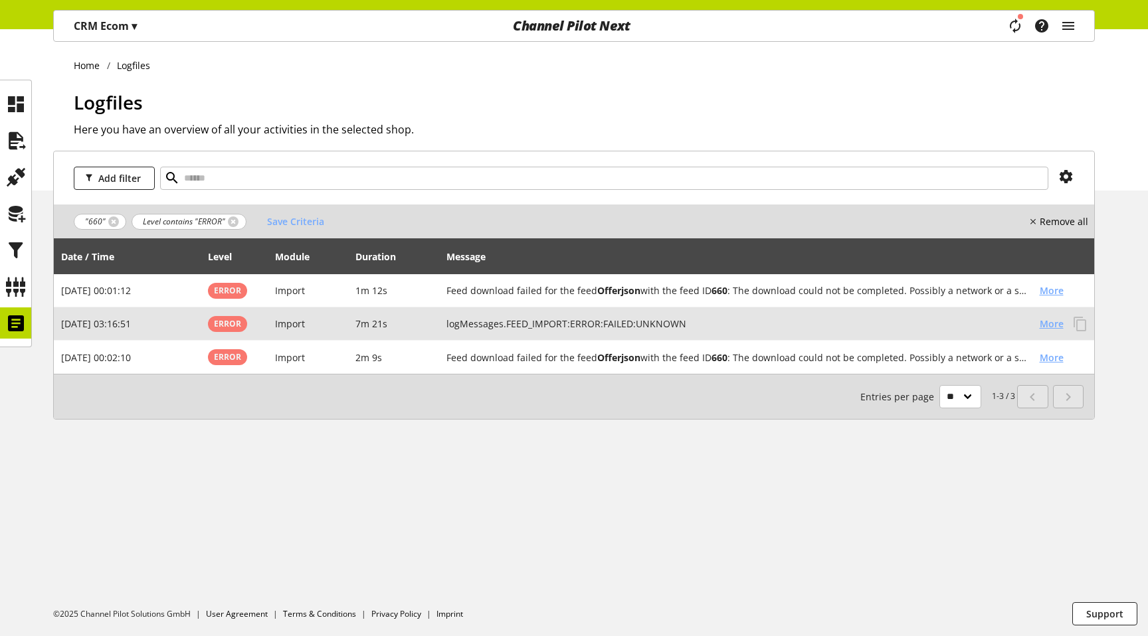
click at [1056, 319] on span "More" at bounding box center [1052, 324] width 24 height 14
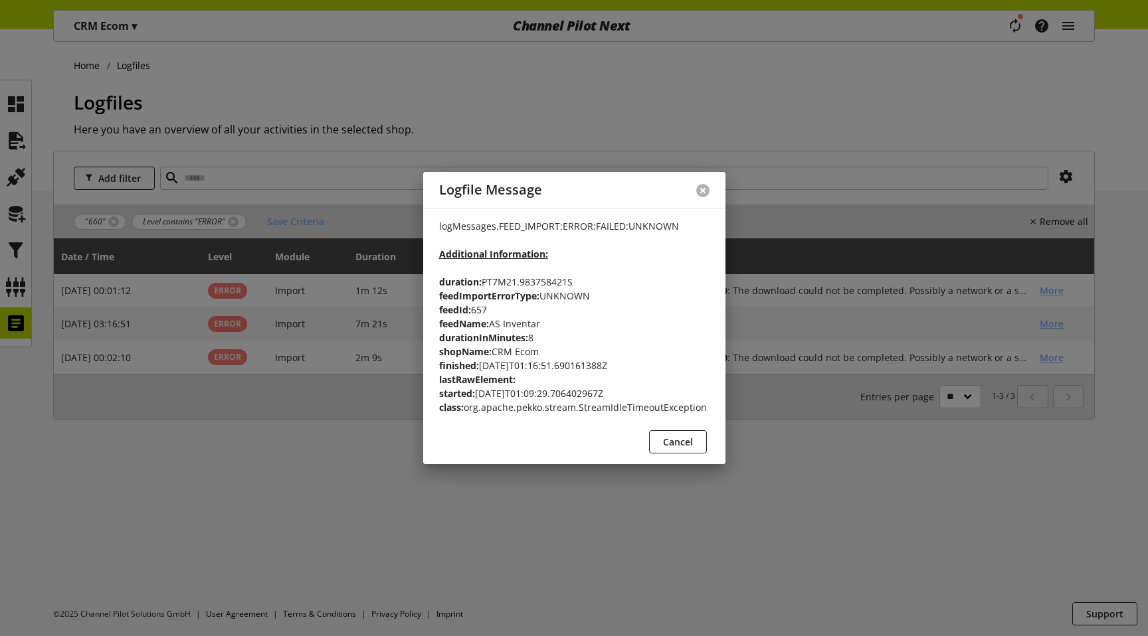
click at [699, 191] on button at bounding box center [702, 190] width 13 height 13
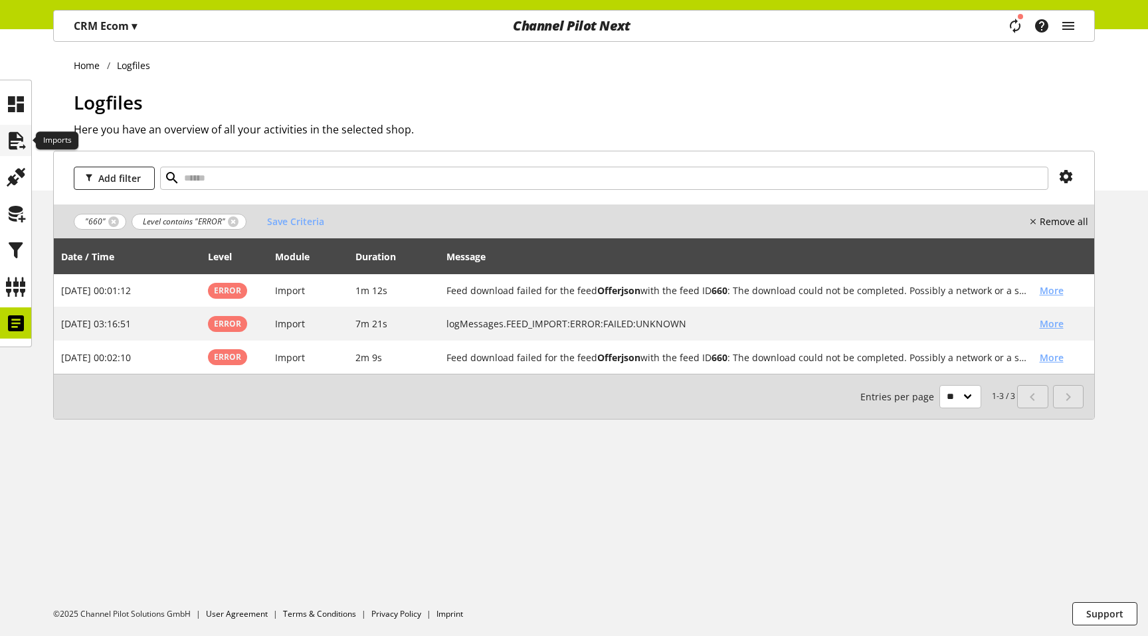
click at [23, 153] on icon at bounding box center [15, 141] width 21 height 27
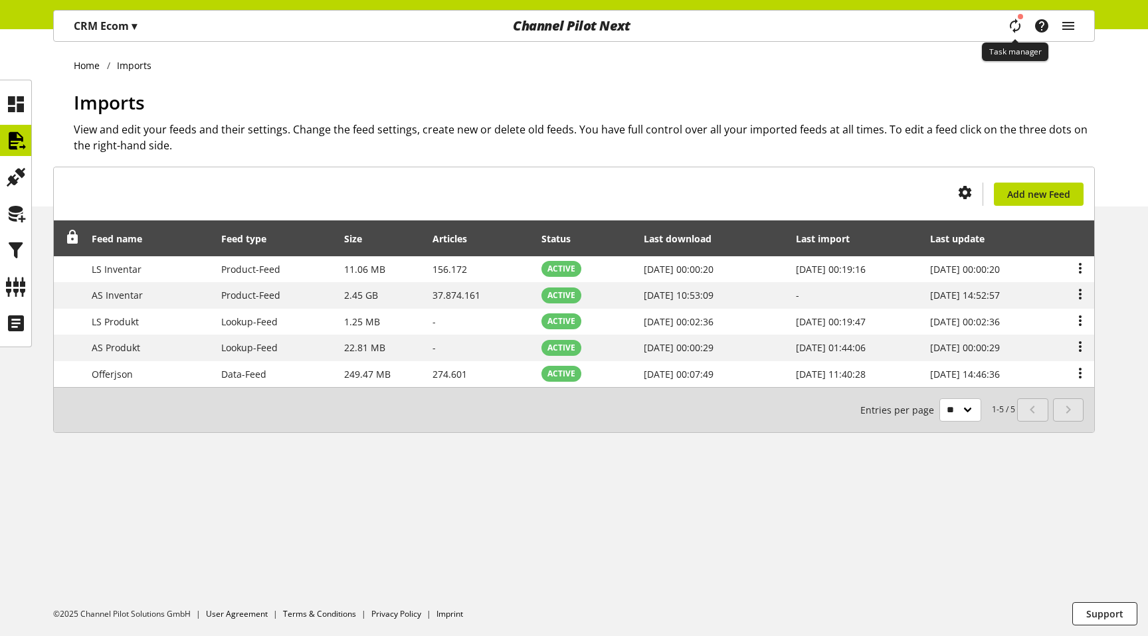
click at [1018, 20] on icon "main navigation" at bounding box center [1015, 25] width 27 height 29
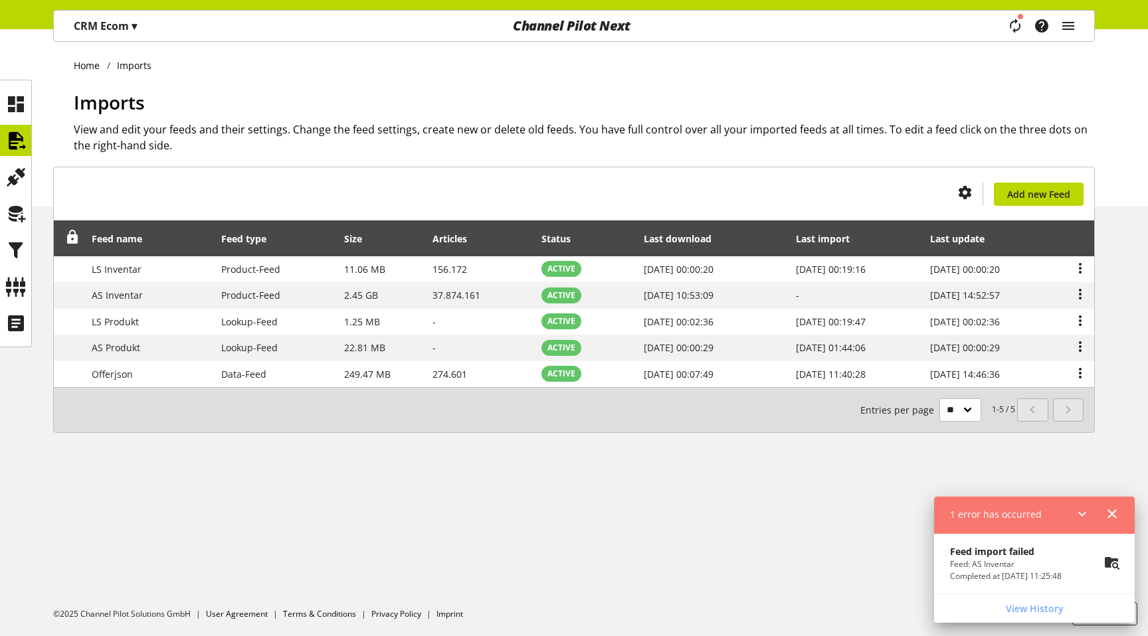
click at [968, 555] on p "Feed import failed" at bounding box center [1006, 552] width 112 height 14
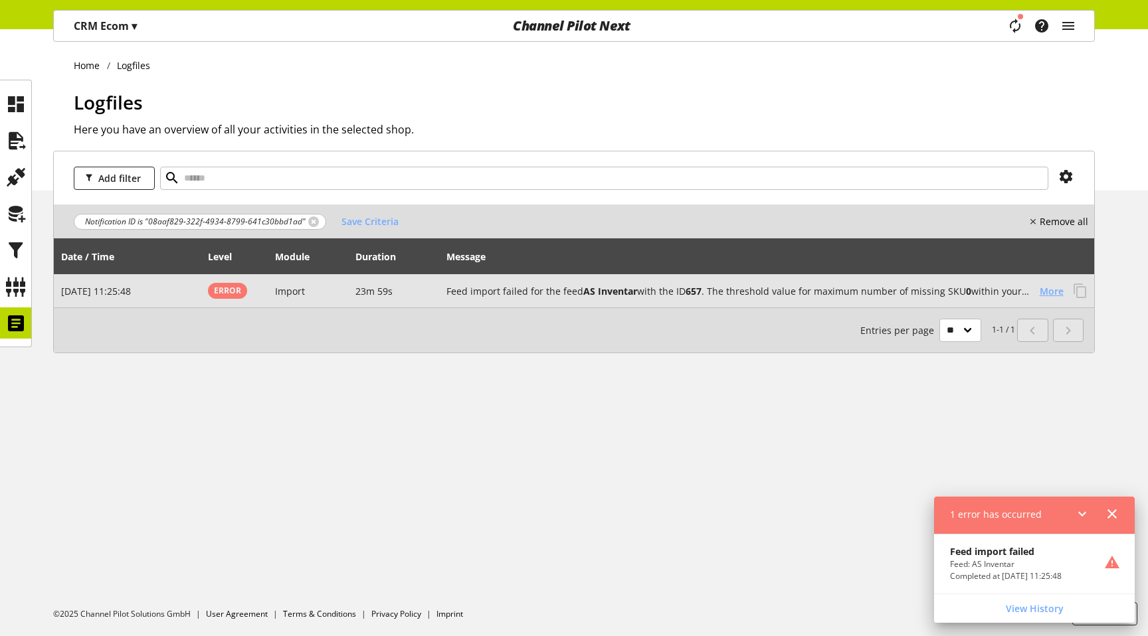
click at [1053, 294] on span "More" at bounding box center [1052, 291] width 24 height 14
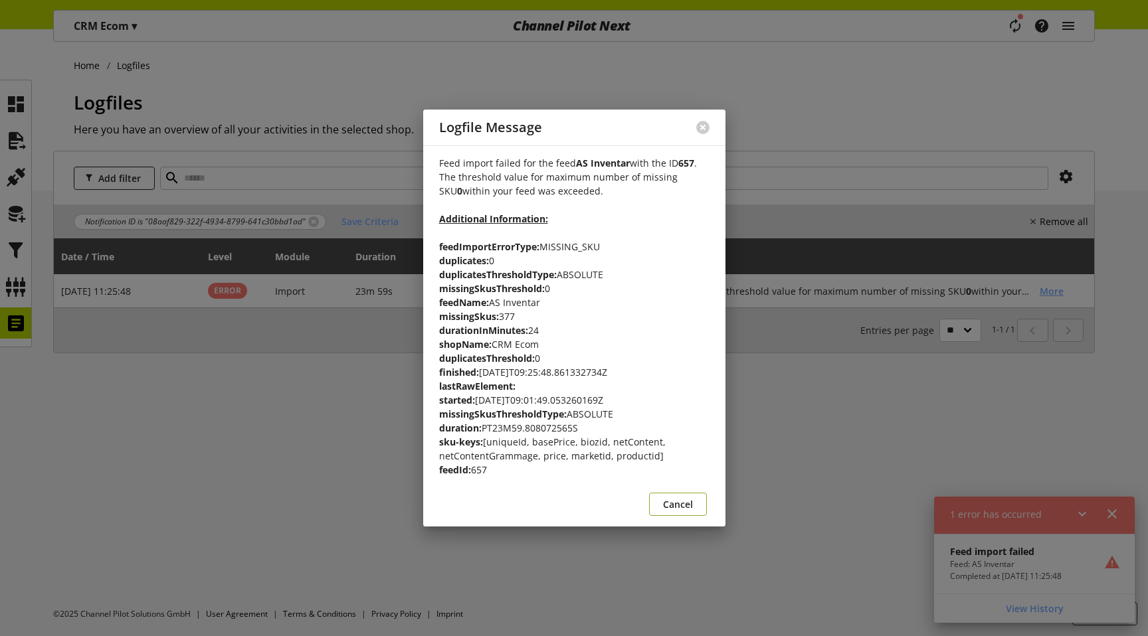
click at [662, 498] on button "Cancel" at bounding box center [678, 504] width 58 height 23
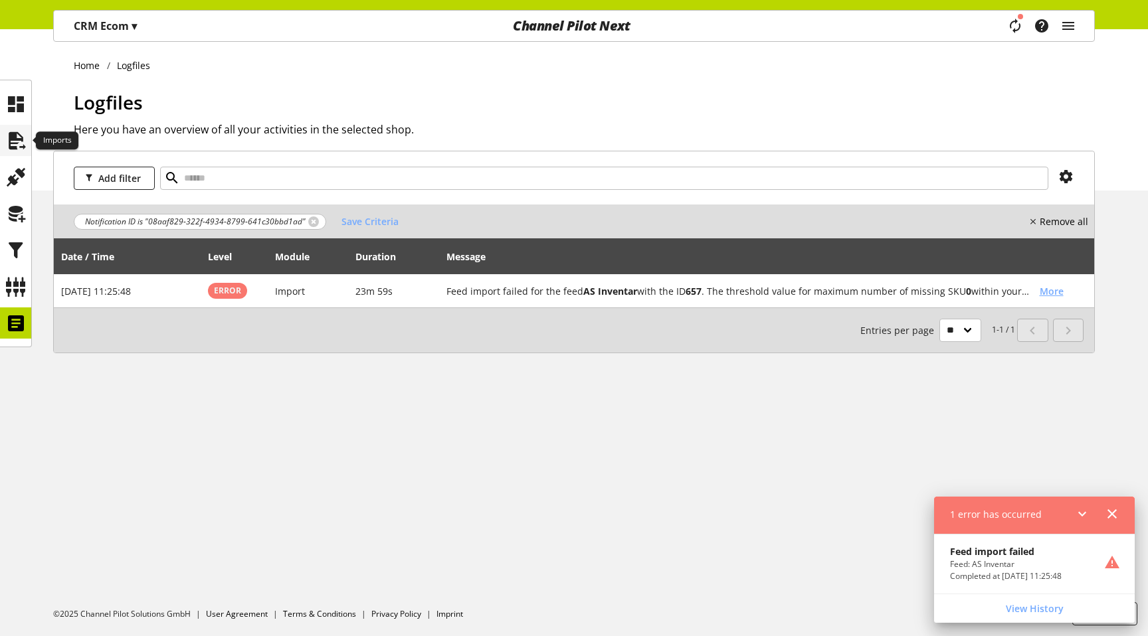
click at [14, 141] on icon at bounding box center [15, 141] width 21 height 27
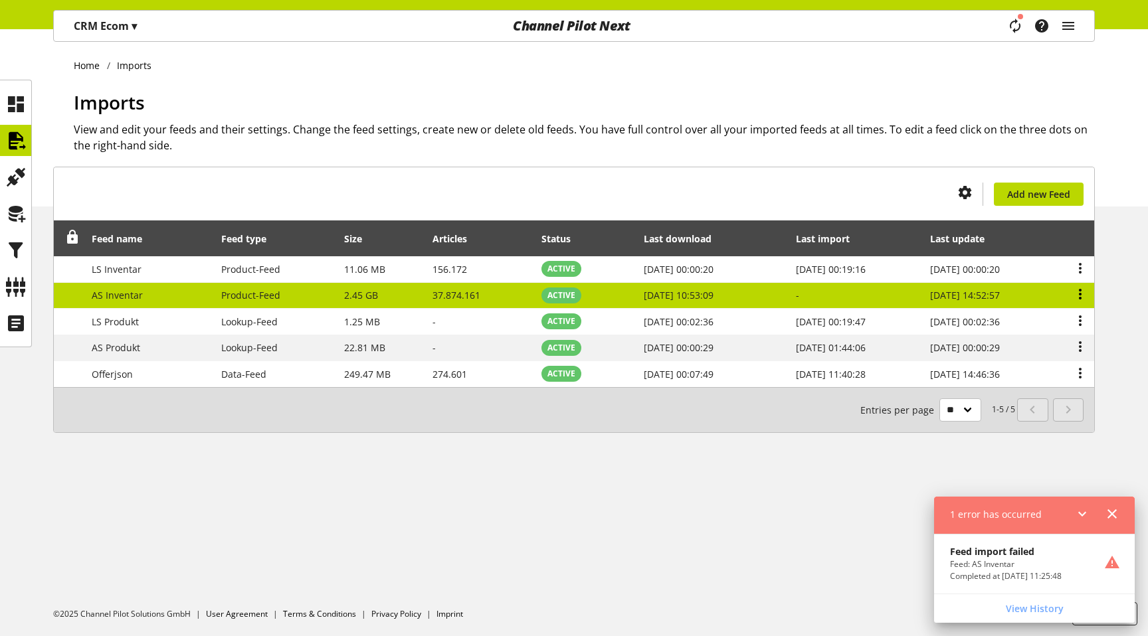
click at [1084, 292] on icon at bounding box center [1080, 294] width 16 height 24
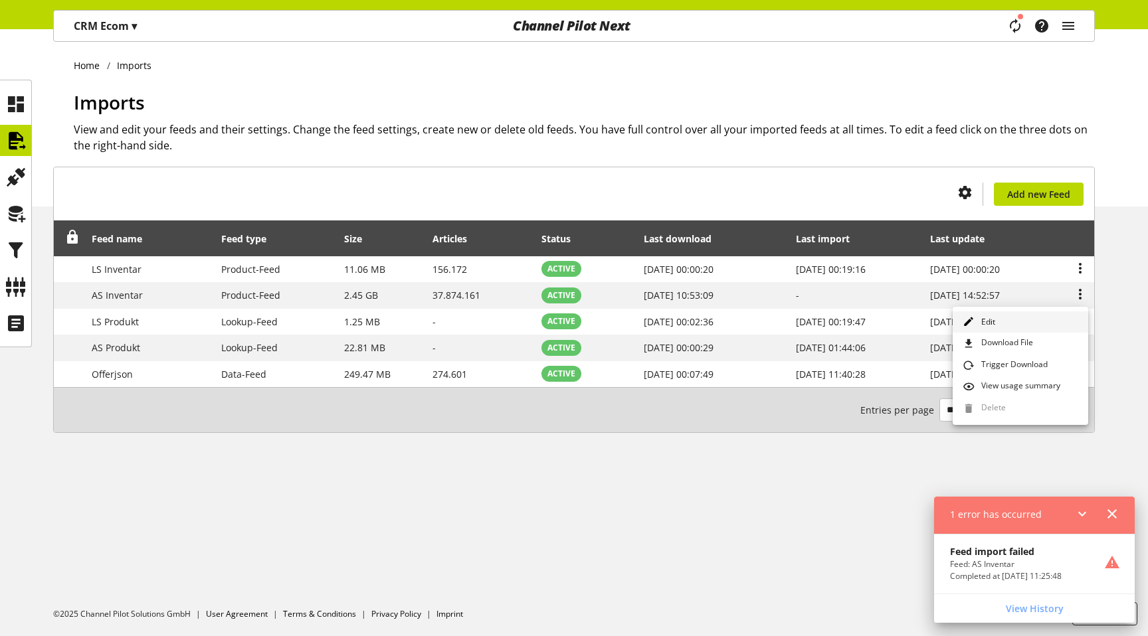
click at [993, 319] on span "Edit" at bounding box center [985, 322] width 19 height 12
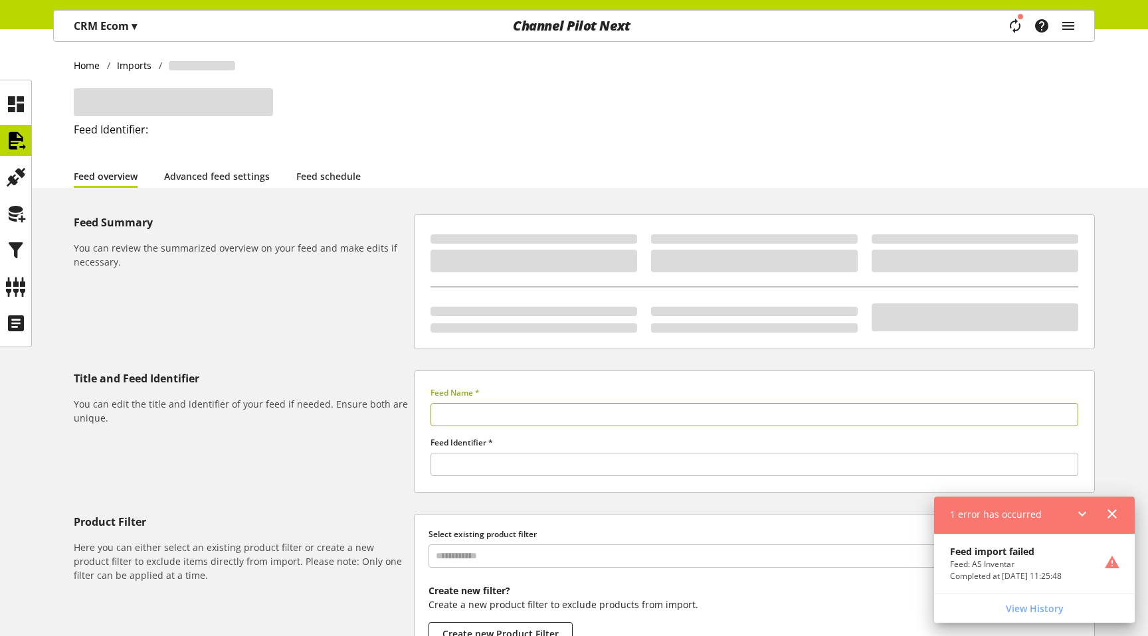
type input "**********"
type input "*****"
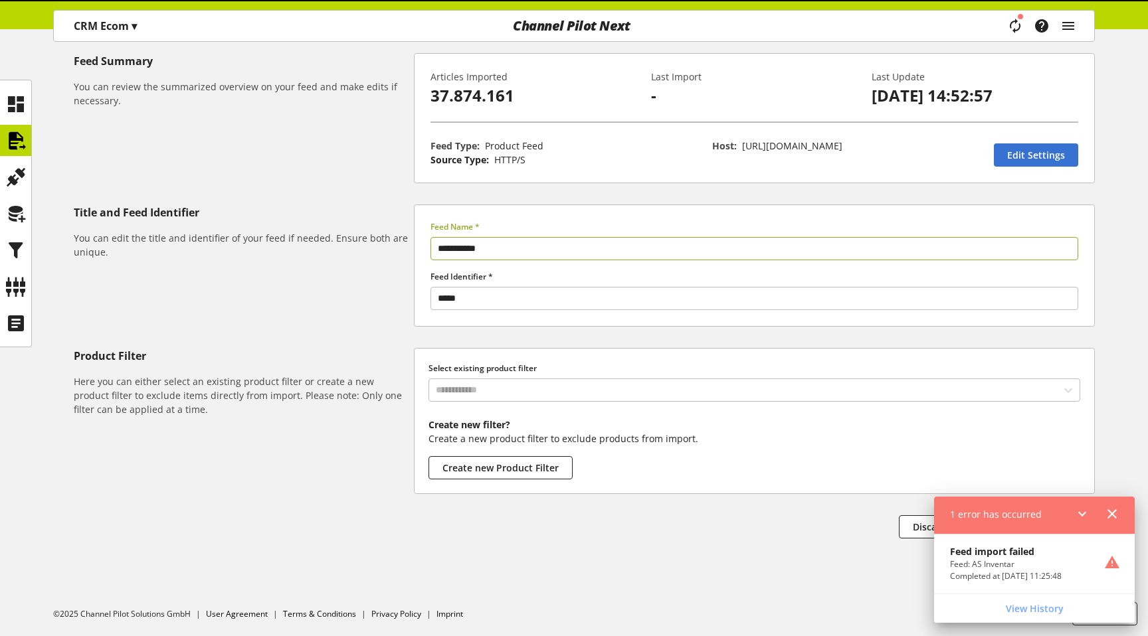
scroll to position [161, 0]
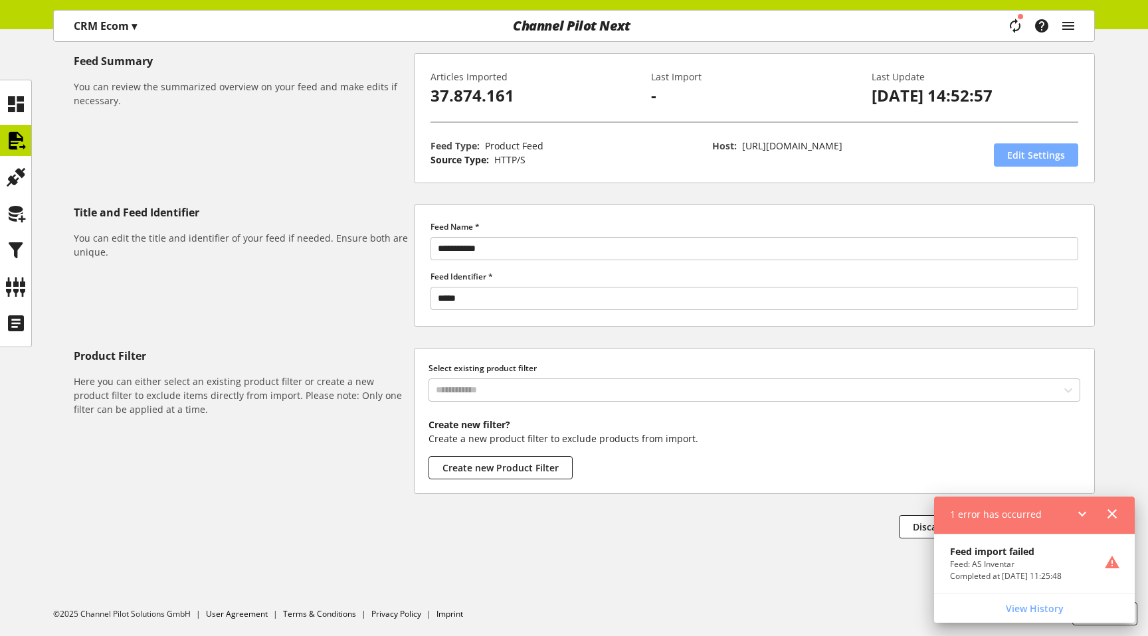
click at [1039, 159] on span "Edit Settings" at bounding box center [1036, 155] width 58 height 14
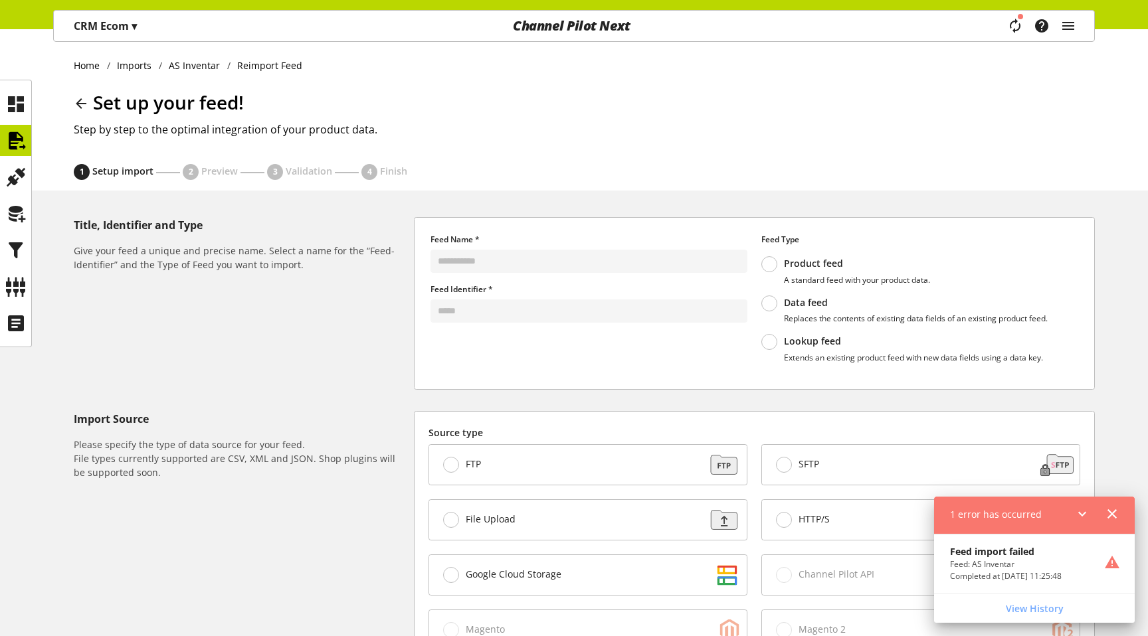
scroll to position [407, 0]
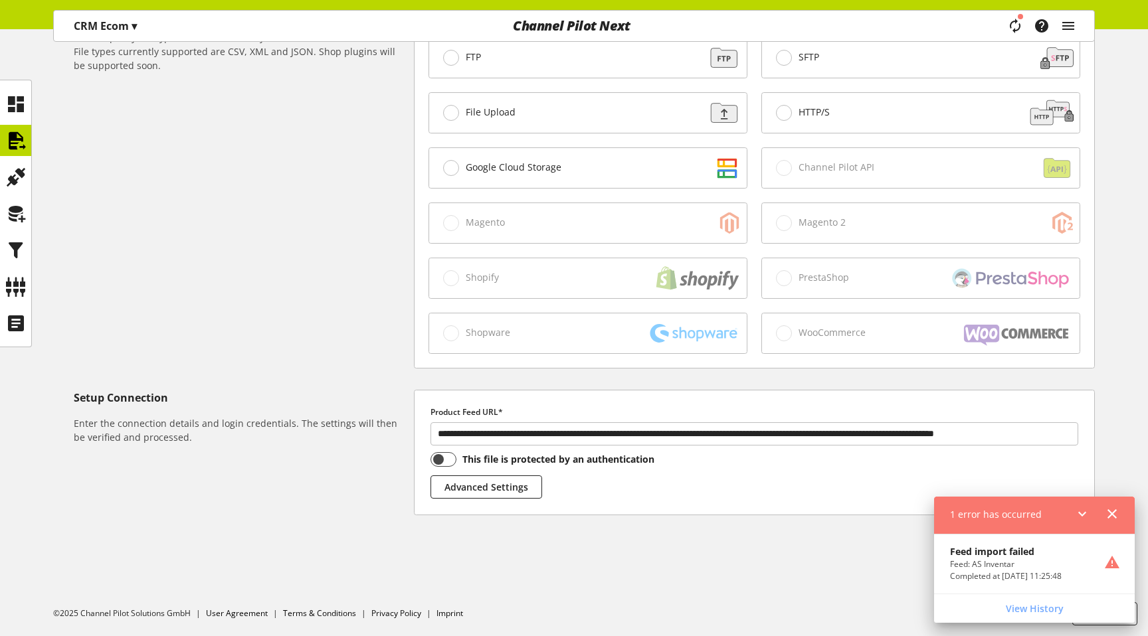
click at [1110, 514] on icon at bounding box center [1112, 514] width 16 height 24
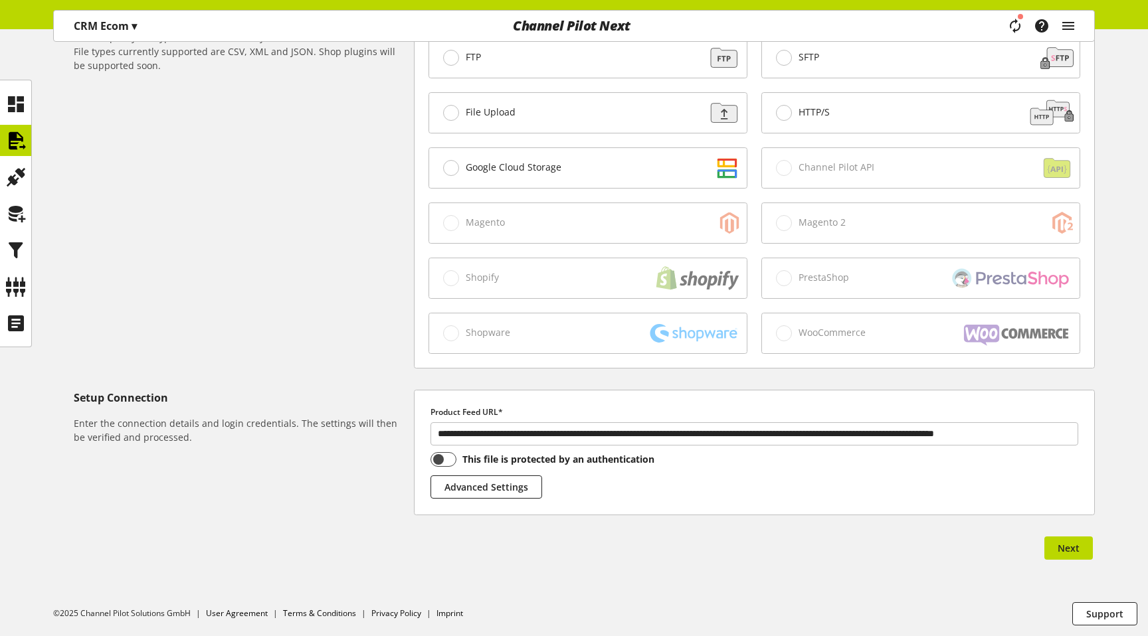
click at [1077, 563] on div "Next" at bounding box center [1067, 551] width 53 height 28
click at [1077, 551] on span "Next" at bounding box center [1068, 548] width 22 height 14
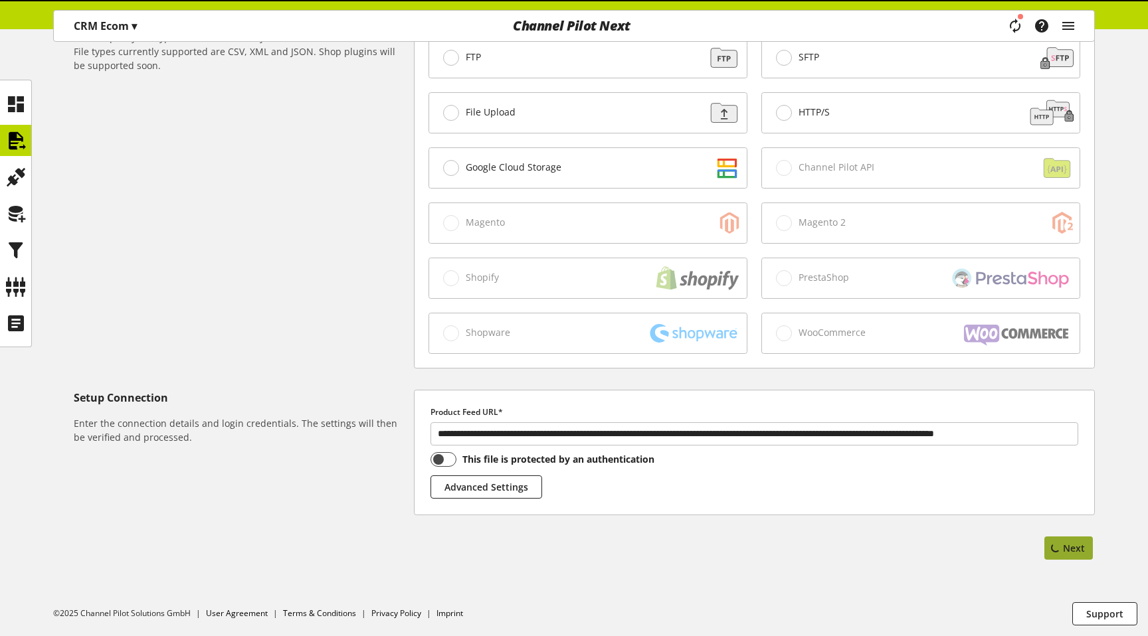
scroll to position [0, 0]
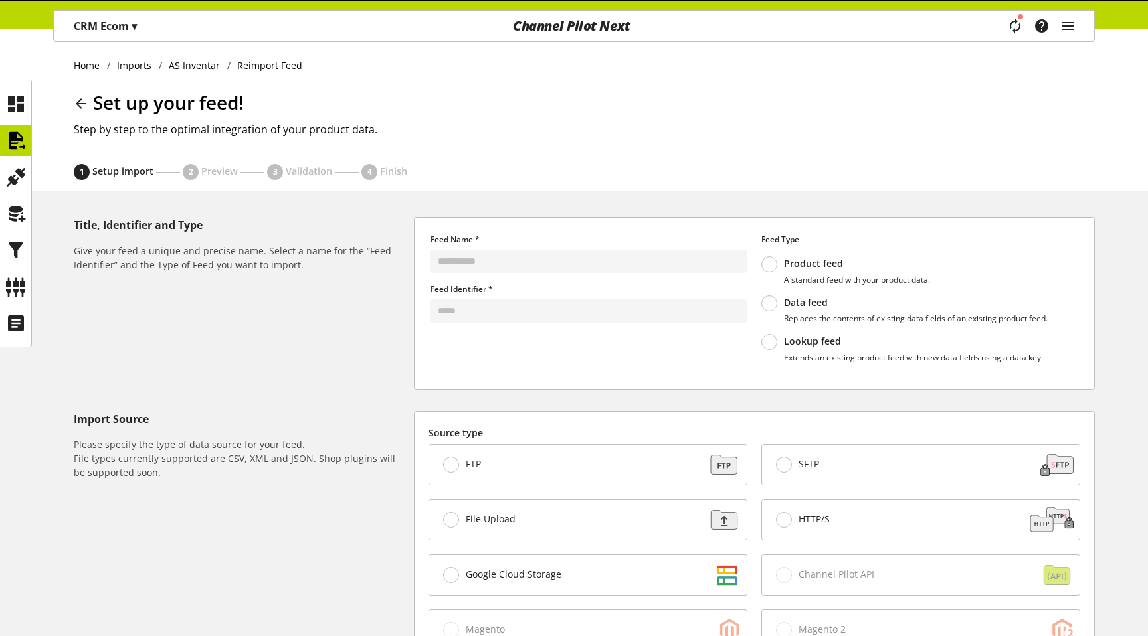
select select "*"
select select "*****"
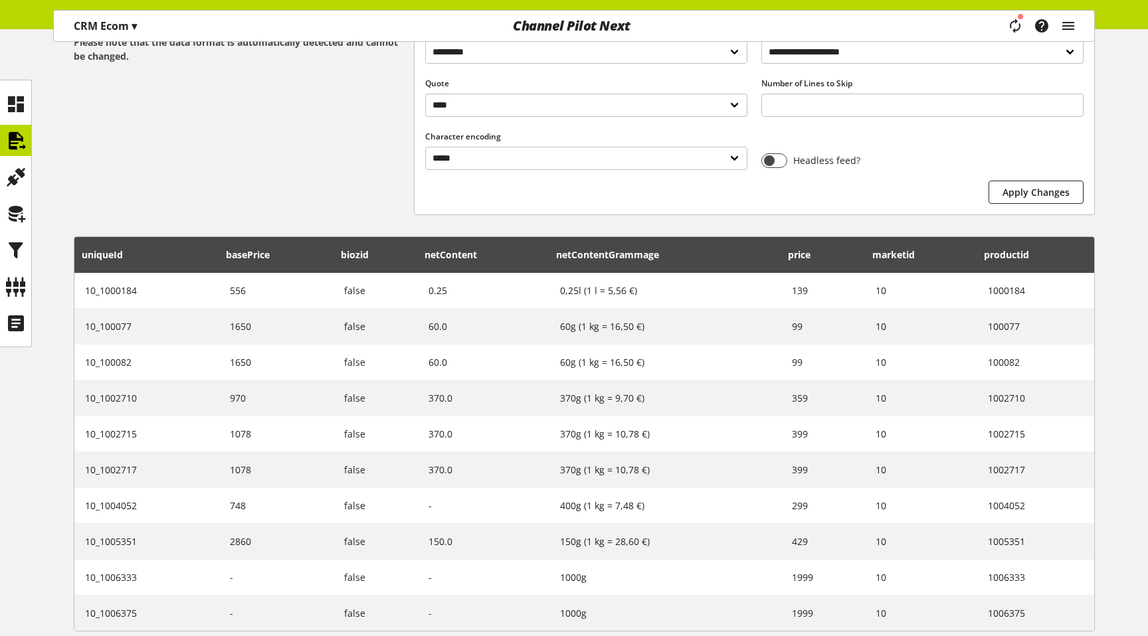
scroll to position [361, 0]
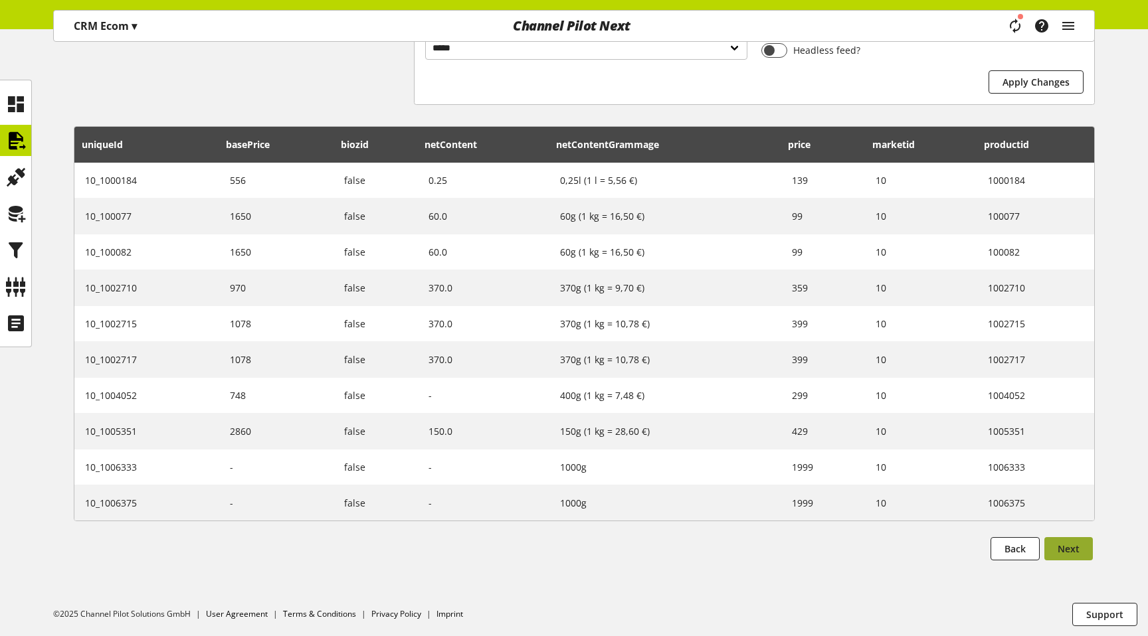
click at [1074, 539] on button "Next" at bounding box center [1068, 548] width 48 height 23
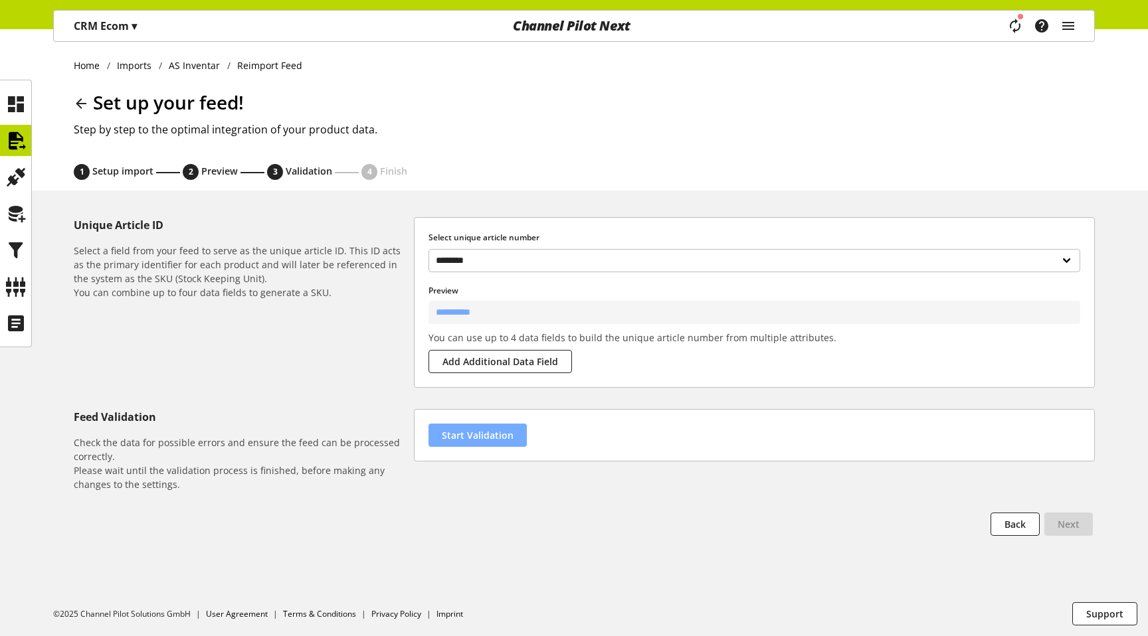
click at [494, 436] on span "Start Validation" at bounding box center [478, 435] width 72 height 14
select select "********"
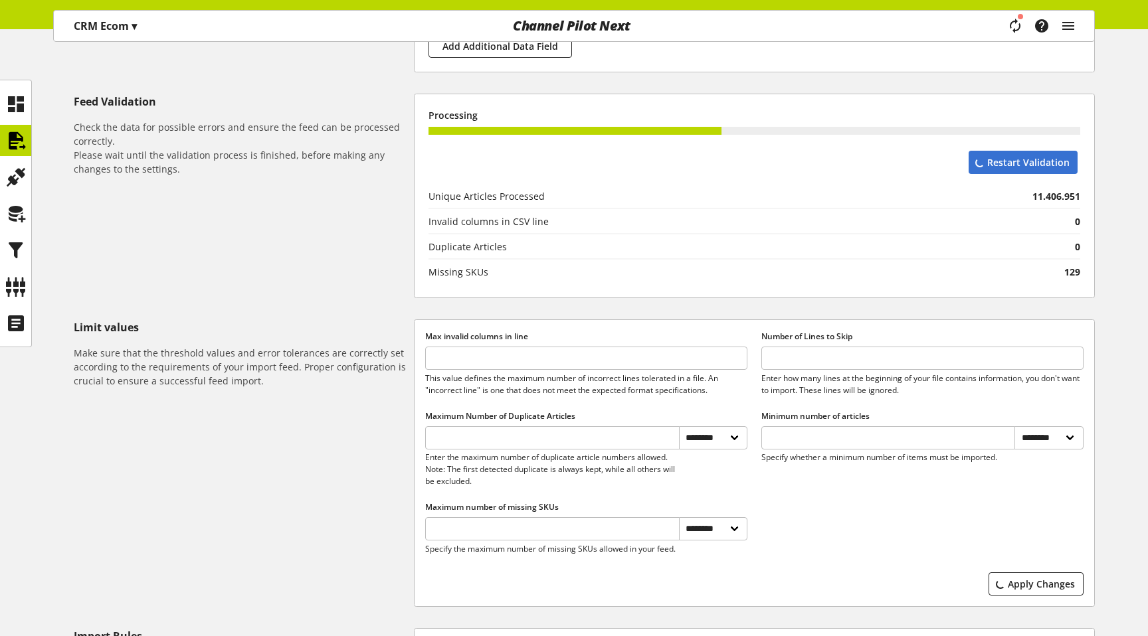
scroll to position [323, 0]
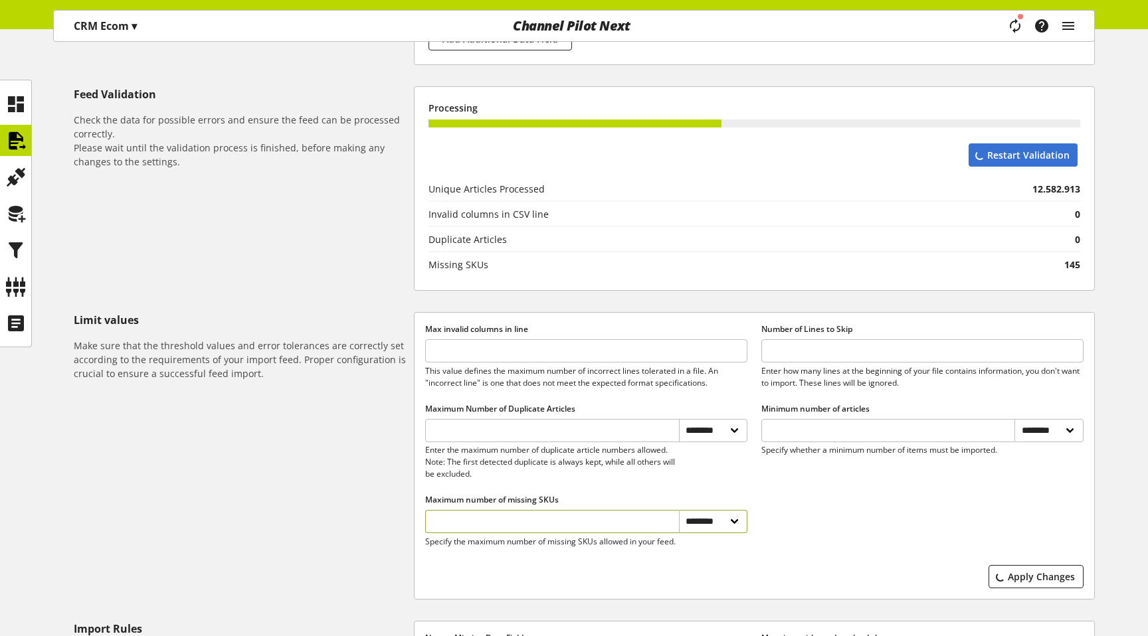
click at [581, 524] on input "*" at bounding box center [552, 521] width 254 height 23
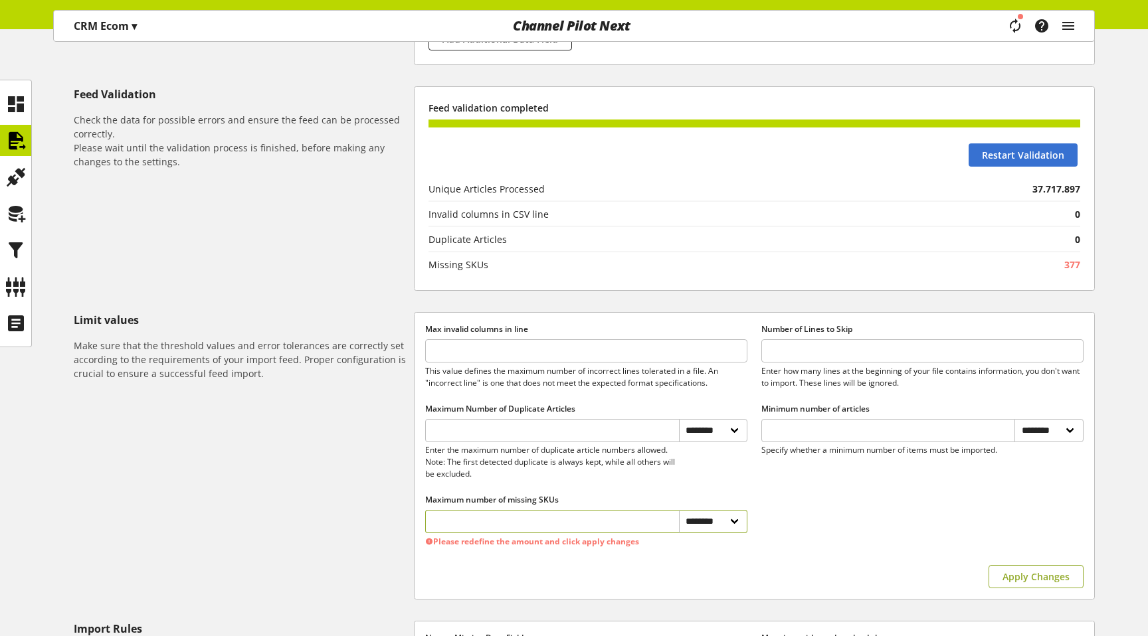
type input "***"
click at [1000, 570] on button "Apply Changes" at bounding box center [1035, 576] width 95 height 23
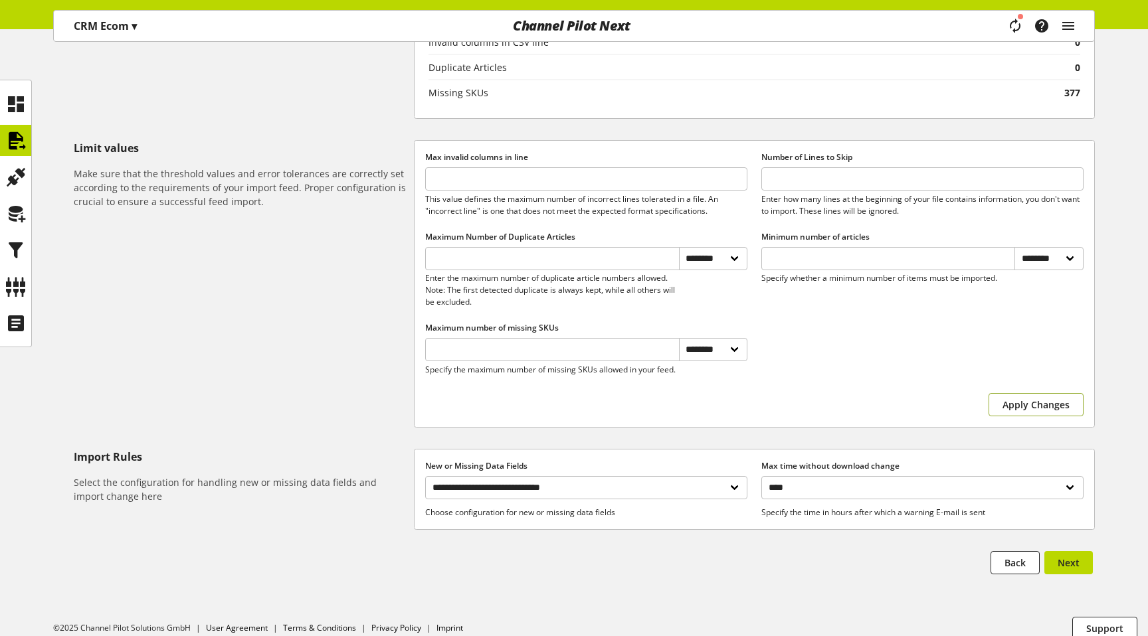
scroll to position [503, 0]
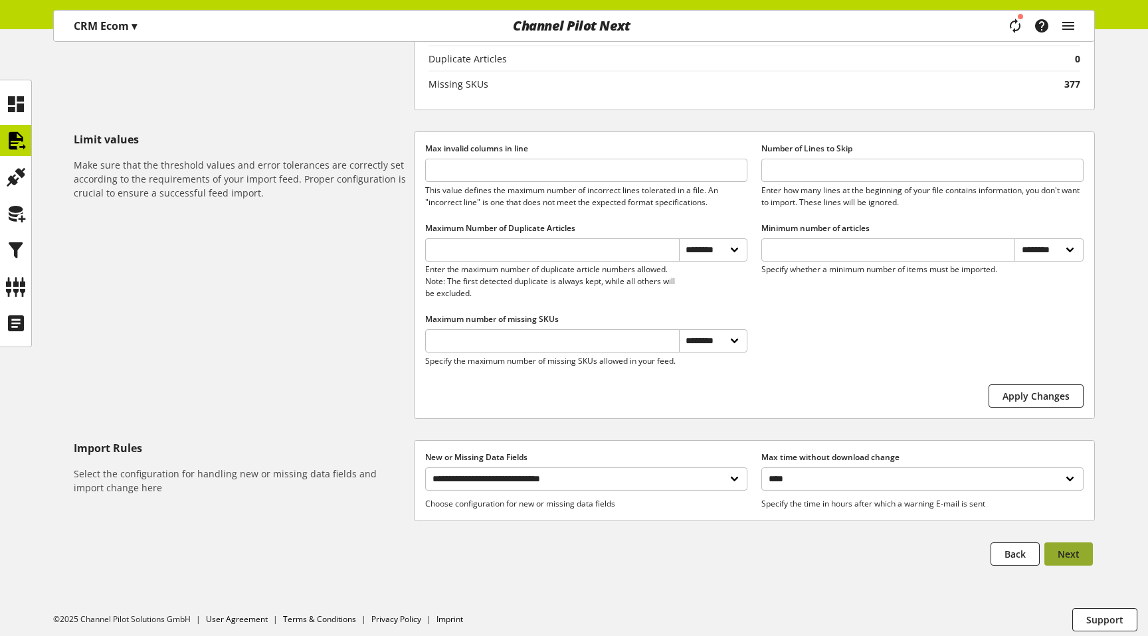
click at [1071, 561] on span "Next" at bounding box center [1068, 554] width 22 height 14
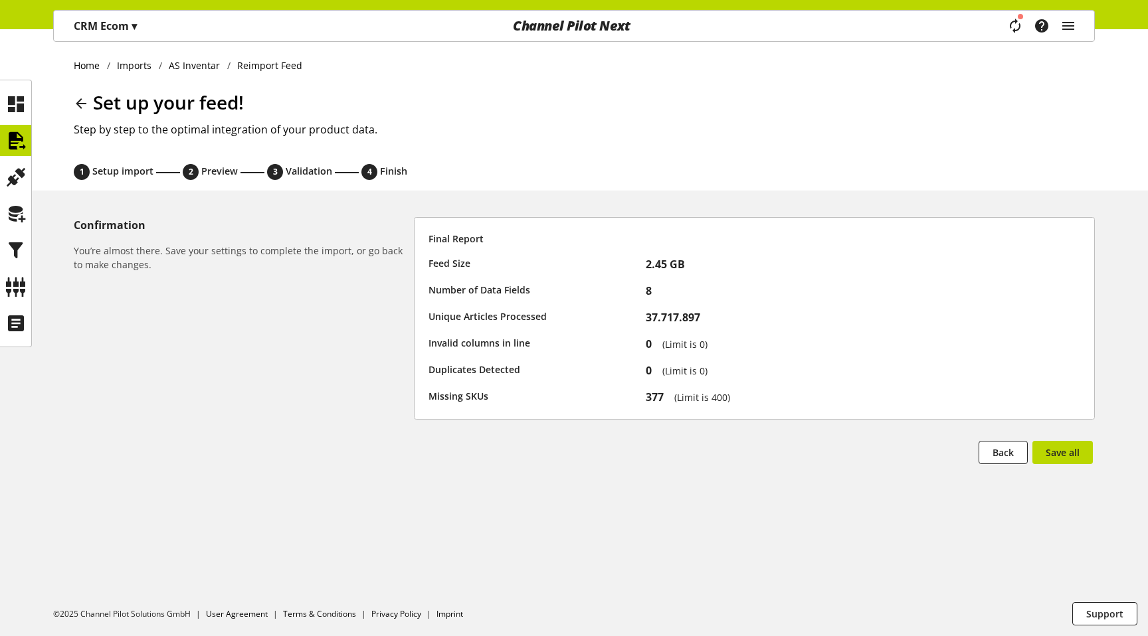
scroll to position [0, 0]
click at [1060, 452] on span "Save all" at bounding box center [1062, 453] width 34 height 14
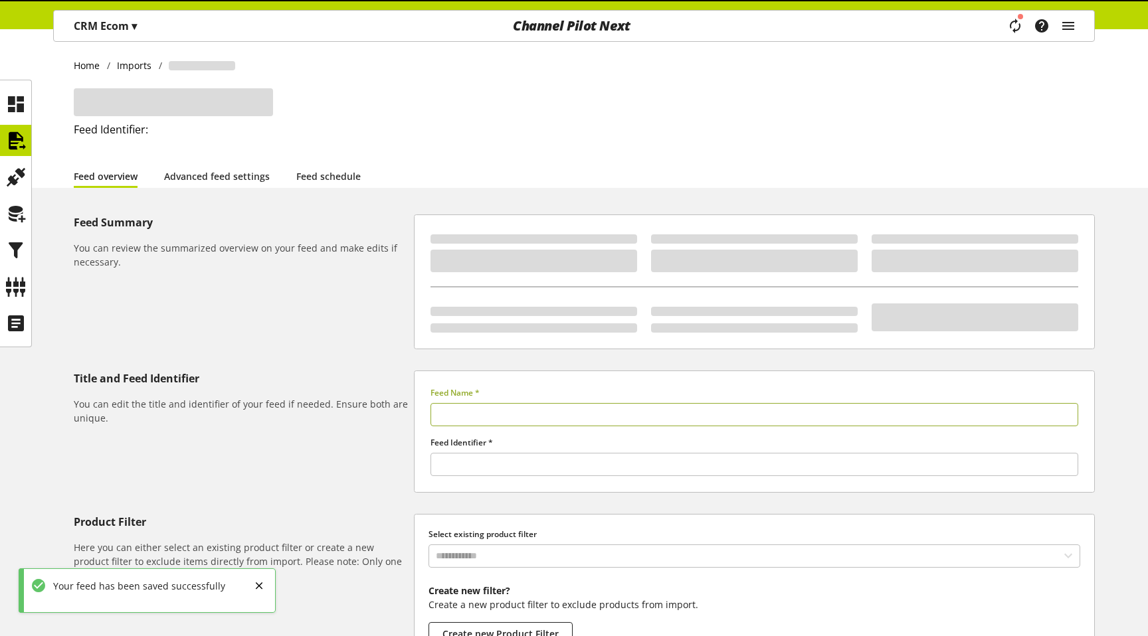
type input "**********"
type input "*****"
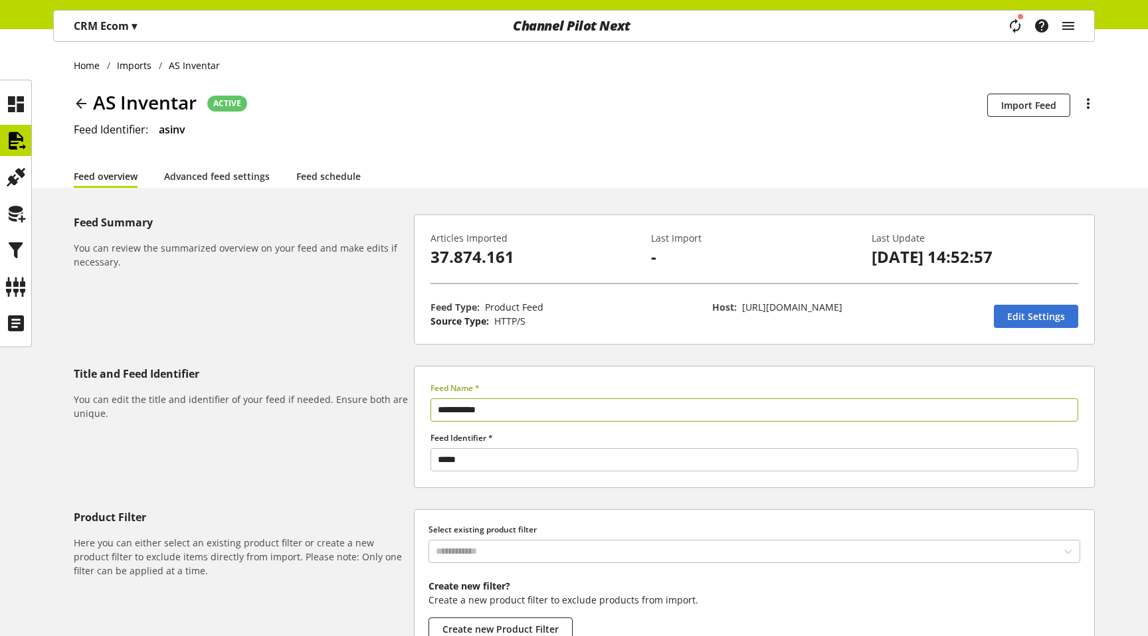
click at [1014, 21] on icon "main navigation" at bounding box center [1015, 26] width 29 height 28
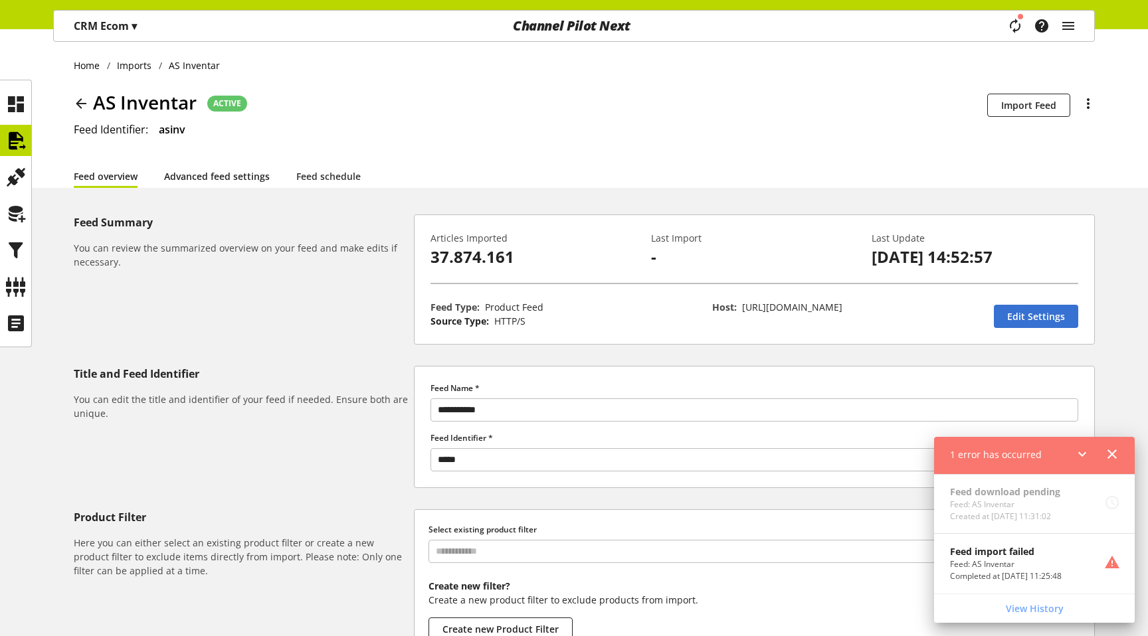
click at [191, 183] on link "Advanced feed settings" at bounding box center [217, 176] width 106 height 14
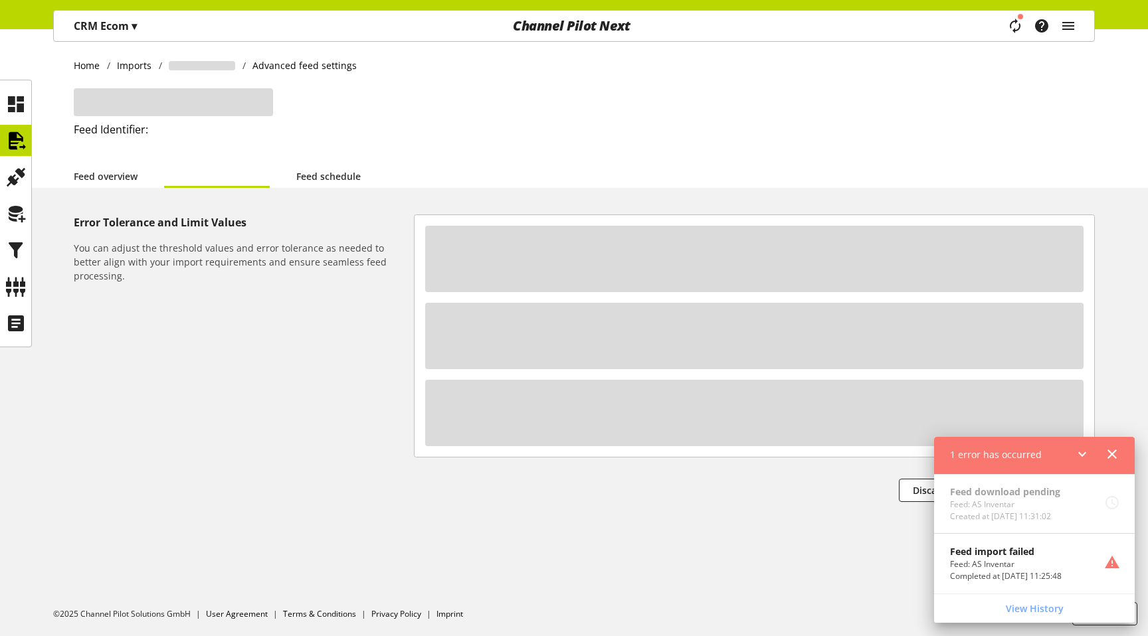
select select "********"
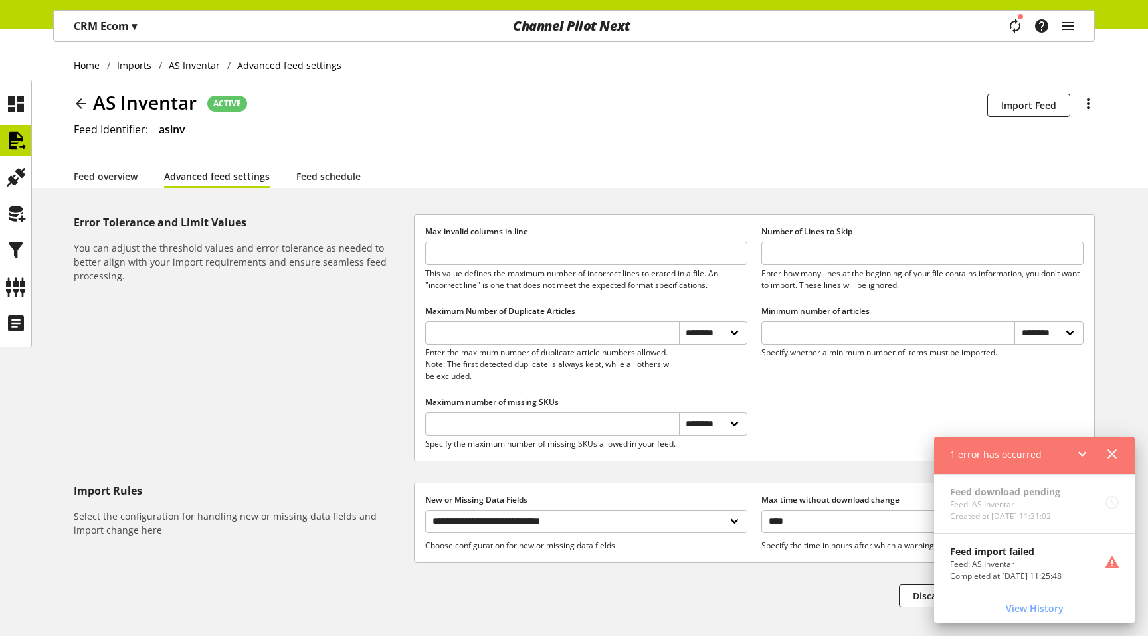
click at [1105, 450] on icon at bounding box center [1112, 454] width 16 height 24
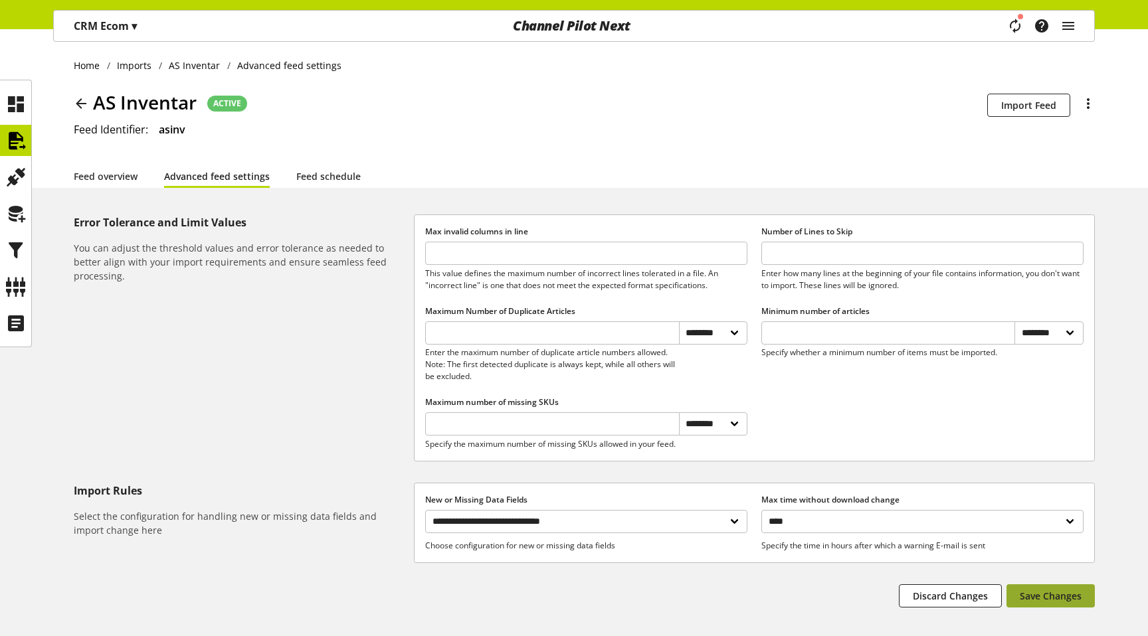
click at [1062, 603] on span "Save Changes" at bounding box center [1051, 596] width 62 height 14
click at [15, 143] on icon at bounding box center [15, 141] width 21 height 27
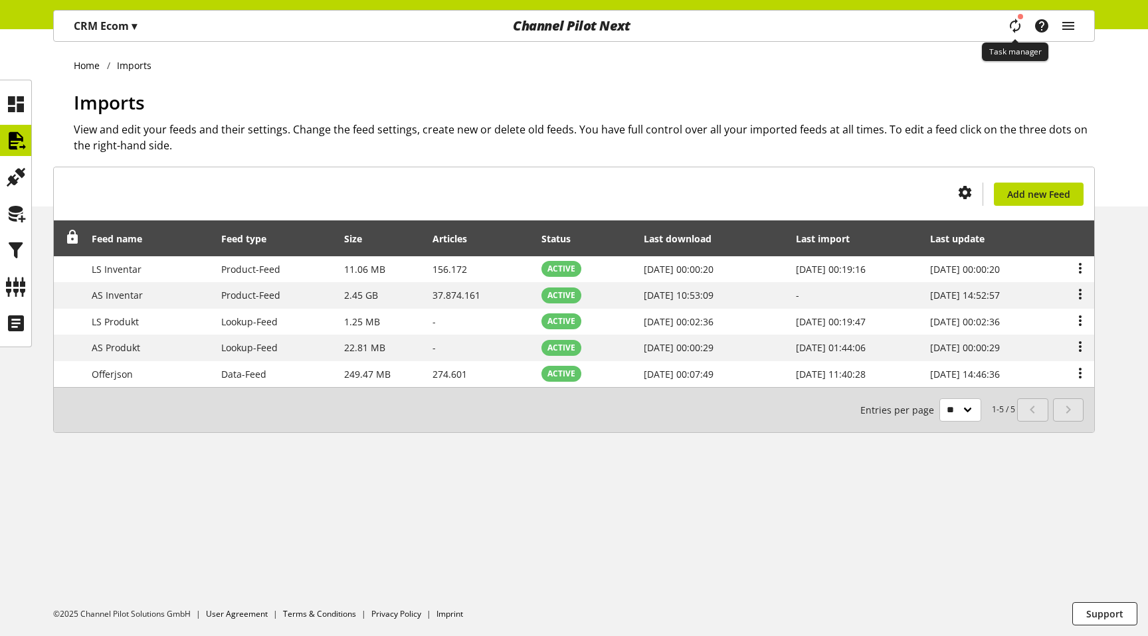
click at [1018, 25] on icon "main navigation" at bounding box center [1015, 25] width 27 height 29
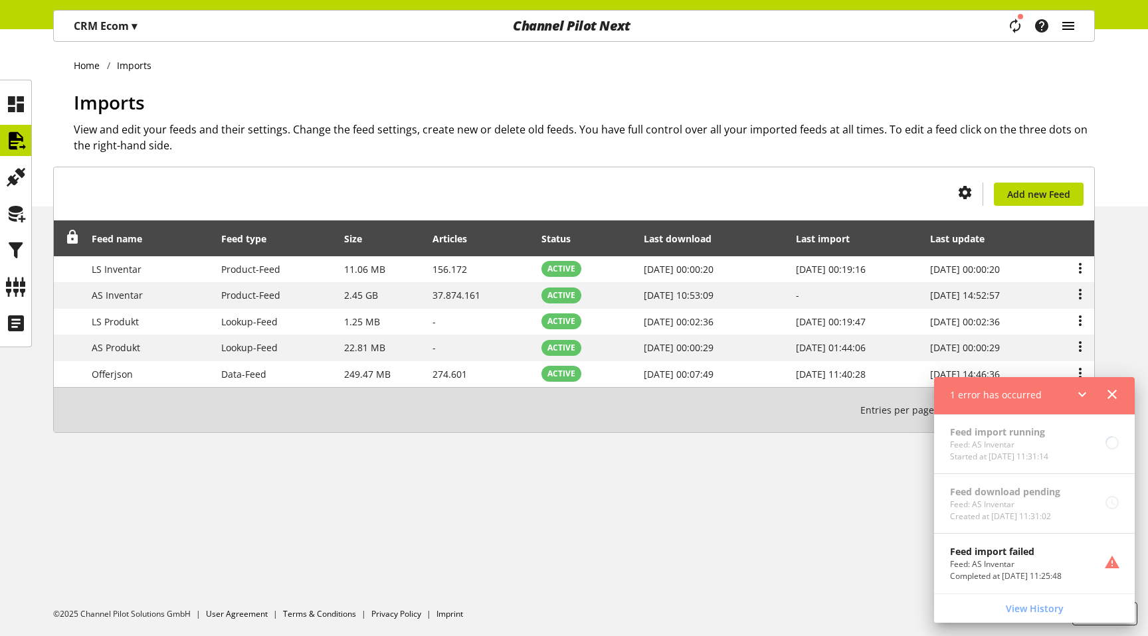
click at [1071, 25] on icon "main navigation" at bounding box center [1068, 26] width 16 height 24
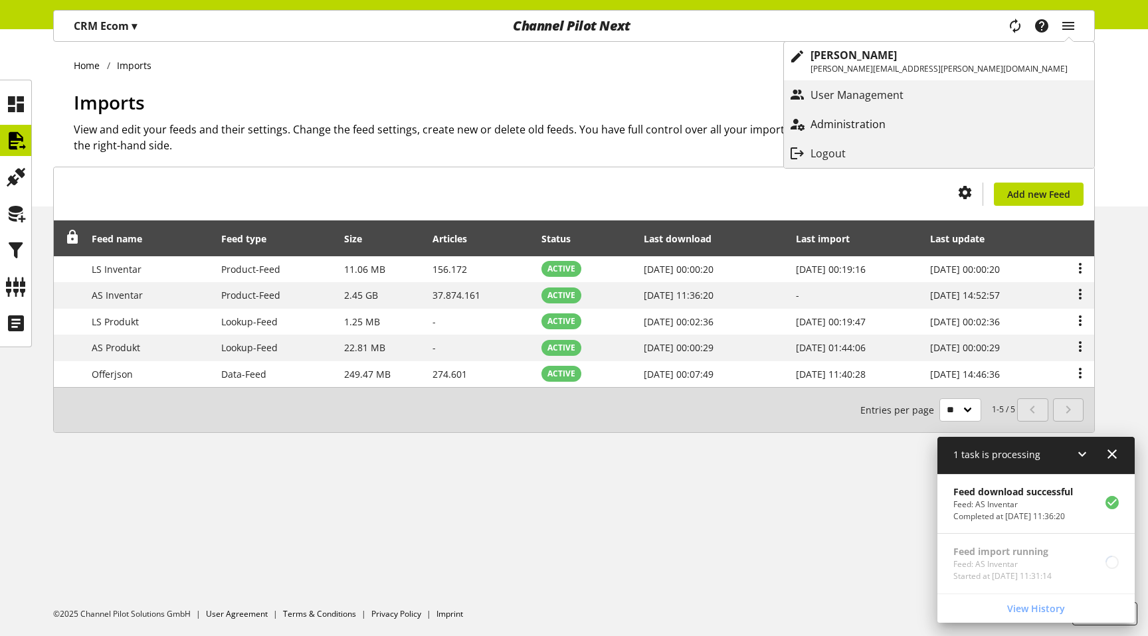
click at [912, 120] on p "Administration" at bounding box center [861, 124] width 102 height 16
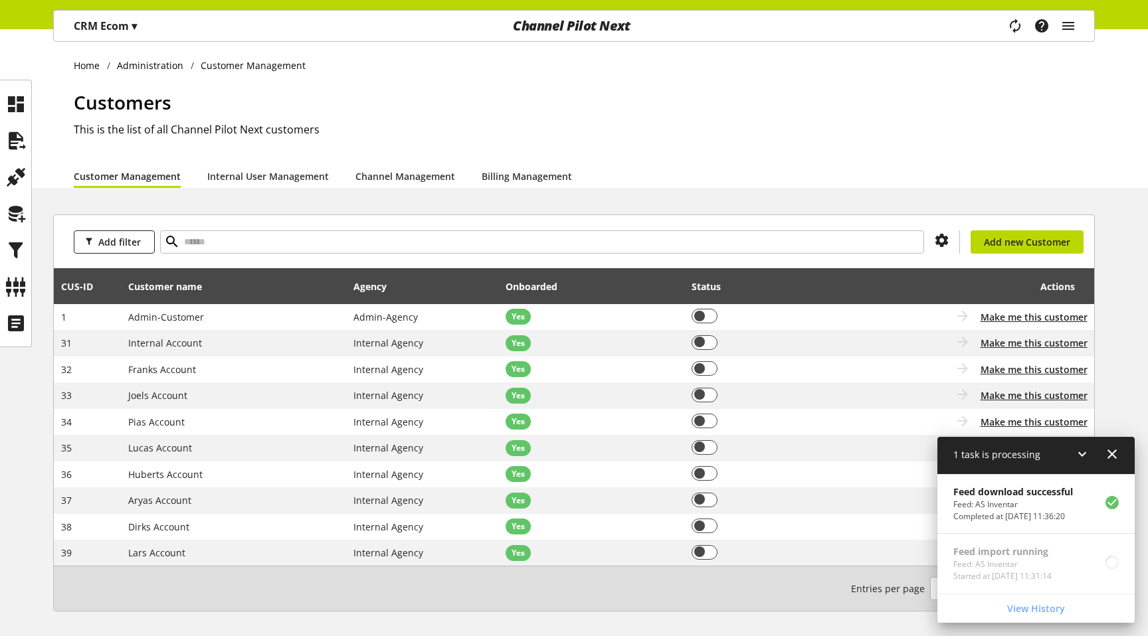
click at [260, 224] on div "Add filter You don't have permission to create a new customer Add new Customer" at bounding box center [574, 241] width 1040 height 53
click at [248, 235] on input "text" at bounding box center [542, 241] width 764 height 23
type input "*****"
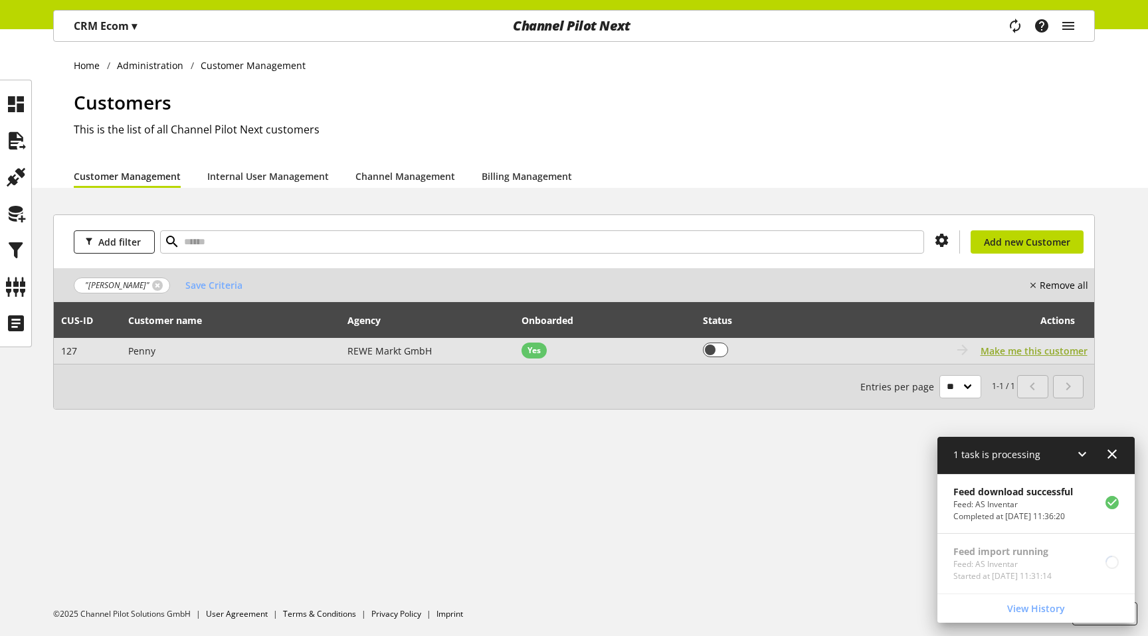
click at [986, 353] on span "Make me this customer" at bounding box center [1033, 351] width 107 height 14
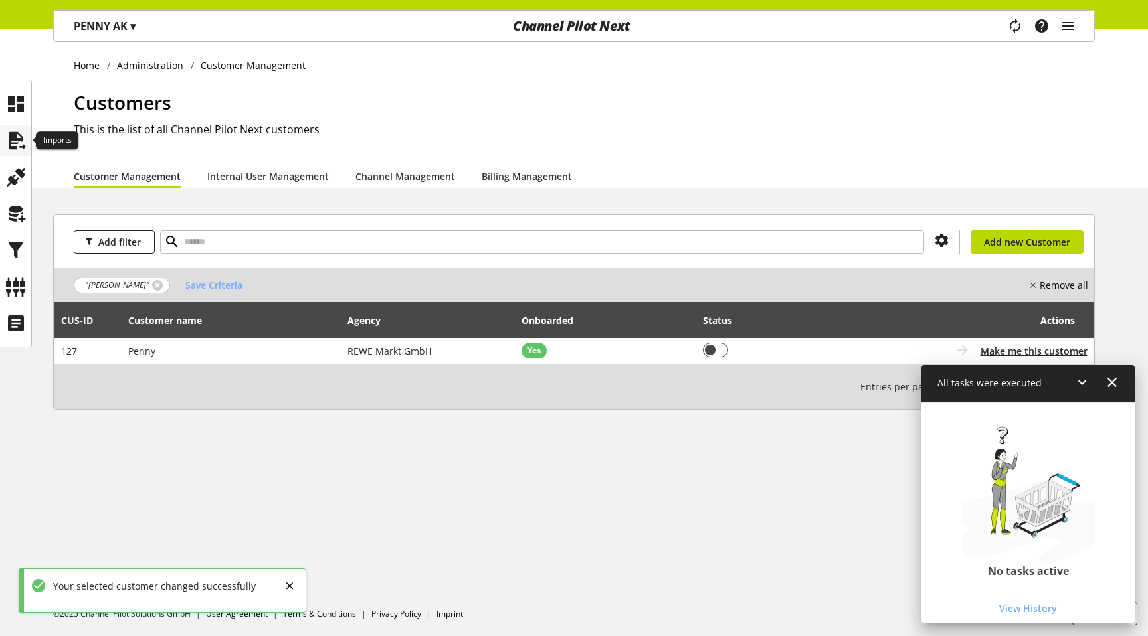
click at [22, 137] on icon at bounding box center [15, 141] width 21 height 27
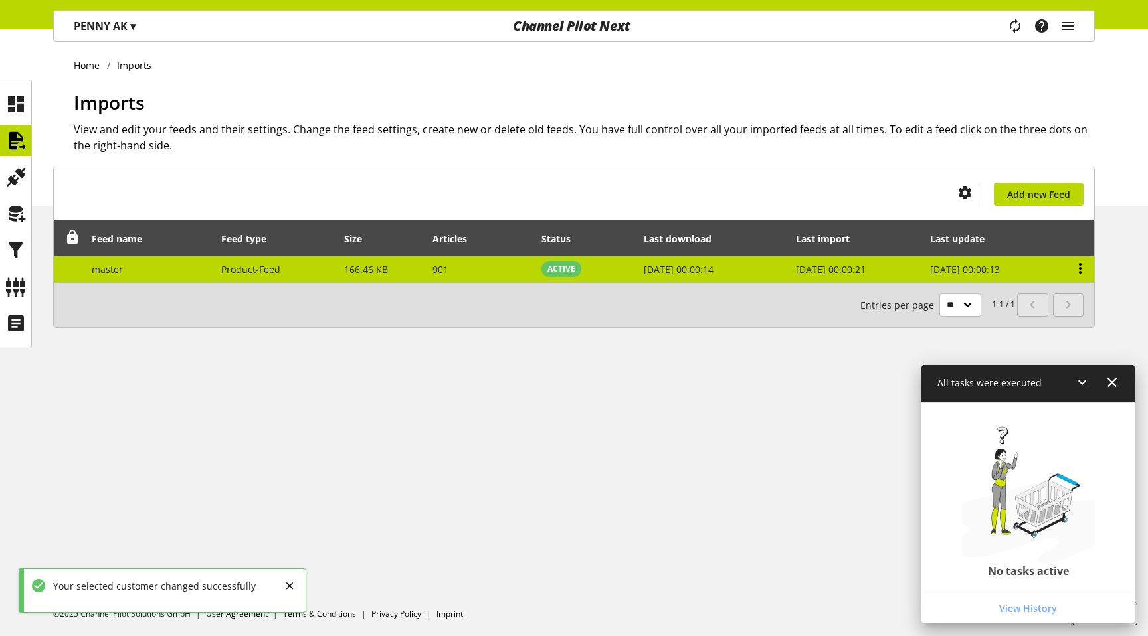
click at [1079, 262] on icon at bounding box center [1080, 268] width 16 height 24
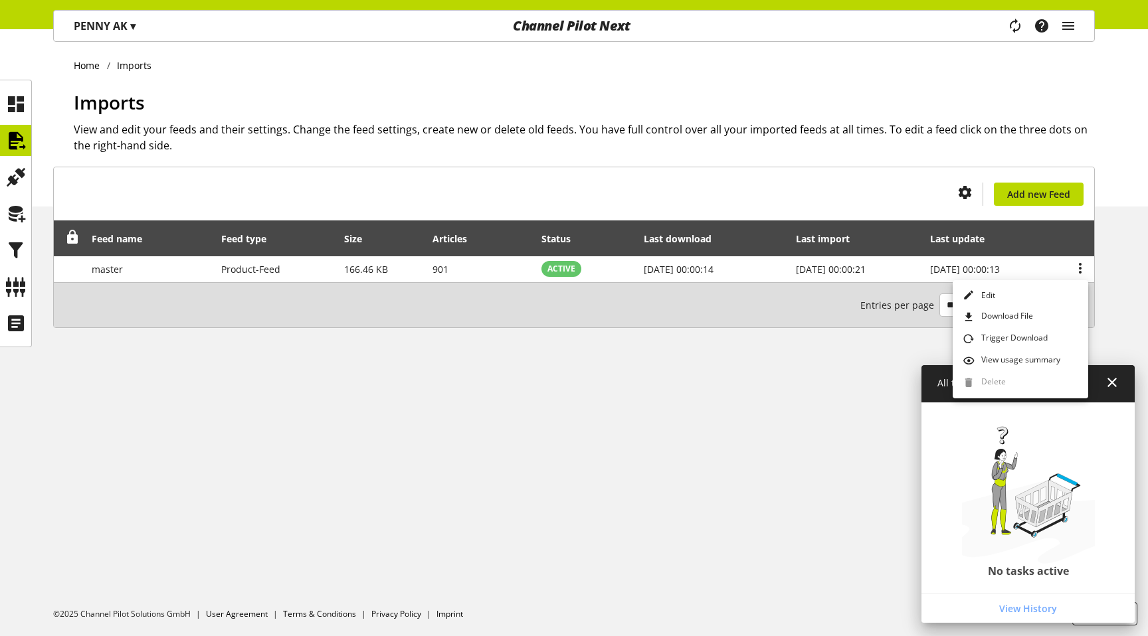
click at [108, 24] on p "[PERSON_NAME] AK ▾" at bounding box center [105, 26] width 62 height 16
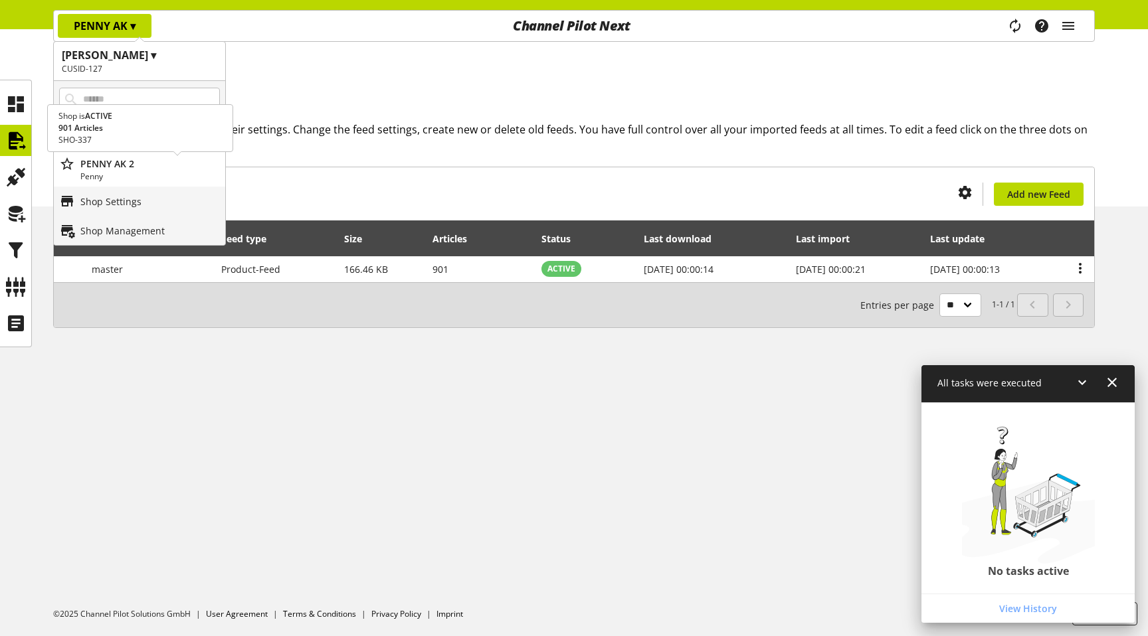
click at [127, 171] on p "Penny" at bounding box center [149, 177] width 139 height 12
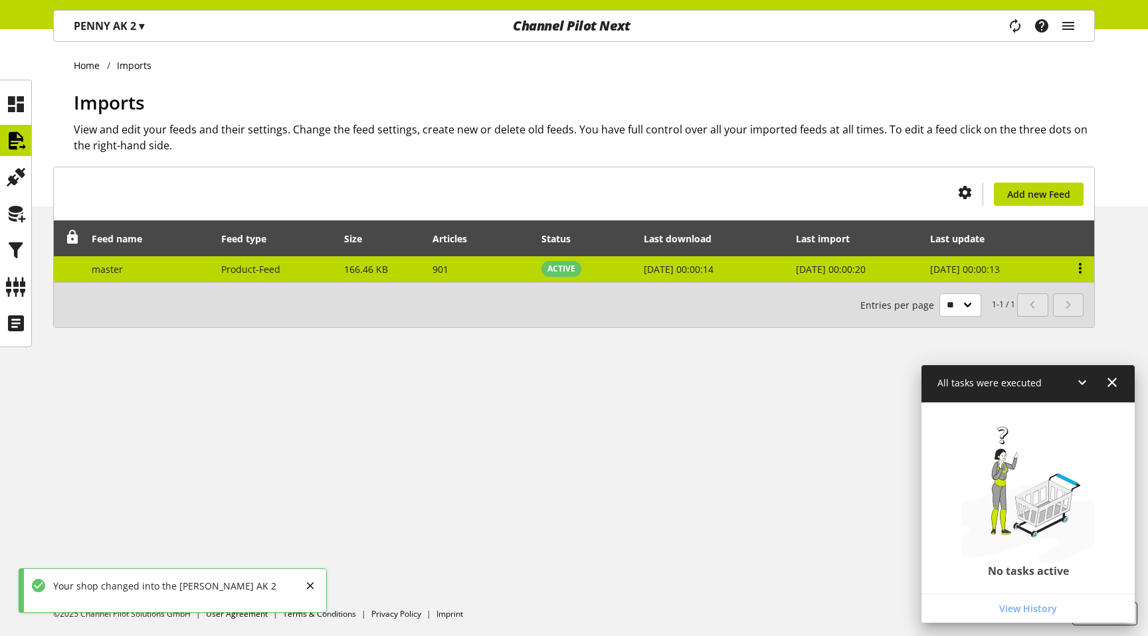
click at [1080, 260] on icon at bounding box center [1080, 268] width 16 height 24
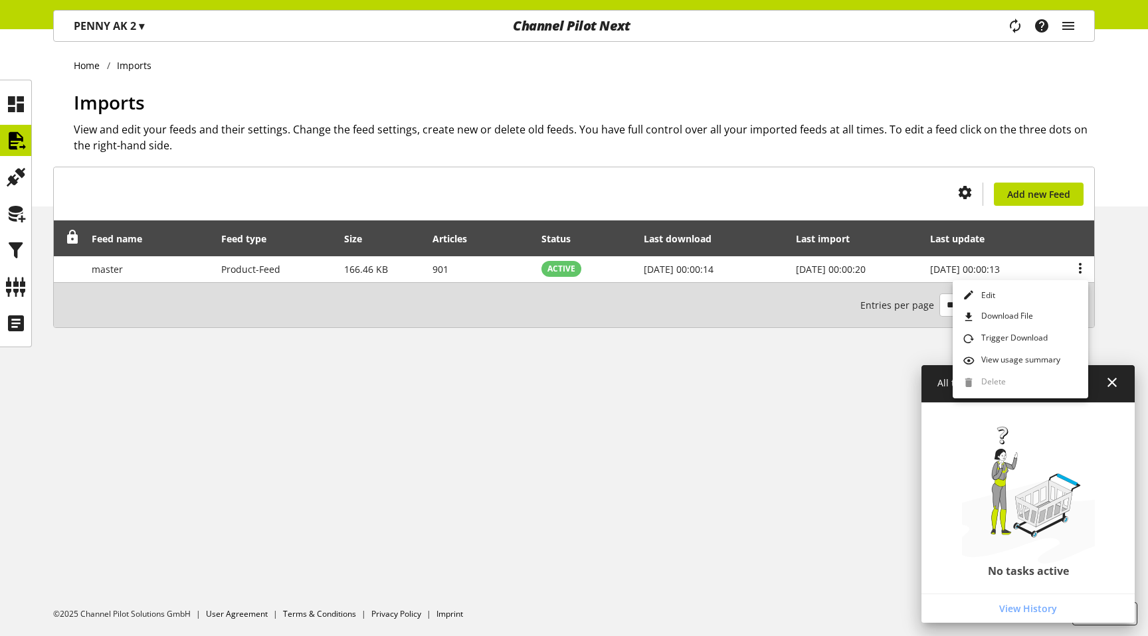
click at [5, 197] on ul at bounding box center [15, 213] width 31 height 250
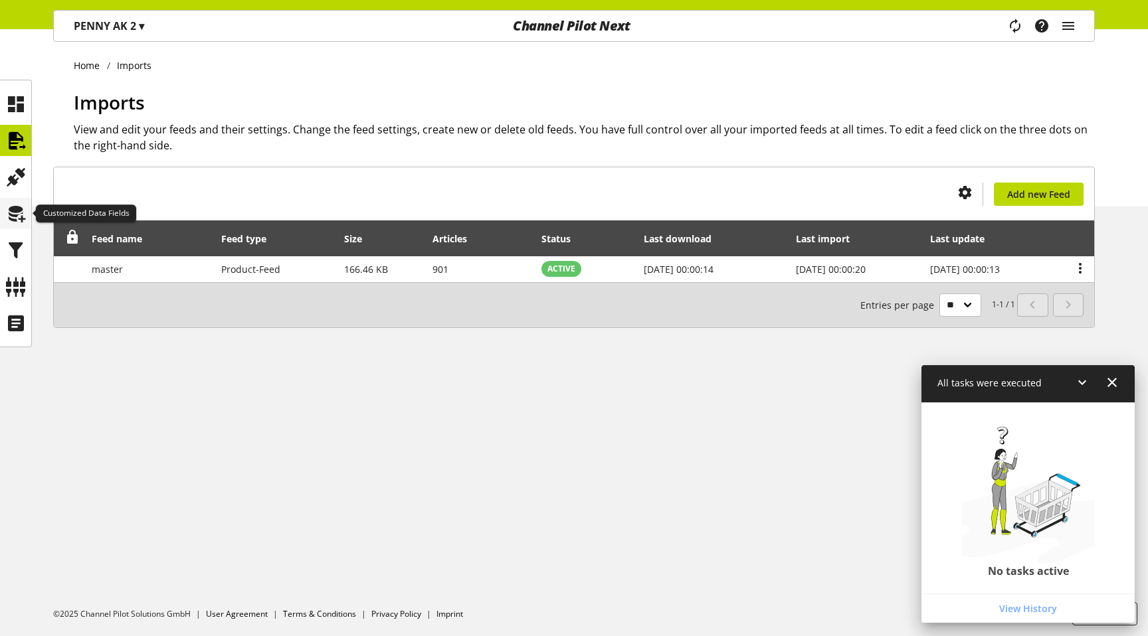
click at [9, 205] on icon at bounding box center [15, 214] width 21 height 27
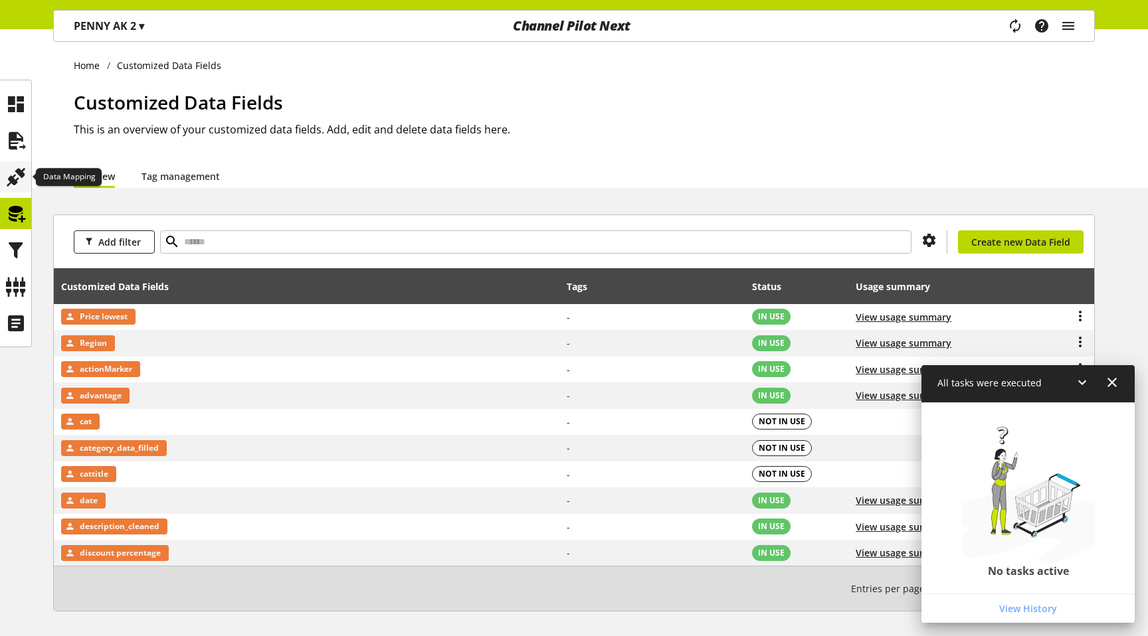
click at [17, 175] on icon at bounding box center [15, 177] width 21 height 27
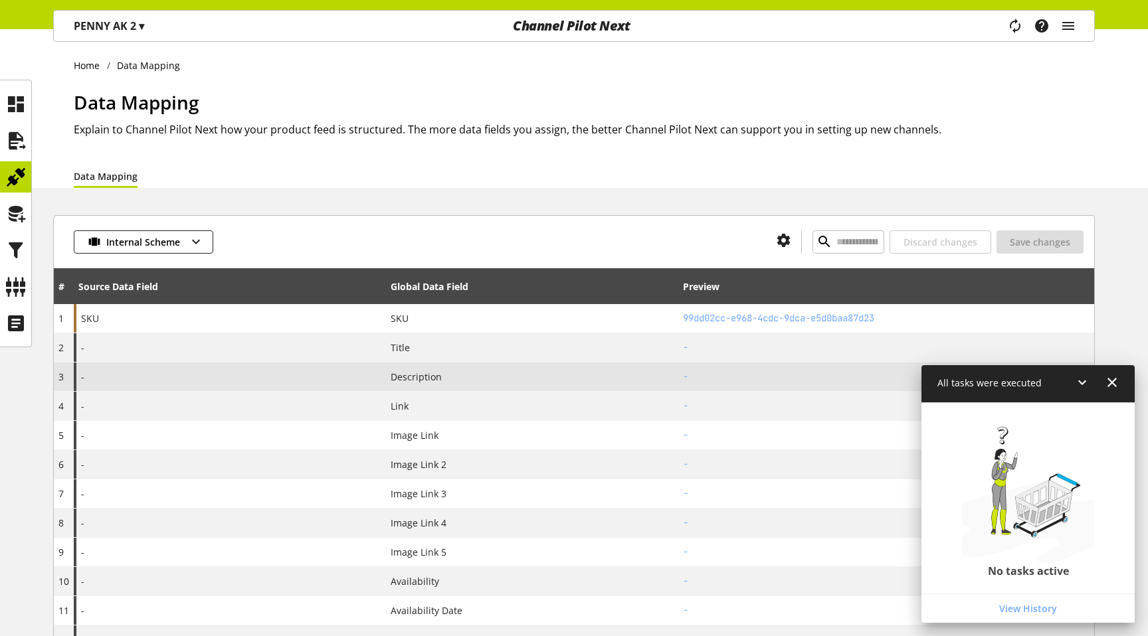
click at [173, 369] on div "-" at bounding box center [230, 377] width 312 height 29
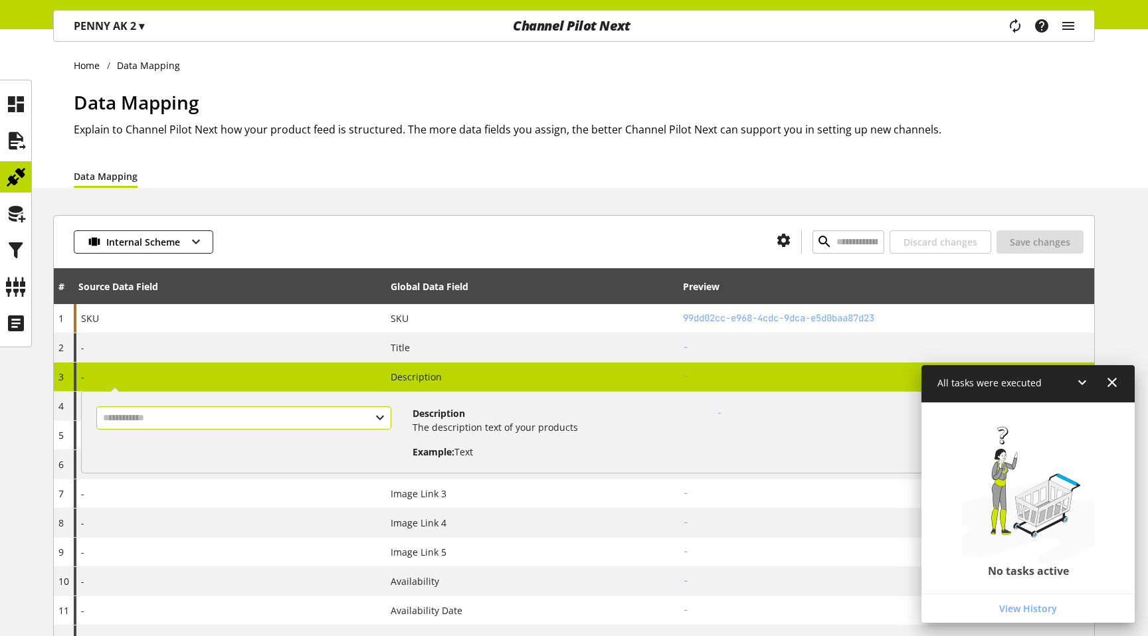
click at [149, 426] on input "text" at bounding box center [244, 418] width 296 height 23
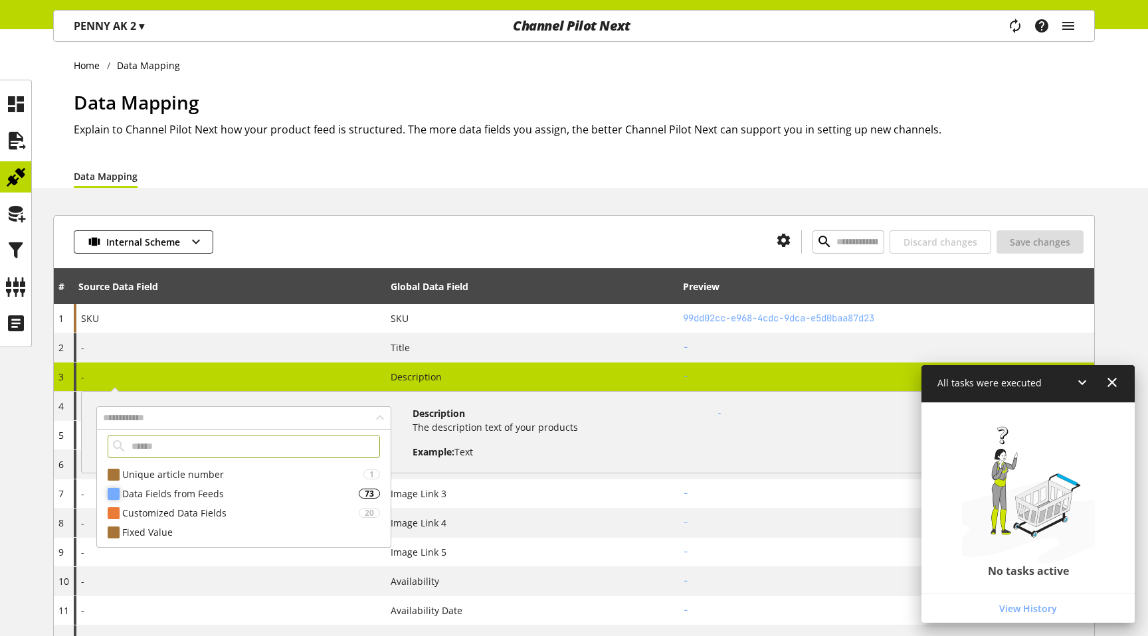
click at [161, 496] on div "Data Fields from Feeds" at bounding box center [240, 494] width 237 height 14
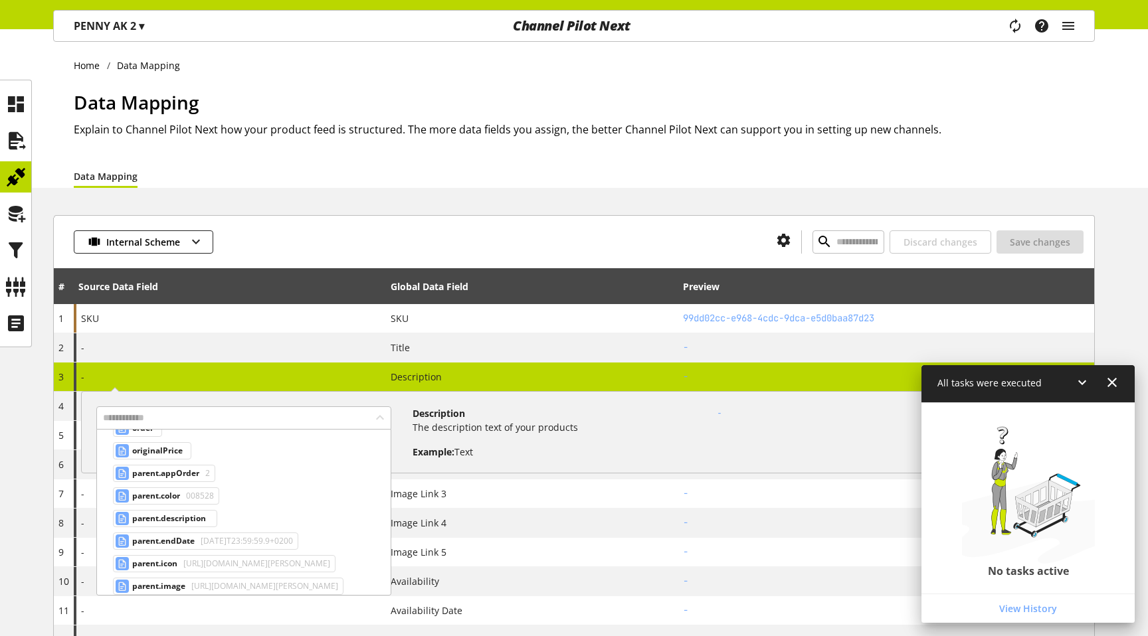
scroll to position [706, 0]
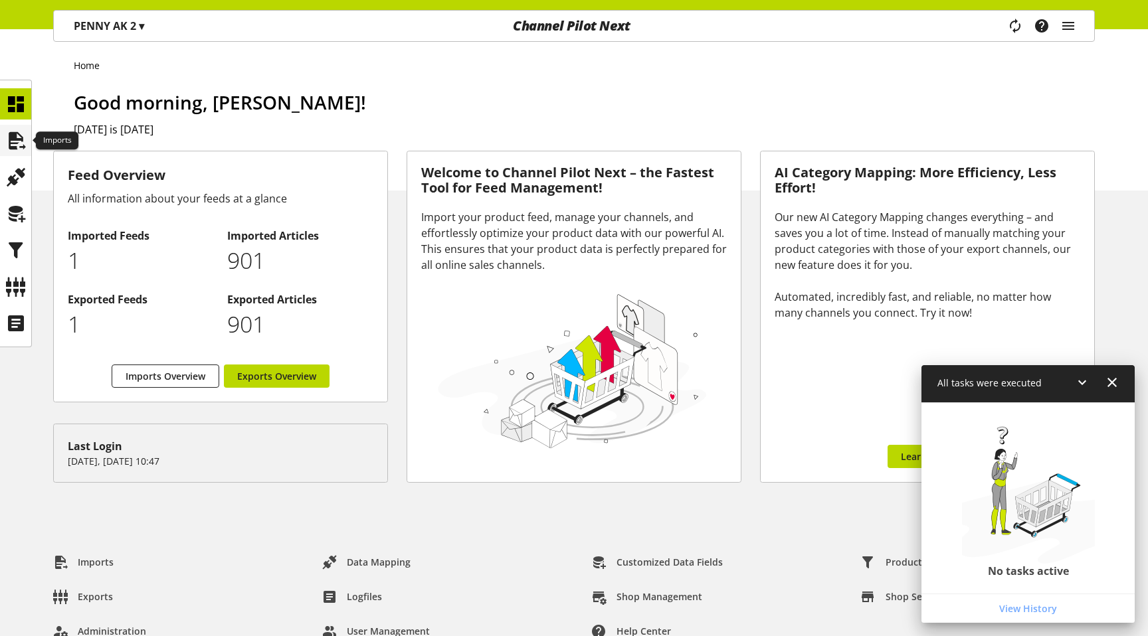
click at [24, 139] on icon at bounding box center [15, 141] width 21 height 27
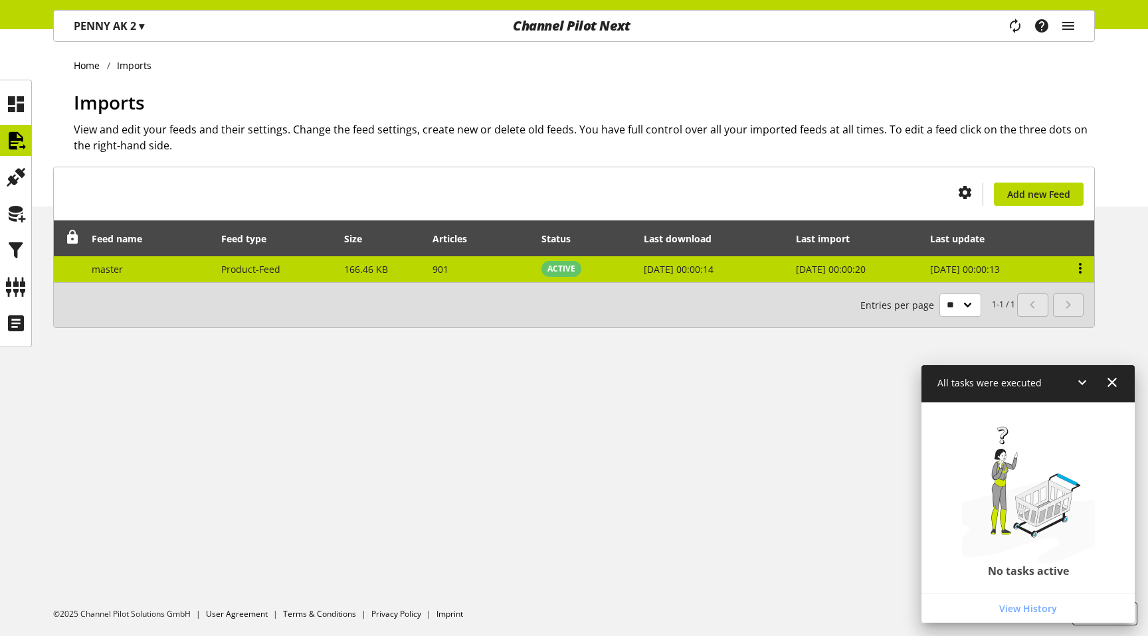
click at [1079, 271] on icon at bounding box center [1080, 268] width 16 height 24
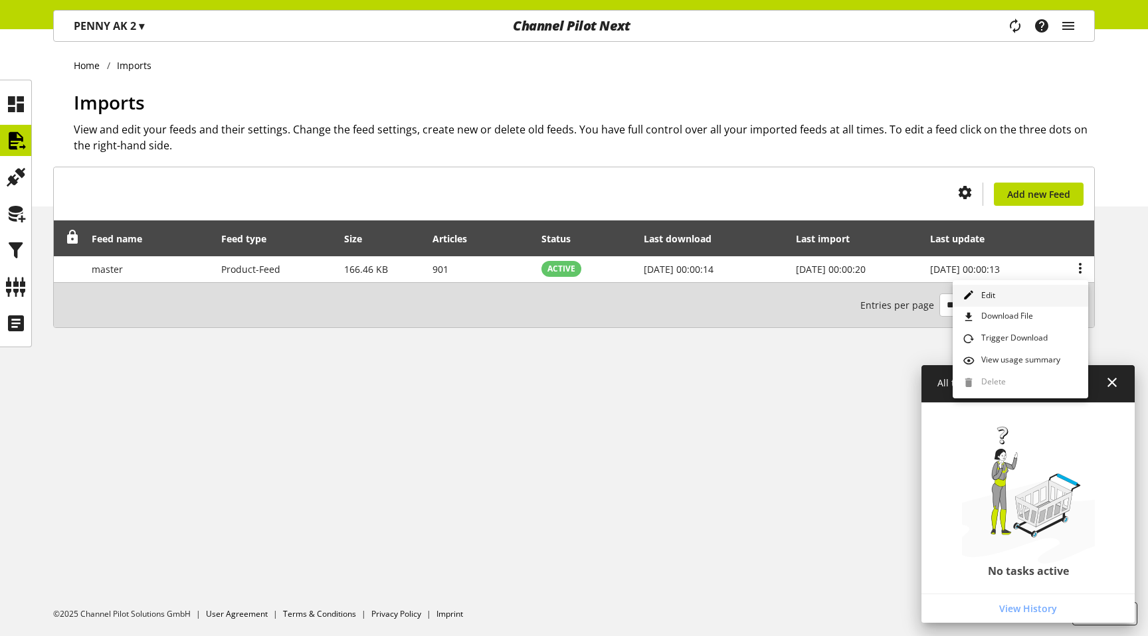
click at [1026, 294] on link "Edit" at bounding box center [1020, 296] width 136 height 22
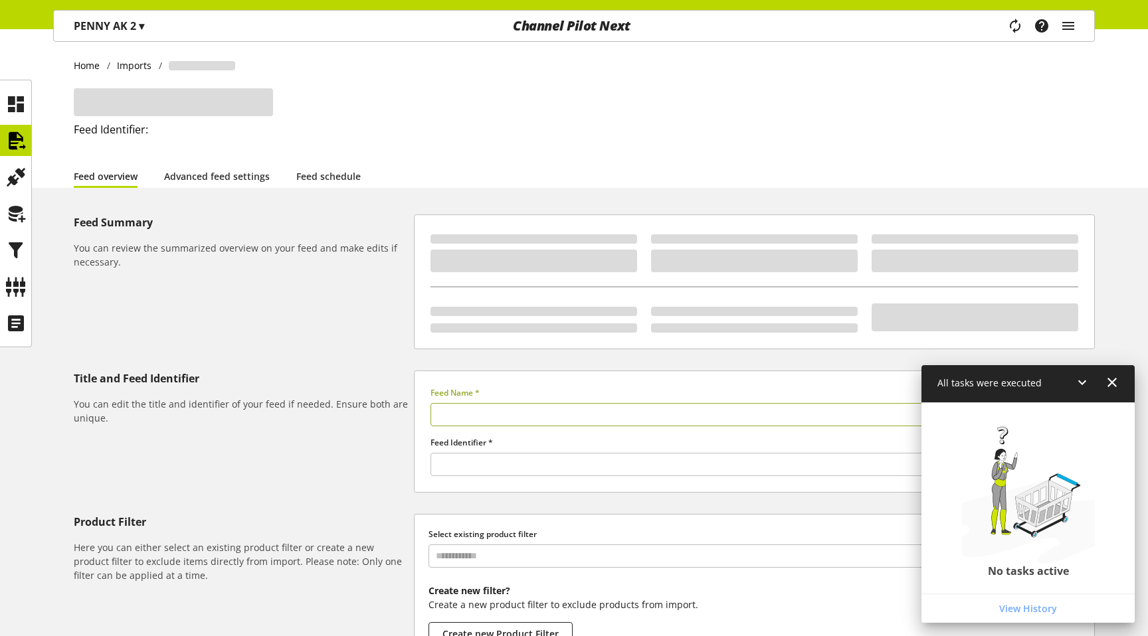
type input "******"
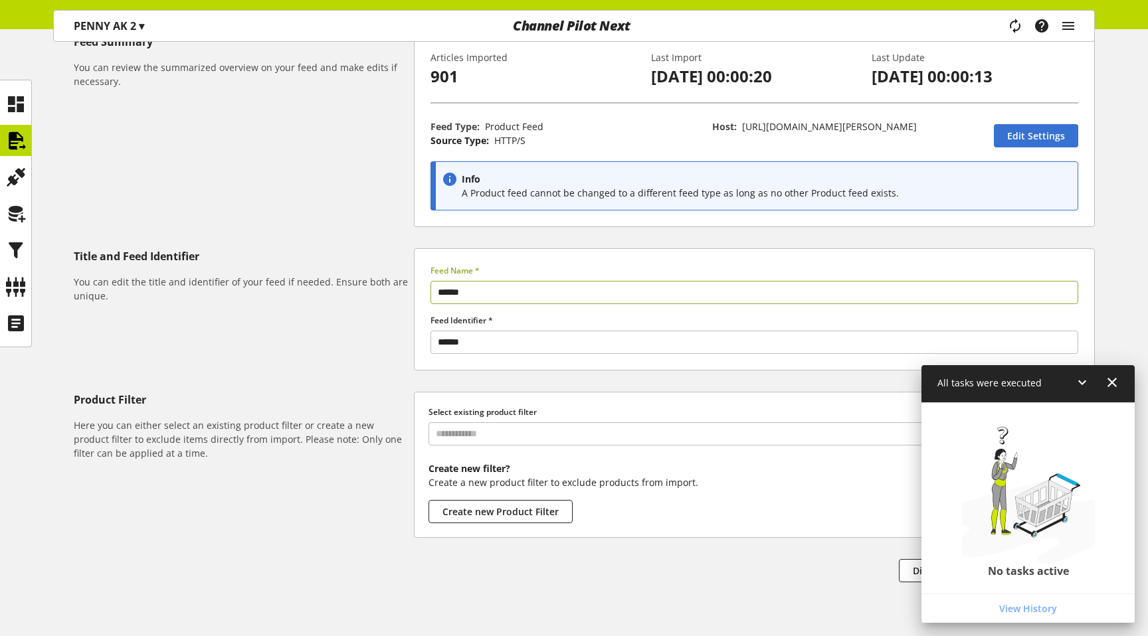
scroll to position [225, 0]
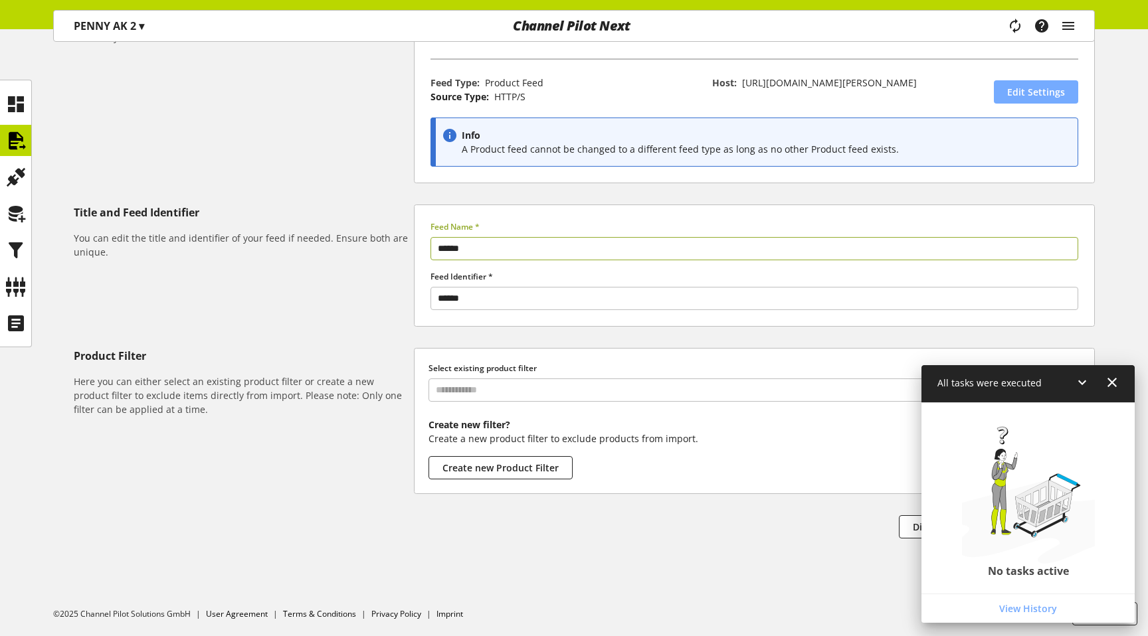
click at [1048, 94] on span "Edit Settings" at bounding box center [1036, 92] width 58 height 14
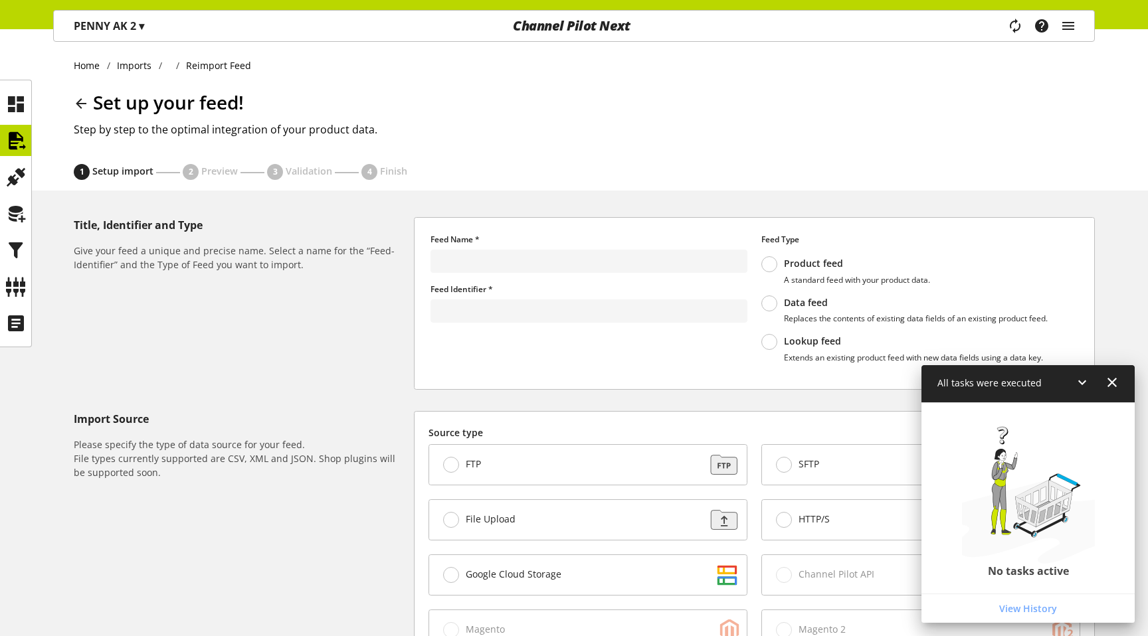
type input "******"
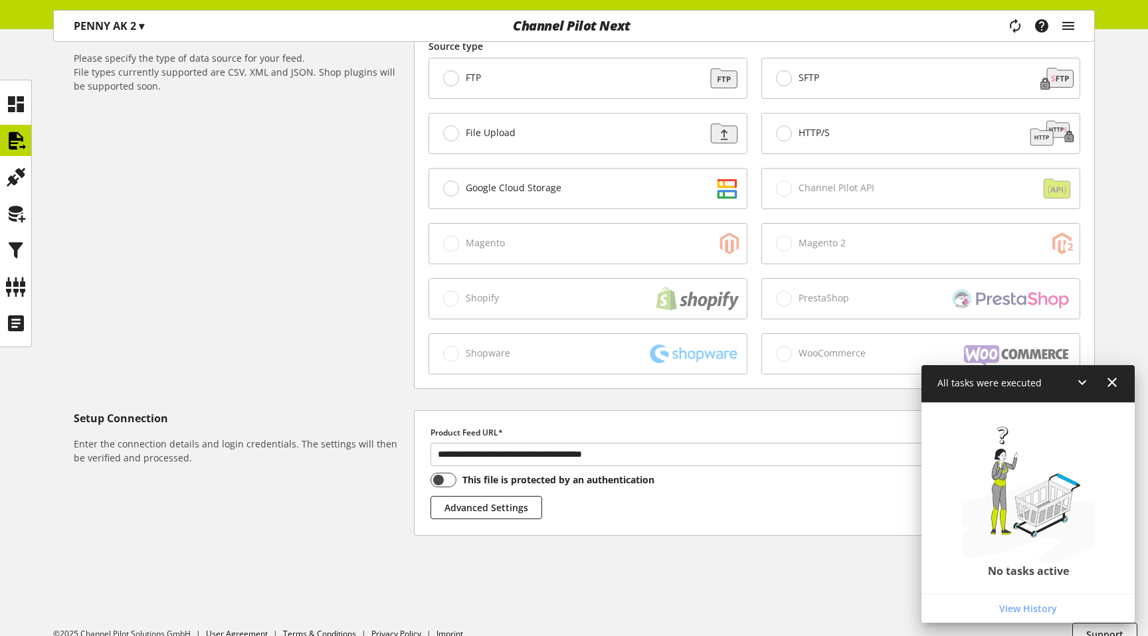
scroll to position [407, 0]
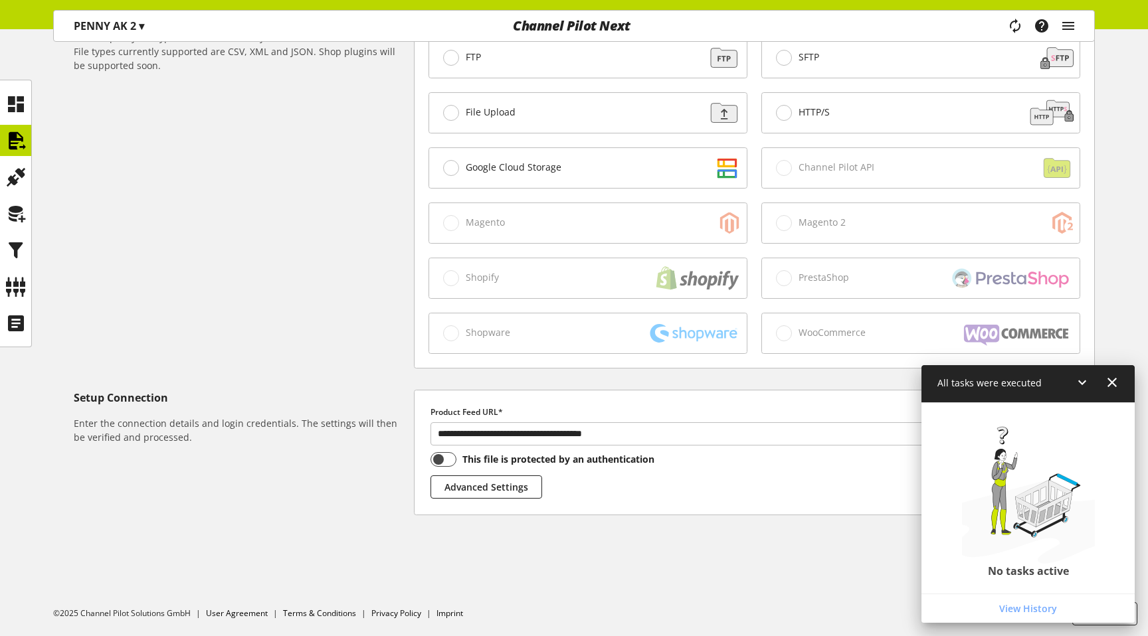
click at [1076, 381] on icon at bounding box center [1082, 383] width 16 height 24
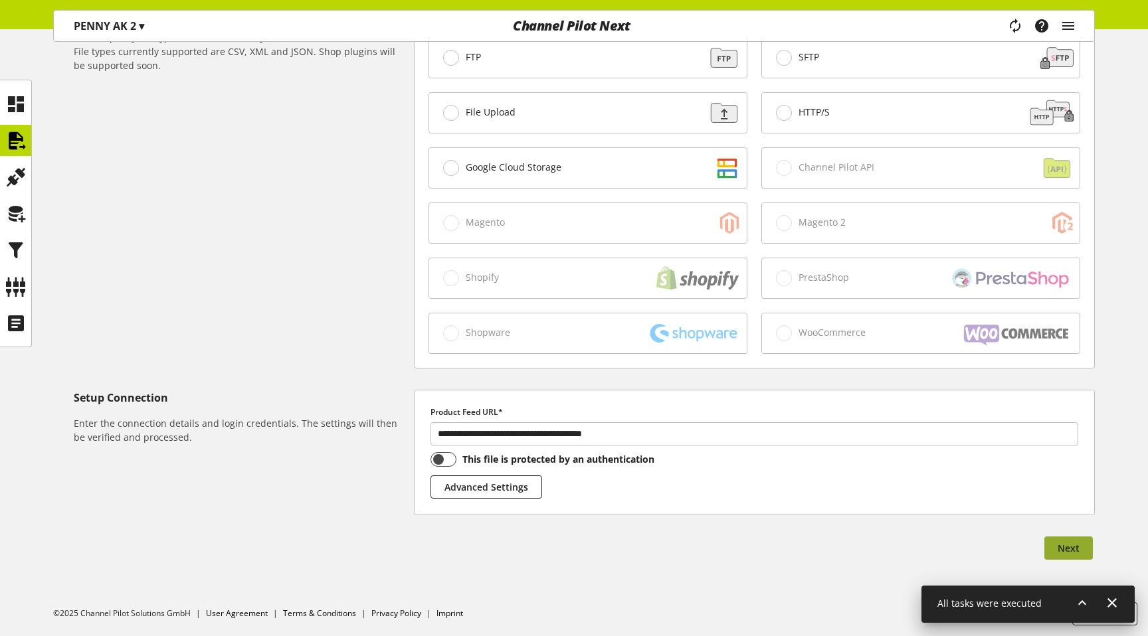
click at [1070, 551] on span "Next" at bounding box center [1068, 548] width 22 height 14
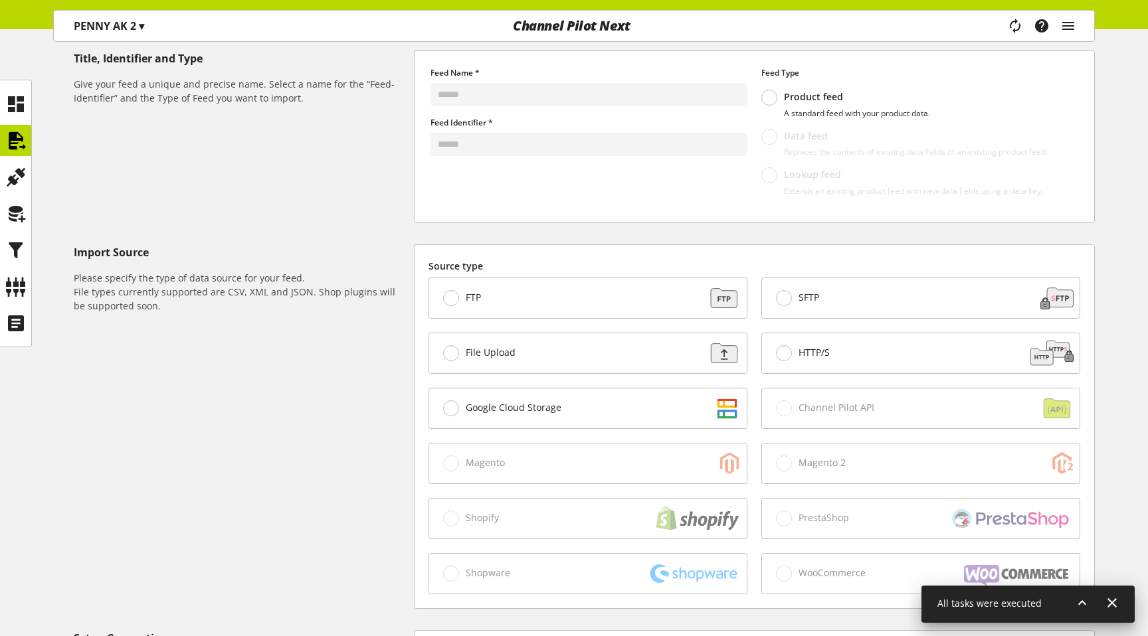
scroll to position [168, 0]
click at [21, 187] on icon at bounding box center [15, 177] width 21 height 27
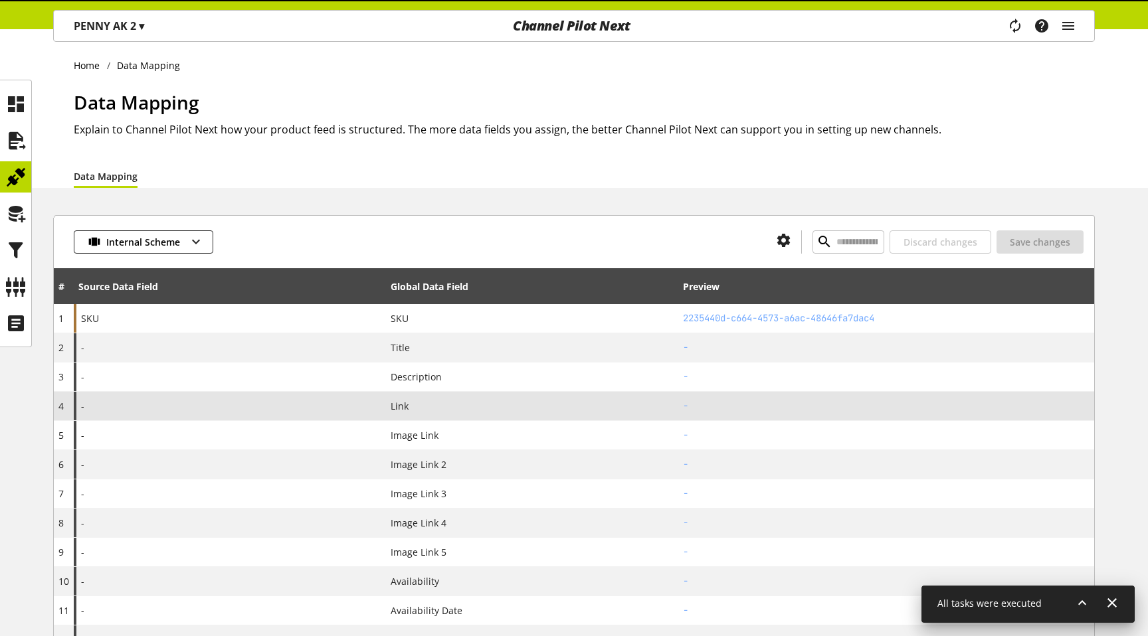
click at [158, 401] on div "-" at bounding box center [230, 406] width 312 height 29
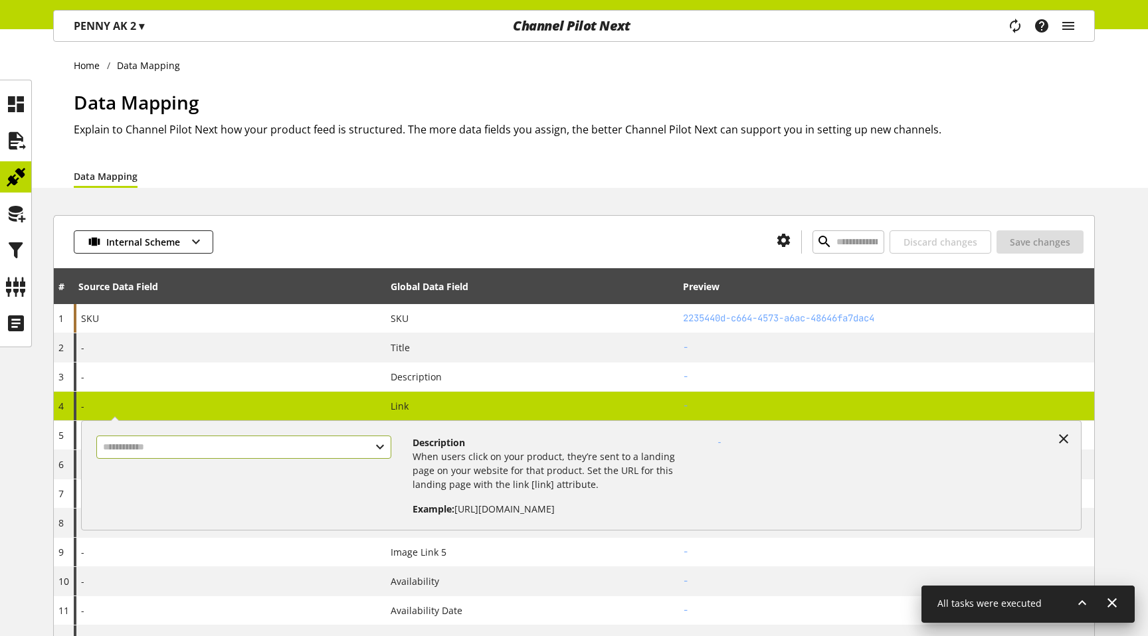
click at [162, 455] on input "text" at bounding box center [244, 447] width 296 height 23
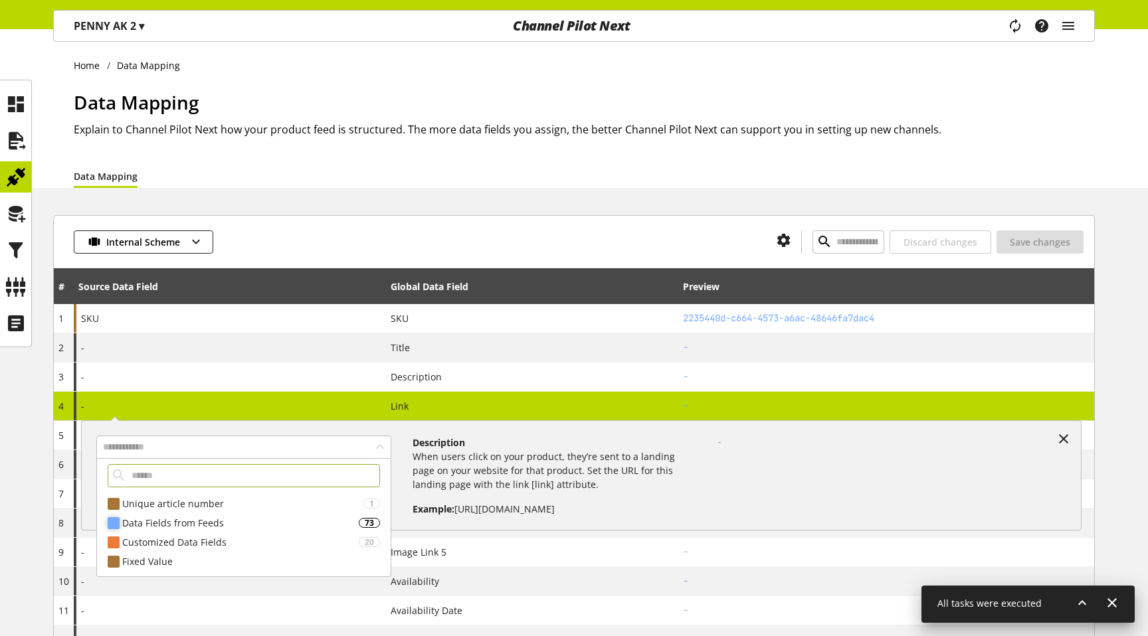
click at [163, 530] on div "Data Fields from Feeds 73" at bounding box center [244, 522] width 294 height 19
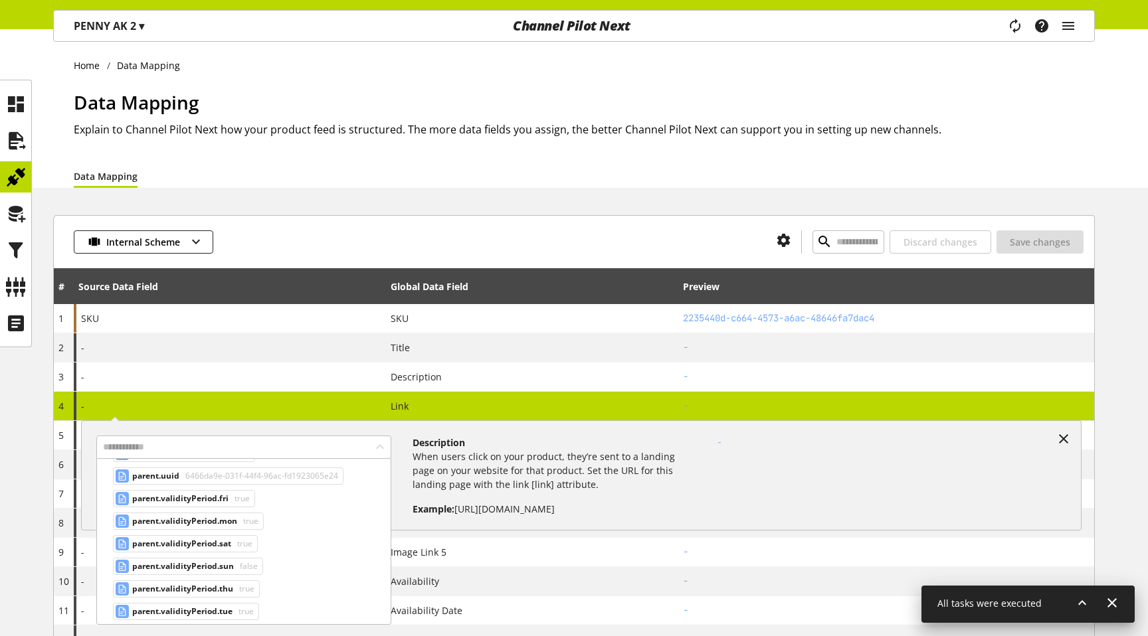
scroll to position [945, 0]
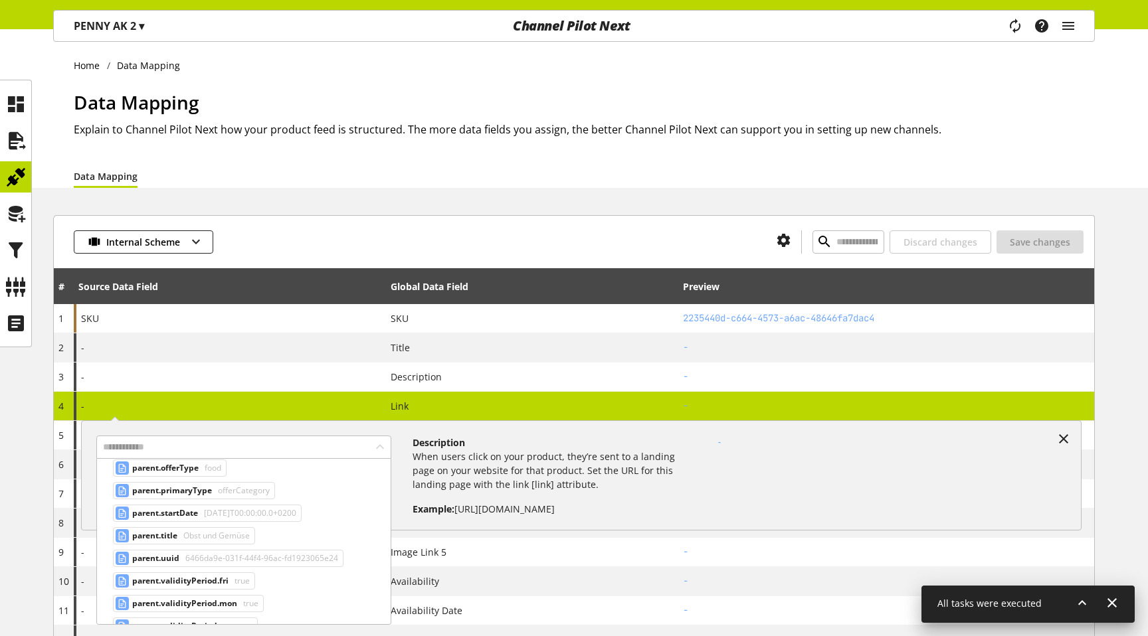
click at [99, 27] on p "[PERSON_NAME] AK 2 ▾" at bounding box center [109, 26] width 70 height 16
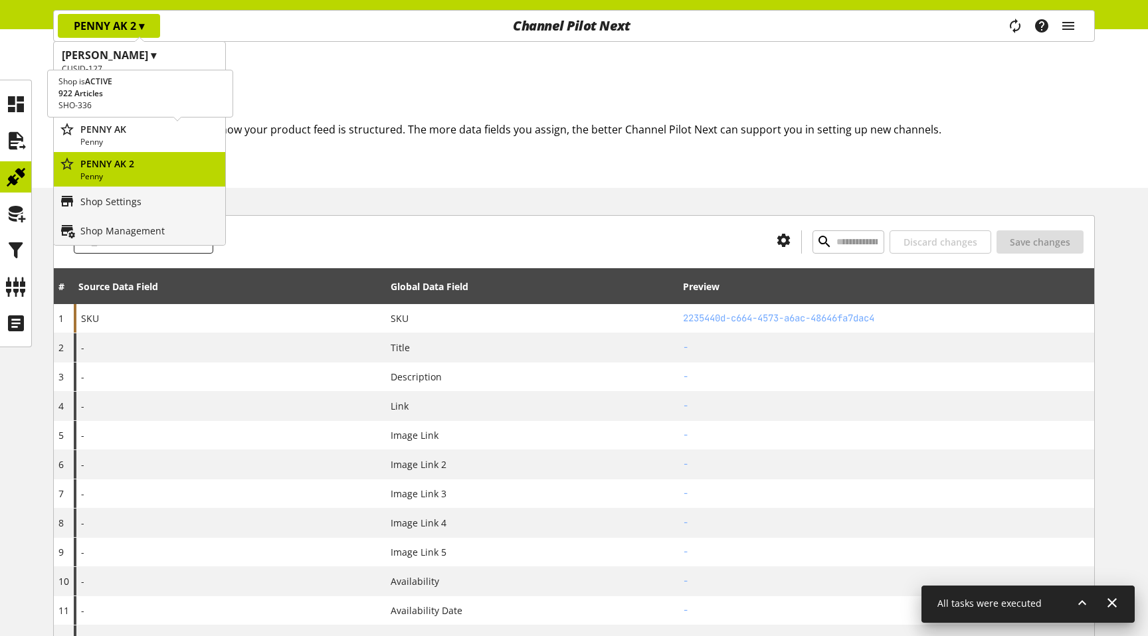
click at [114, 132] on p "PENNY AK" at bounding box center [149, 129] width 139 height 14
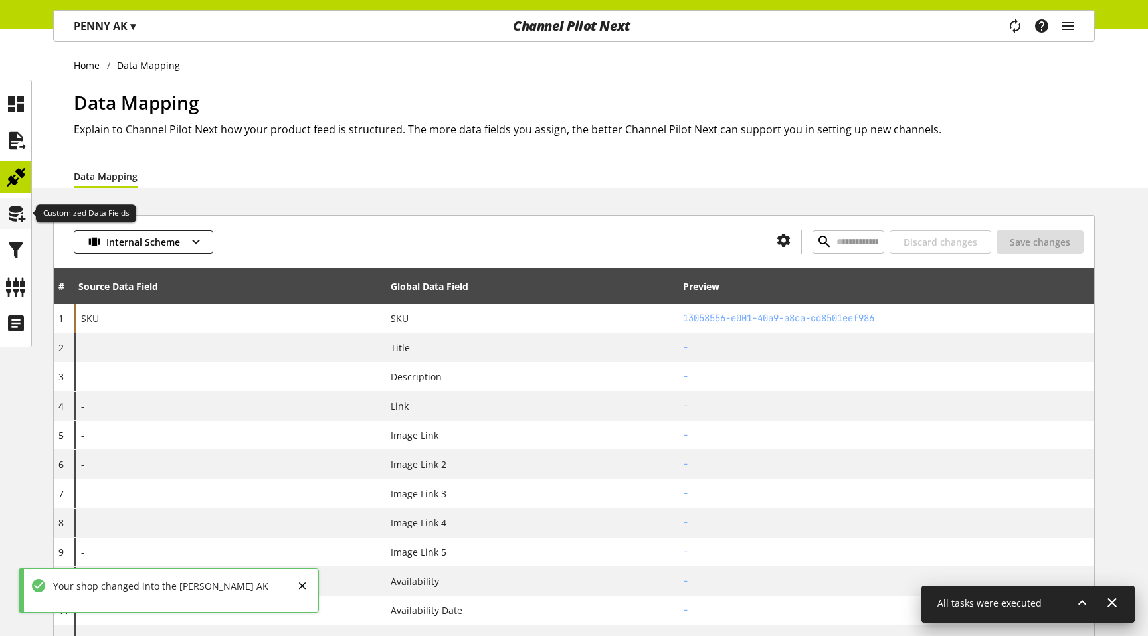
click at [21, 213] on icon at bounding box center [15, 214] width 21 height 27
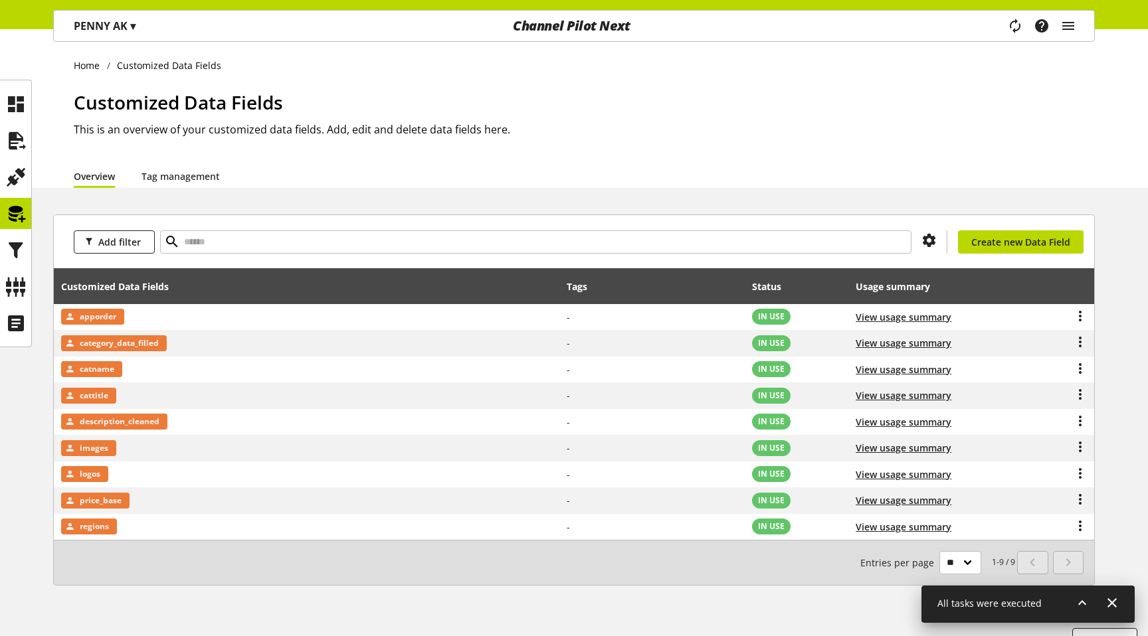
click at [109, 34] on div "[PERSON_NAME] AK ▾" at bounding box center [105, 26] width 94 height 24
